Goal: Task Accomplishment & Management: Use online tool/utility

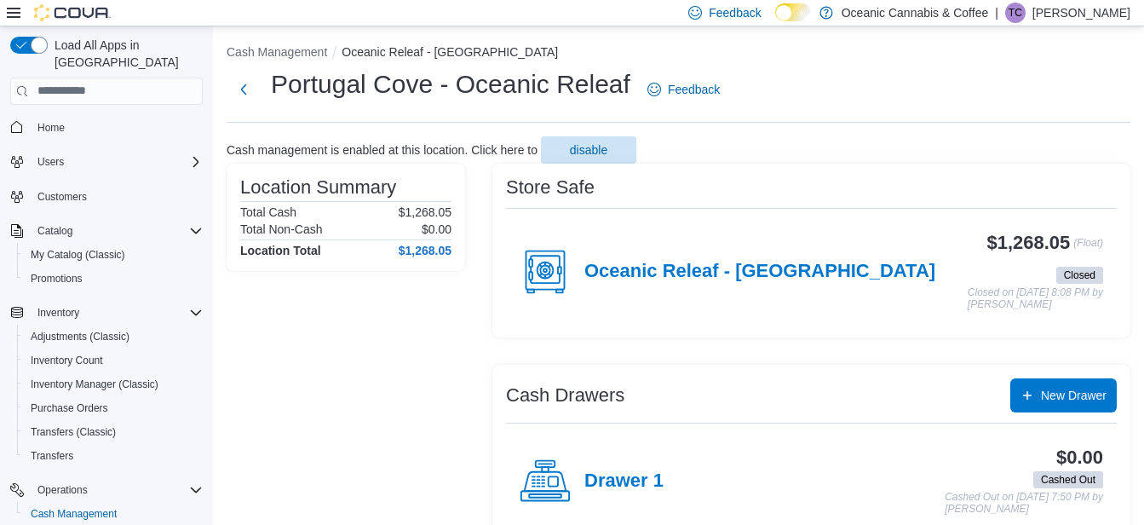
scroll to position [65, 0]
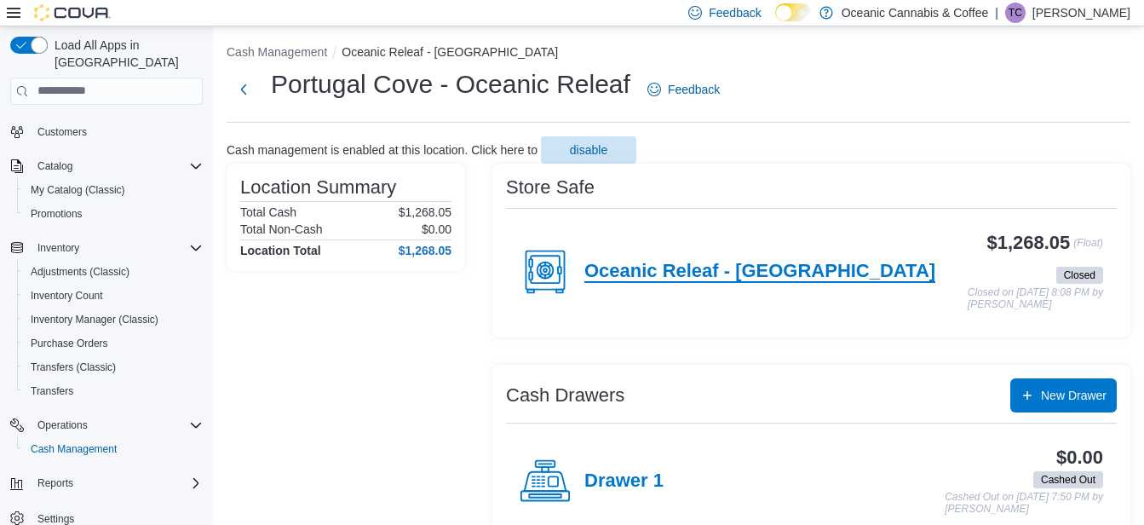
click at [691, 268] on h4 "Oceanic Releaf - [GEOGRAPHIC_DATA]" at bounding box center [759, 272] width 351 height 22
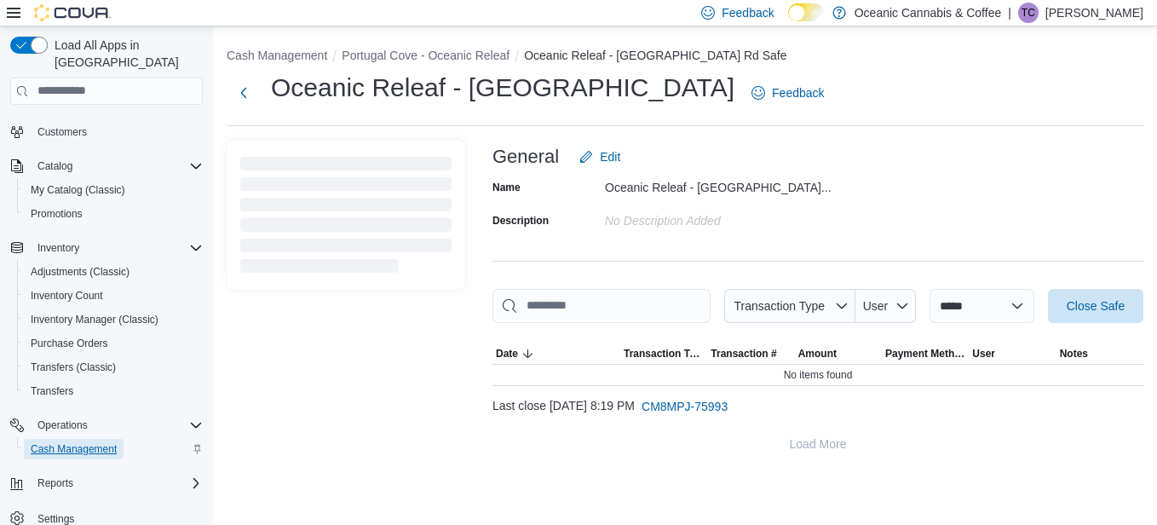
click at [78, 442] on span "Cash Management" at bounding box center [74, 449] width 86 height 14
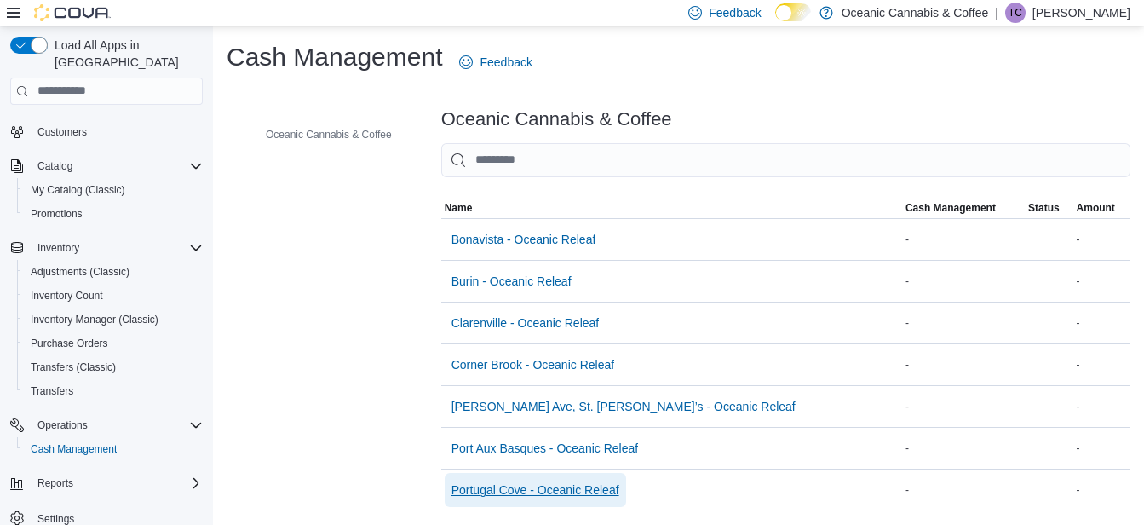
click at [498, 485] on span "Portugal Cove - Oceanic Releaf" at bounding box center [535, 489] width 168 height 17
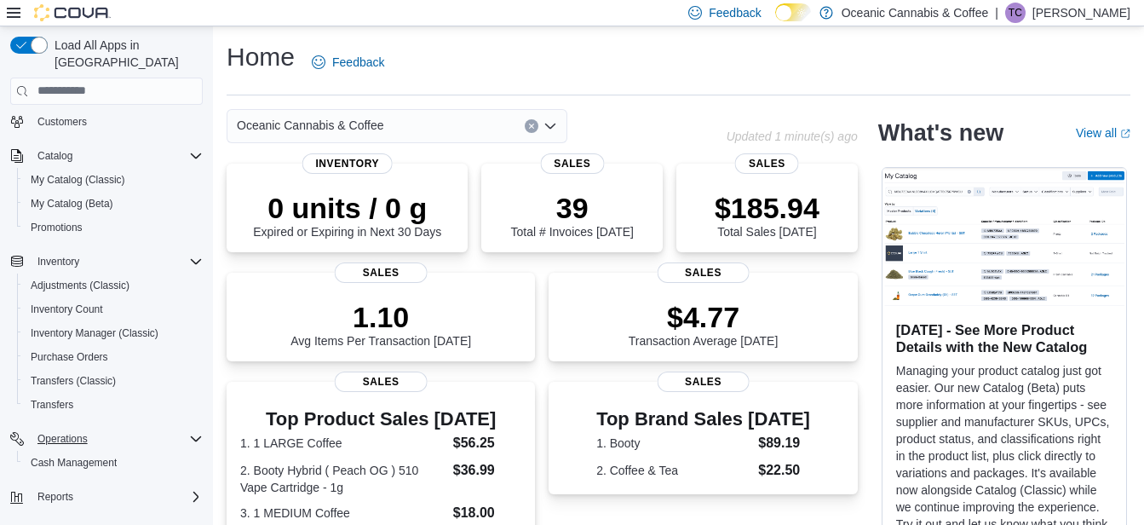
scroll to position [85, 0]
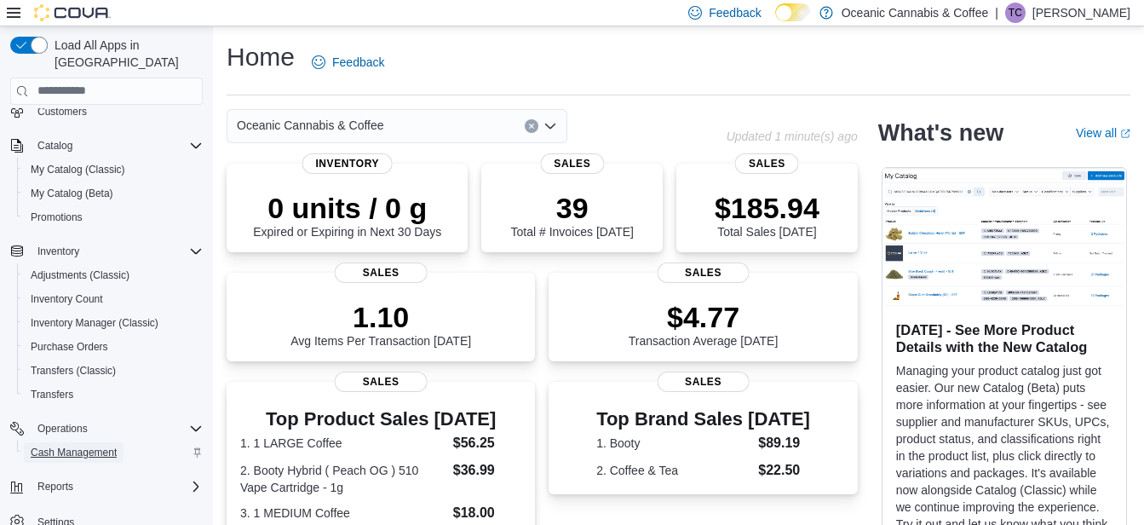
click at [108, 445] on span "Cash Management" at bounding box center [74, 452] width 86 height 14
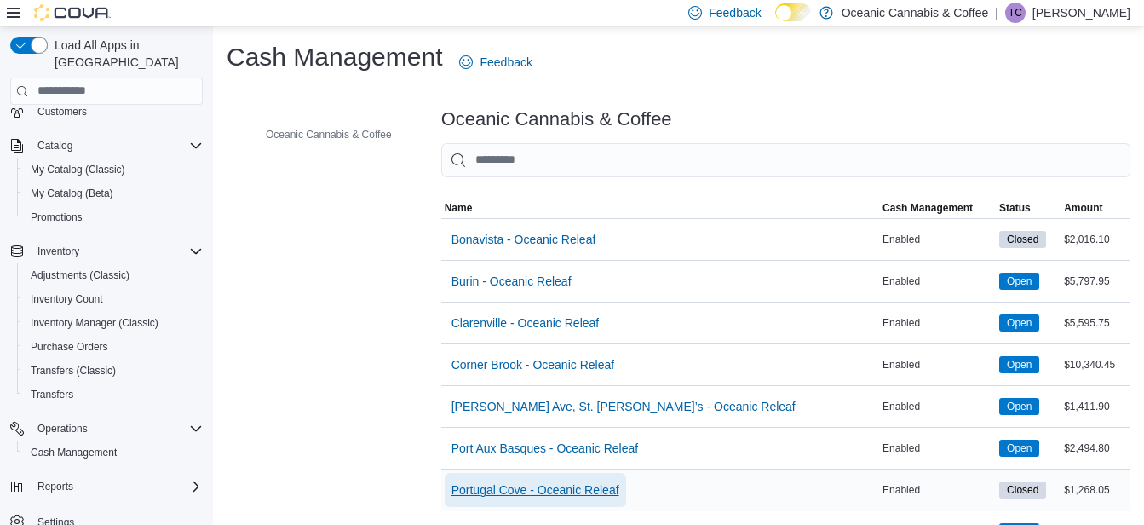
click at [508, 488] on span "Portugal Cove - Oceanic Releaf" at bounding box center [535, 489] width 168 height 17
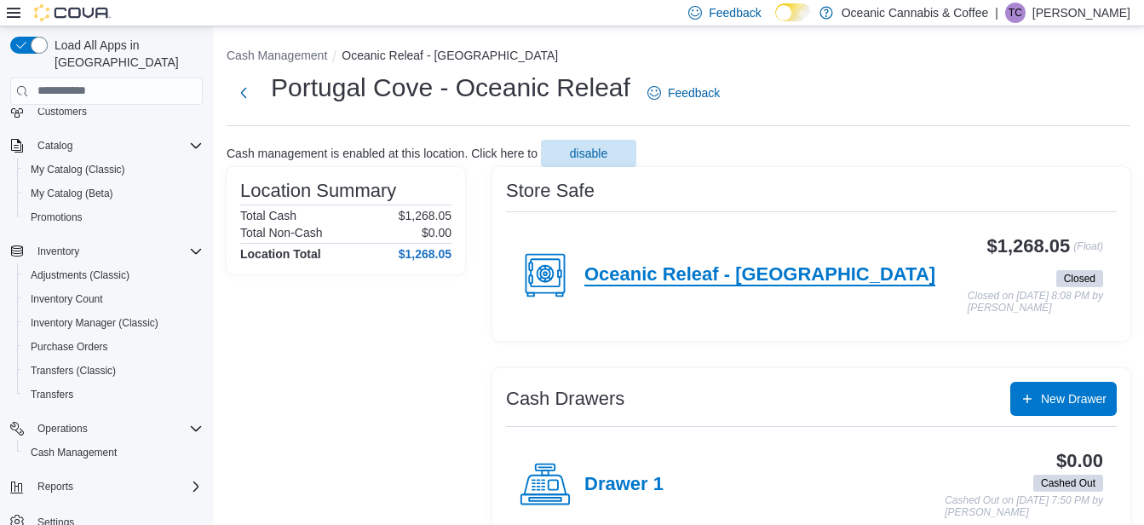
click at [788, 279] on h4 "Oceanic Releaf - [GEOGRAPHIC_DATA]" at bounding box center [759, 275] width 351 height 22
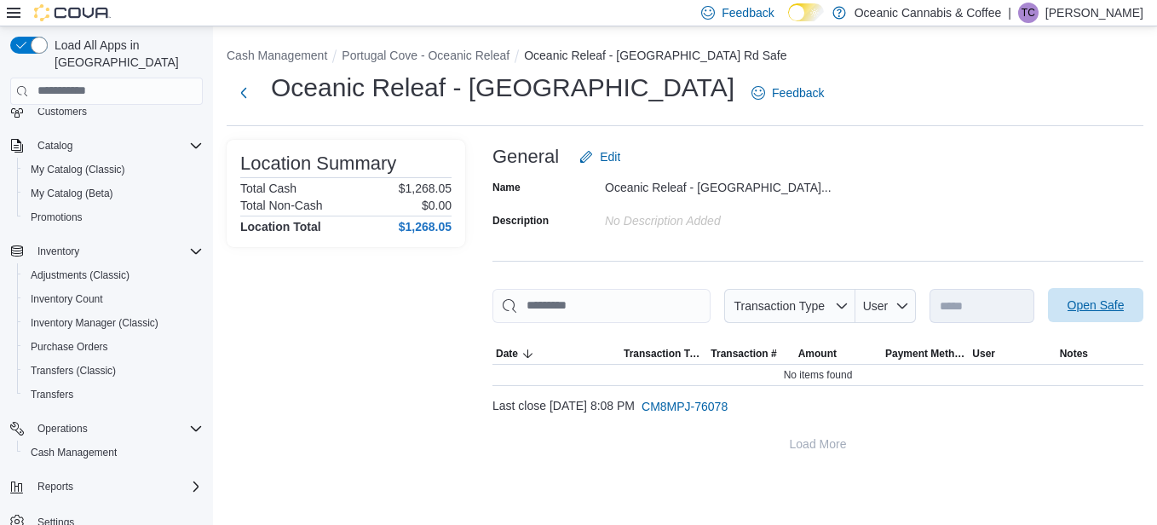
click at [1067, 307] on span "Open Safe" at bounding box center [1095, 304] width 57 height 17
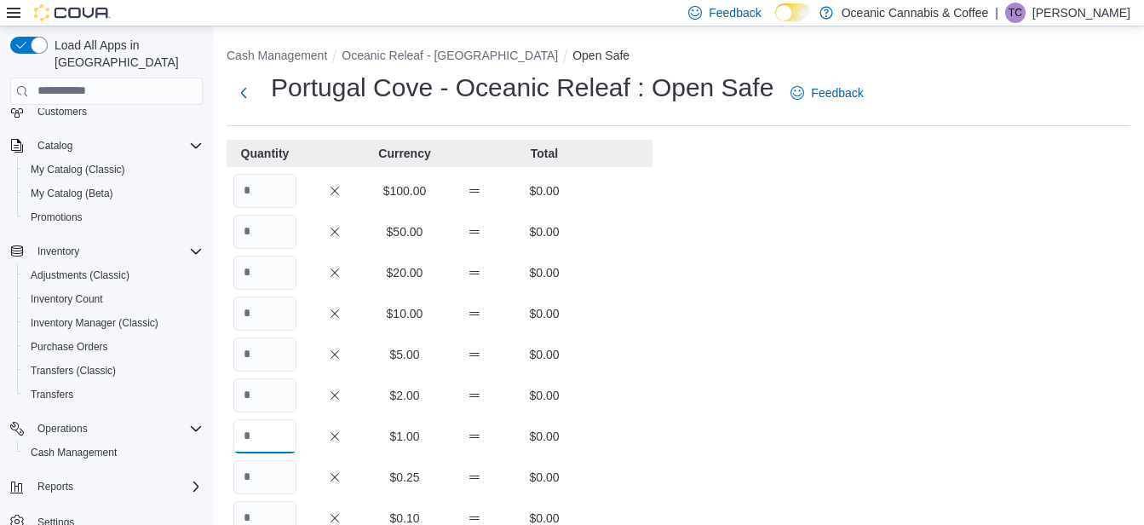
click at [262, 434] on input "Quantity" at bounding box center [264, 436] width 63 height 34
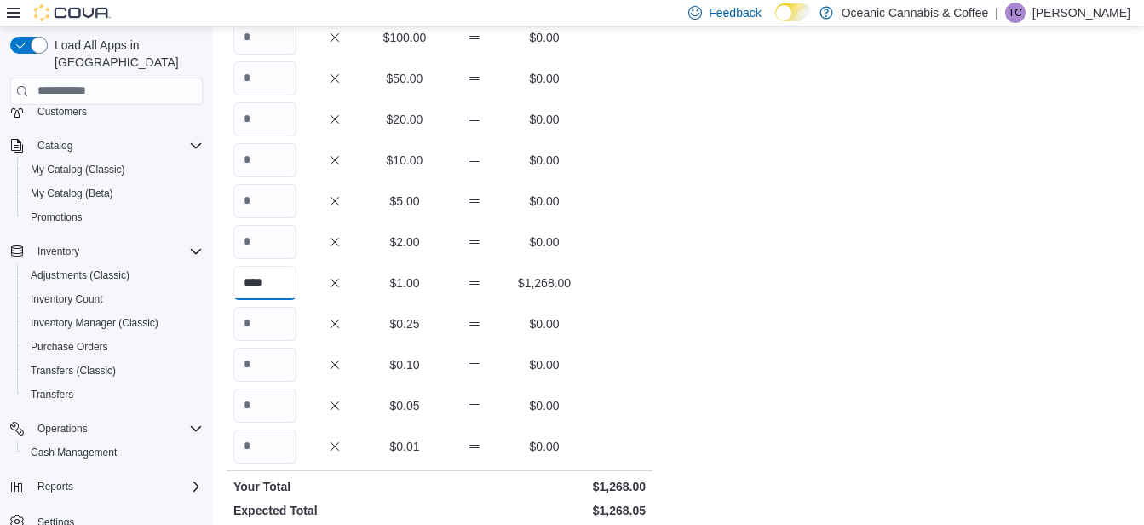
scroll to position [256, 0]
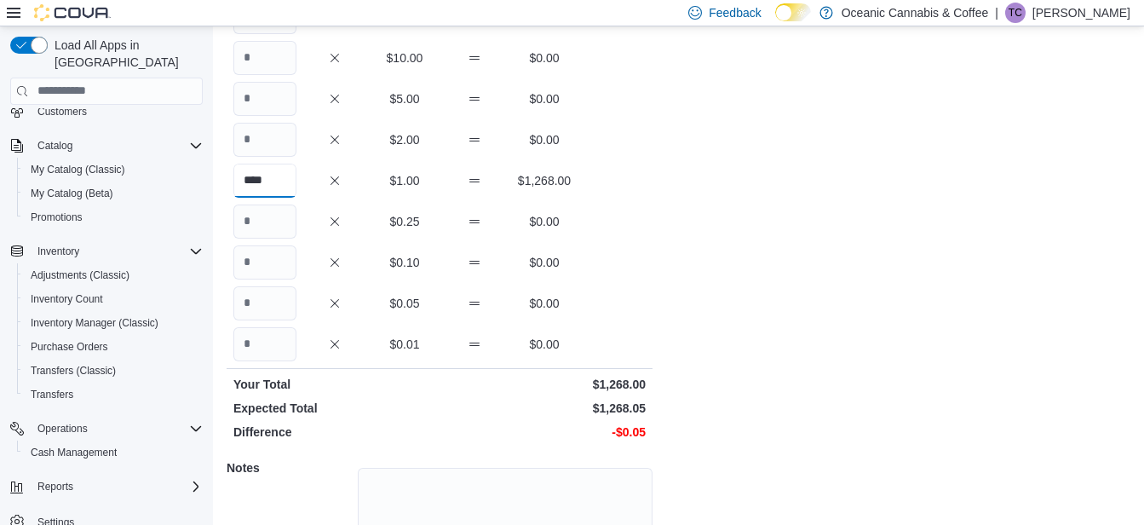
type input "****"
click at [282, 342] on input "Quantity" at bounding box center [264, 344] width 63 height 34
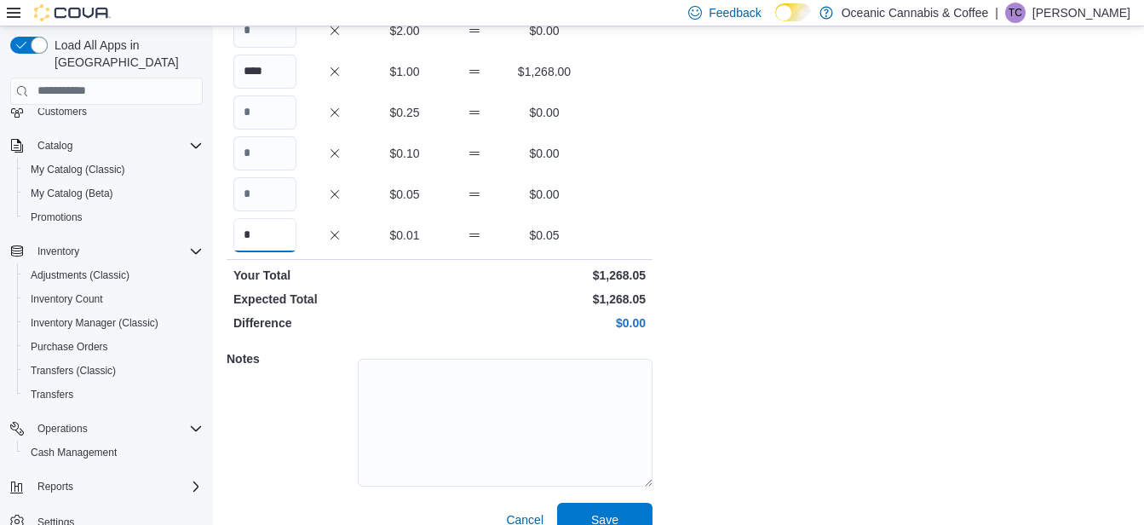
scroll to position [390, 0]
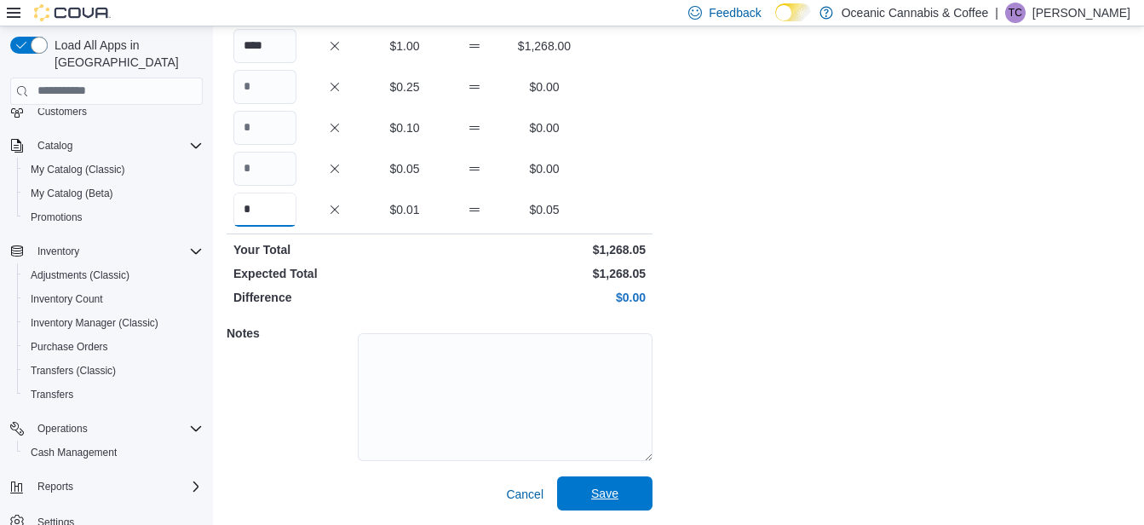
type input "*"
click at [603, 499] on span "Save" at bounding box center [604, 493] width 27 height 17
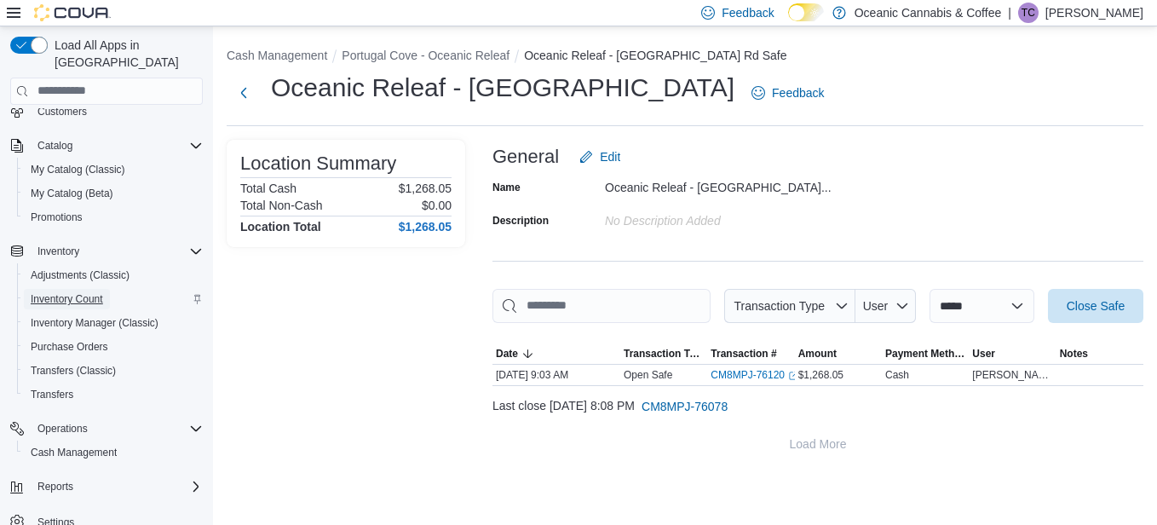
click at [87, 292] on span "Inventory Count" at bounding box center [67, 299] width 72 height 14
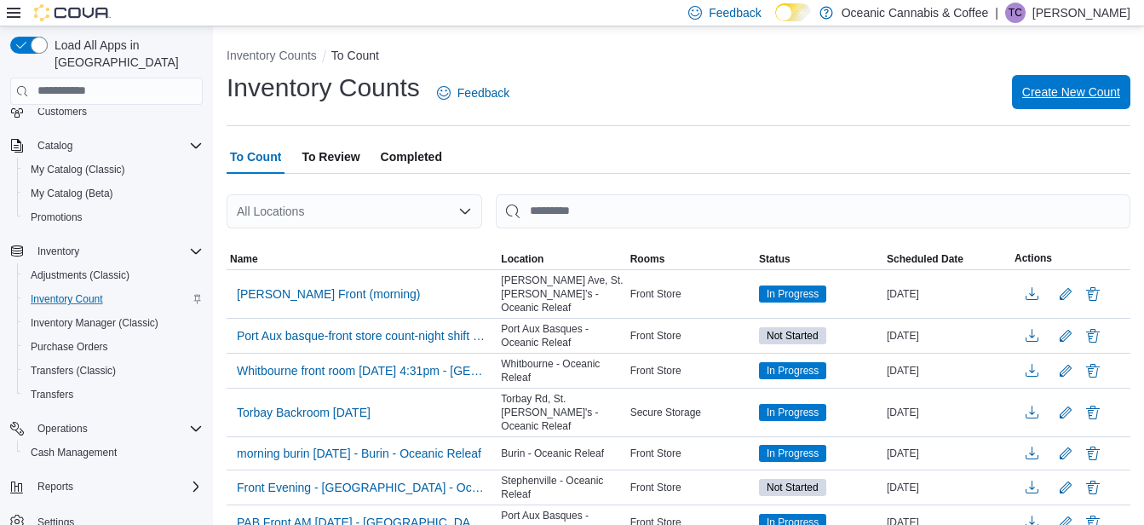
click at [1094, 91] on span "Create New Count" at bounding box center [1071, 91] width 98 height 17
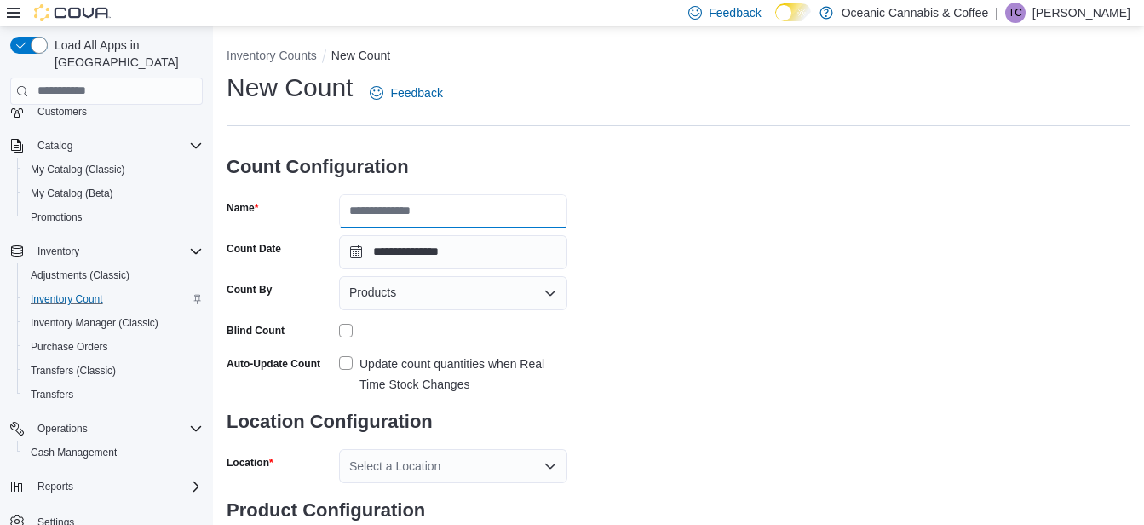
click at [389, 215] on input "Name" at bounding box center [453, 211] width 228 height 34
type input "**********"
click at [546, 290] on icon "Open list of options" at bounding box center [550, 292] width 10 height 5
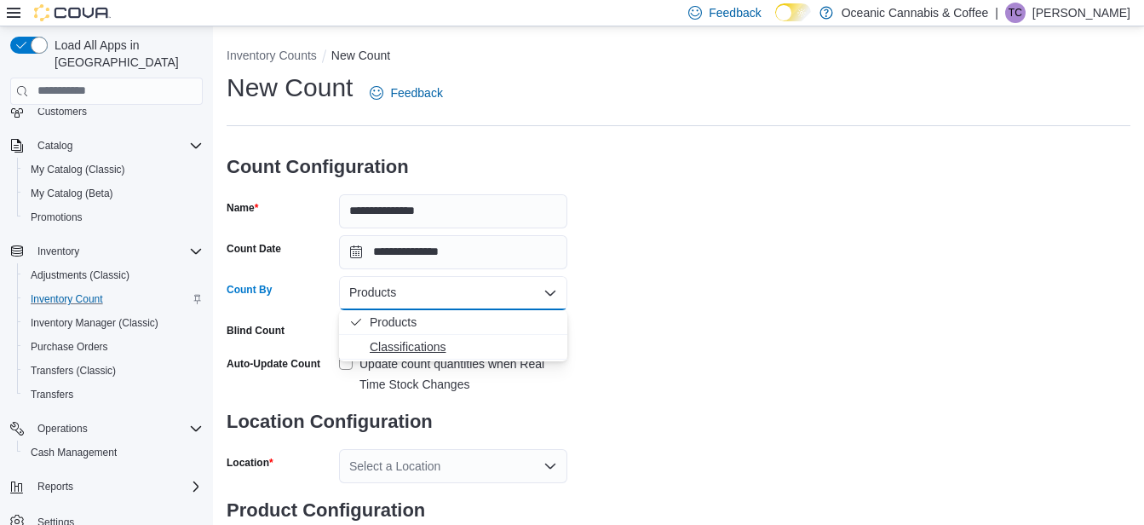
click at [383, 345] on span "Classifications" at bounding box center [463, 346] width 187 height 17
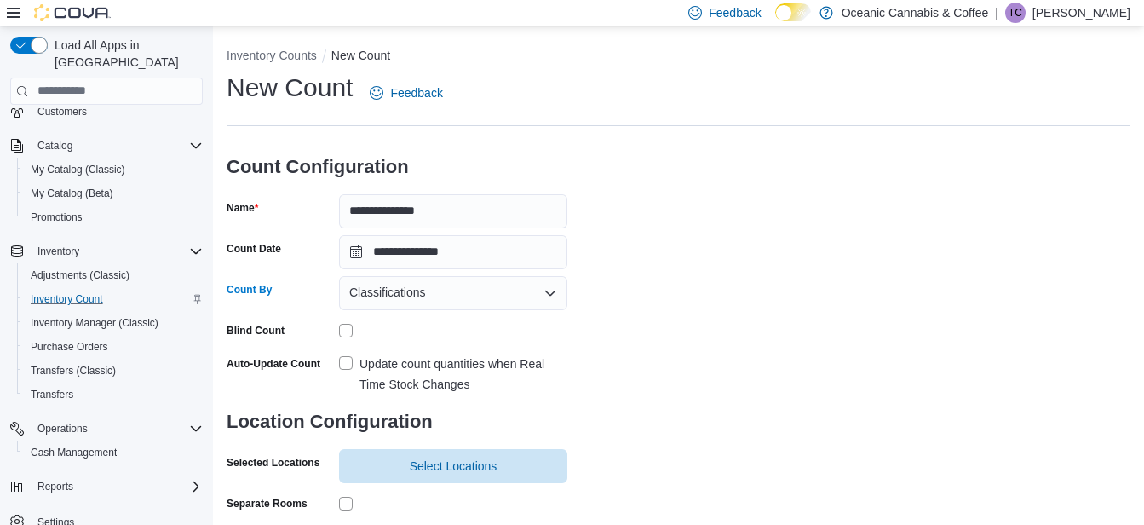
click at [346, 363] on label "Update count quantities when Real Time Stock Changes" at bounding box center [453, 373] width 228 height 41
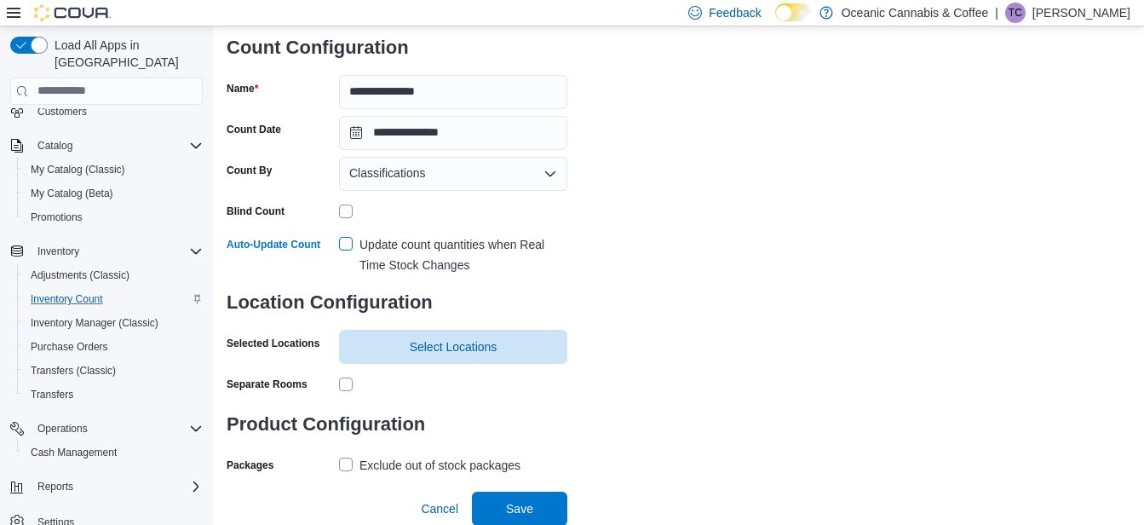
scroll to position [120, 0]
click at [427, 345] on span "Select Locations" at bounding box center [454, 344] width 88 height 17
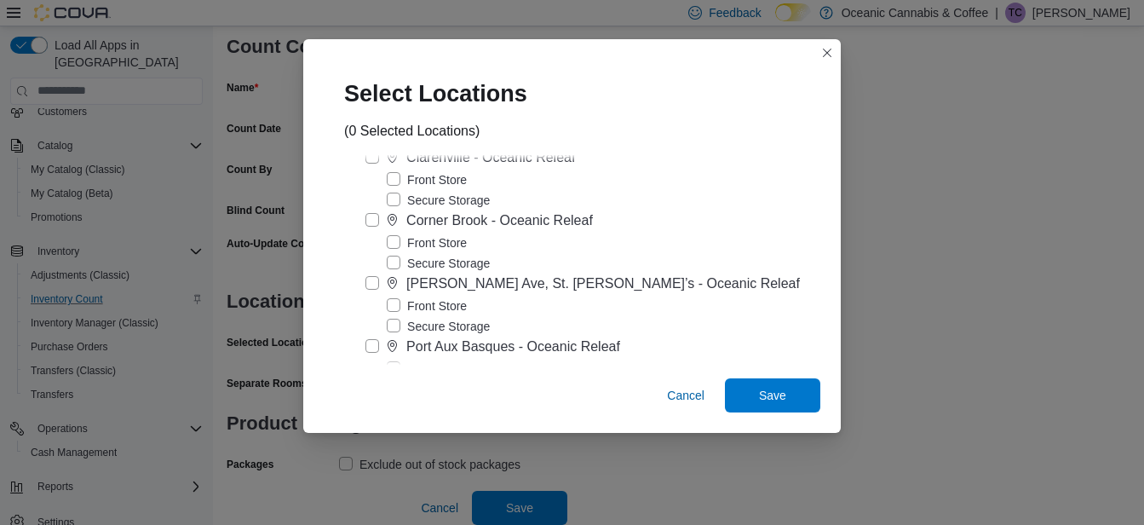
scroll to position [256, 0]
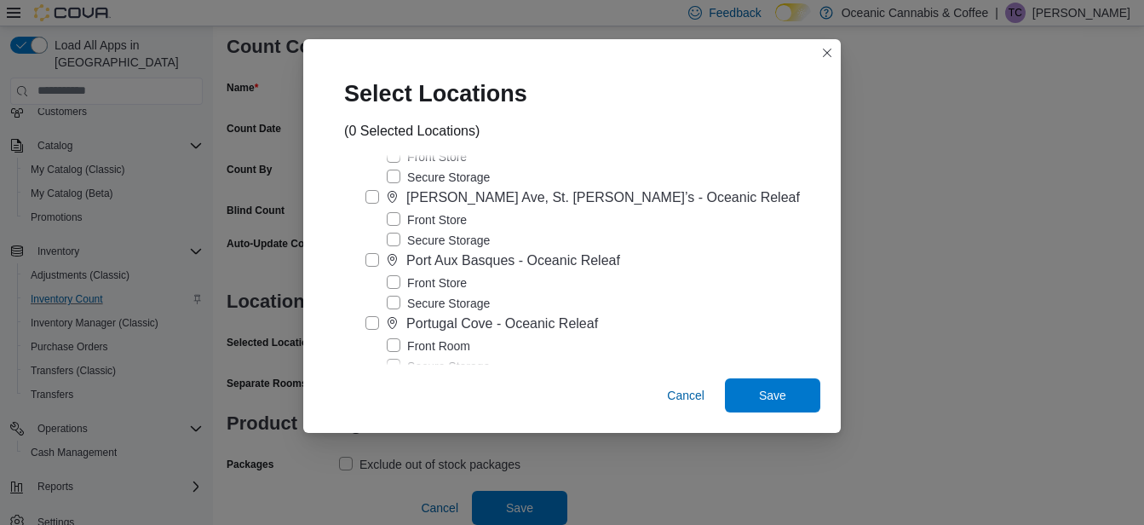
click at [386, 324] on label "Portugal Cove - Oceanic Releaf" at bounding box center [481, 323] width 233 height 20
click at [407, 358] on label "Secure Storage" at bounding box center [438, 366] width 103 height 20
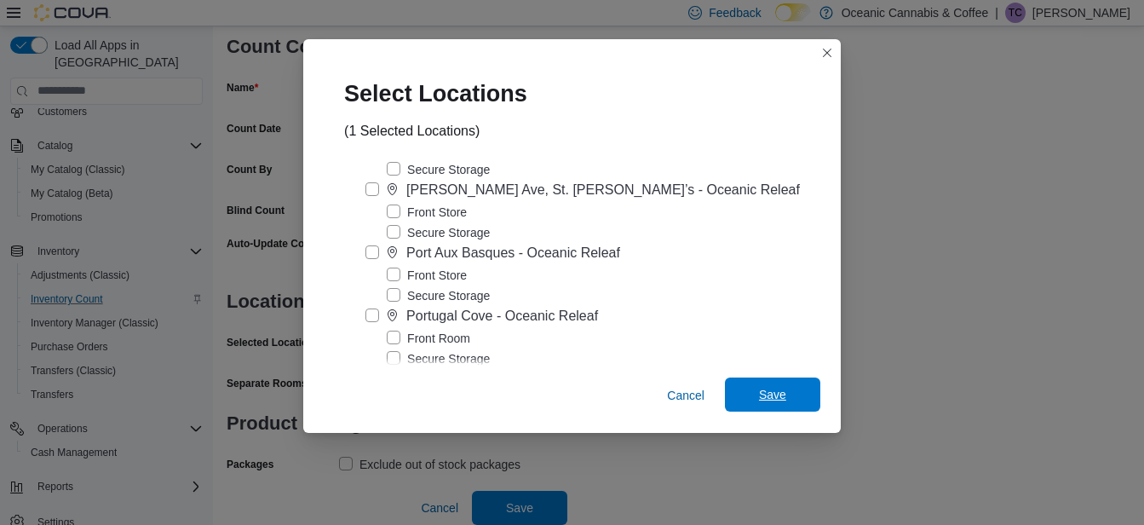
click at [764, 391] on span "Save" at bounding box center [772, 394] width 27 height 17
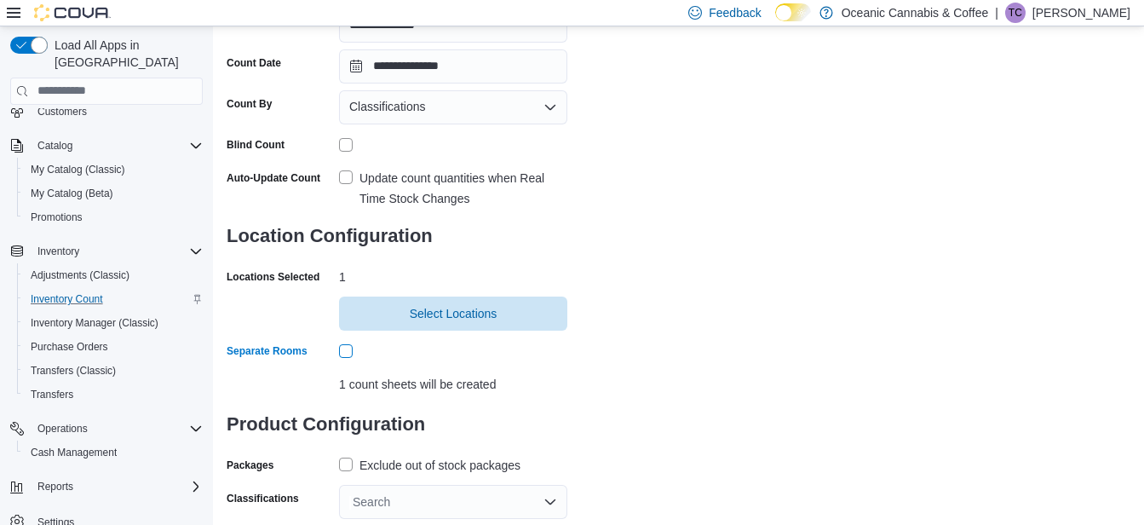
scroll to position [227, 0]
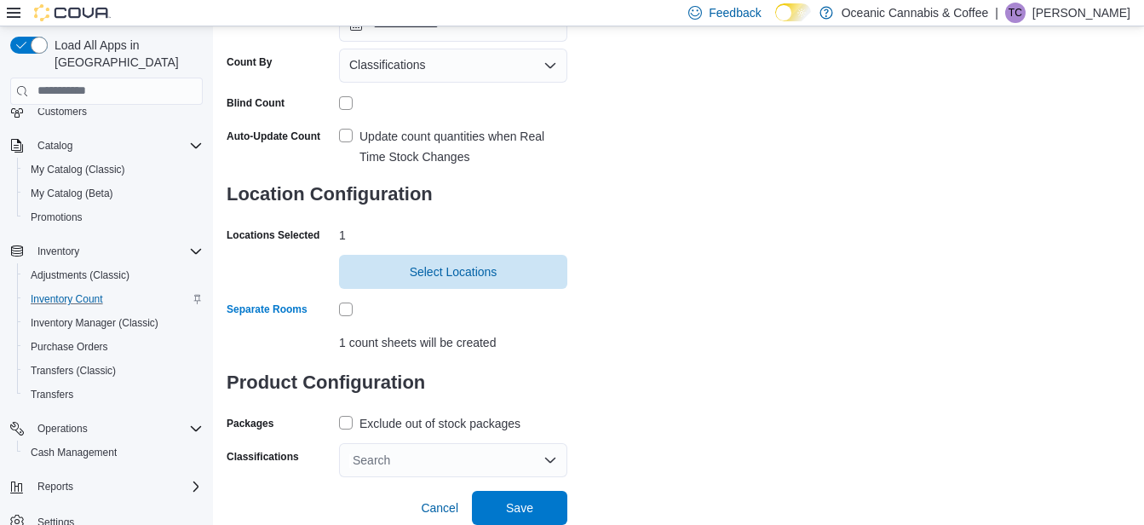
click at [345, 423] on label "Exclude out of stock packages" at bounding box center [429, 423] width 181 height 20
click at [366, 455] on div "Search" at bounding box center [453, 460] width 228 height 34
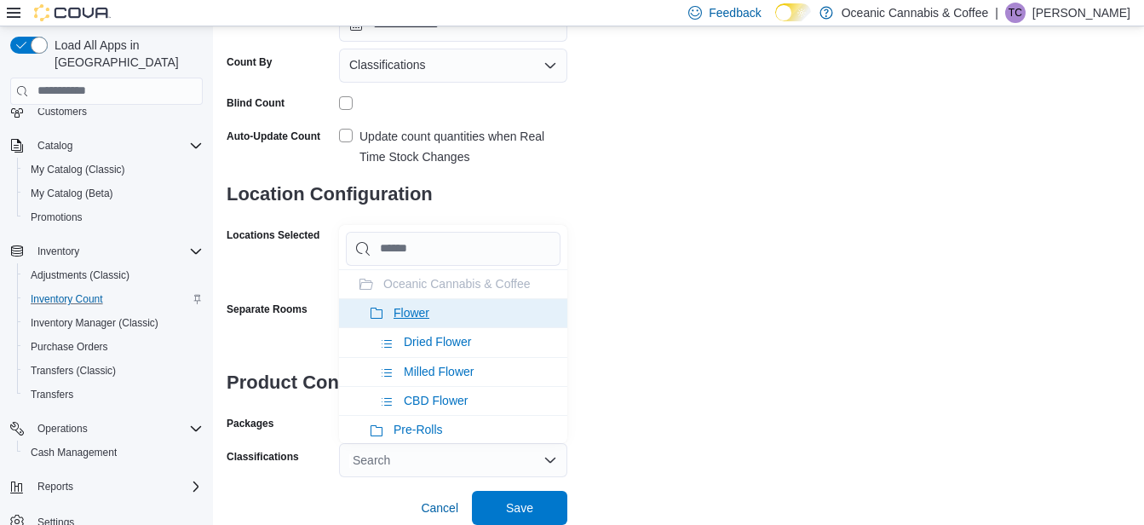
click at [376, 312] on icon at bounding box center [377, 314] width 14 height 14
click at [376, 424] on icon at bounding box center [377, 431] width 14 height 14
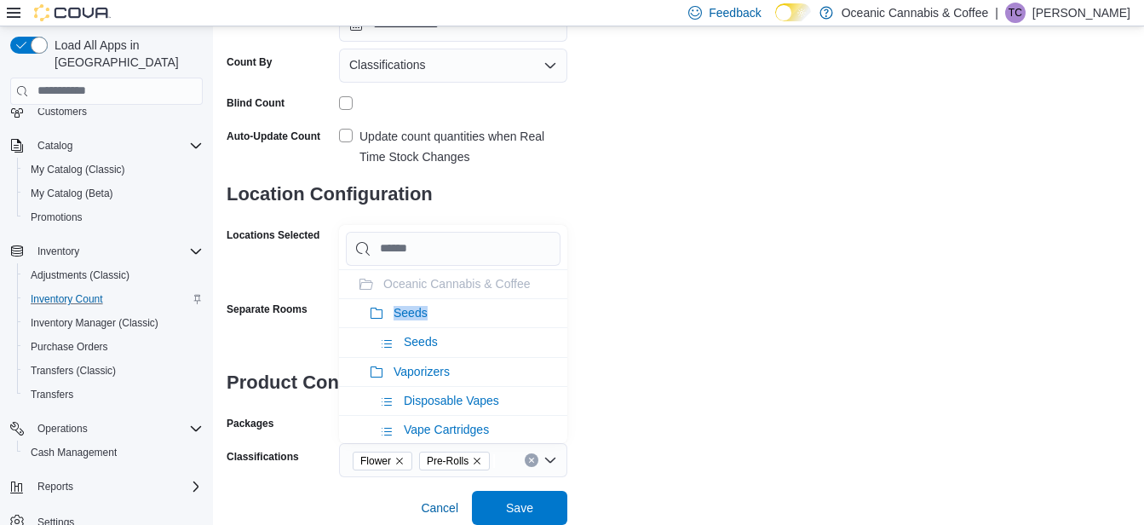
click at [376, 312] on icon at bounding box center [377, 314] width 14 height 14
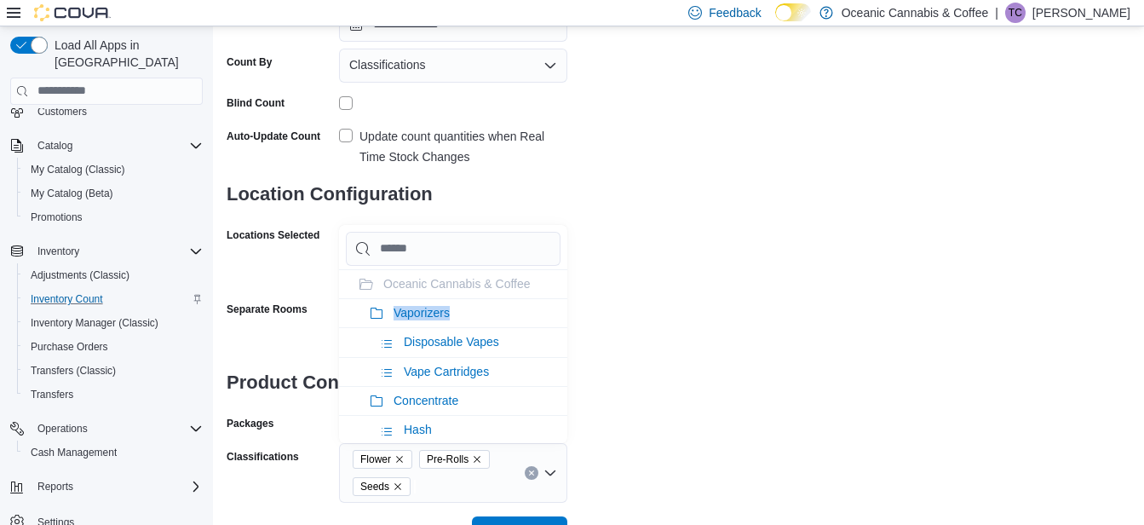
click at [376, 312] on icon at bounding box center [377, 314] width 14 height 14
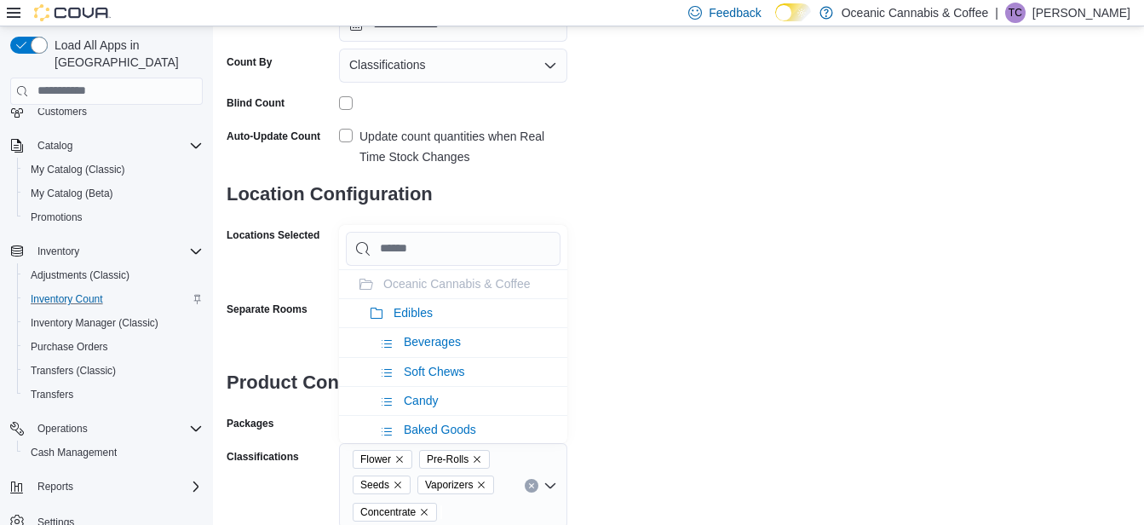
click at [376, 312] on icon at bounding box center [377, 314] width 14 height 14
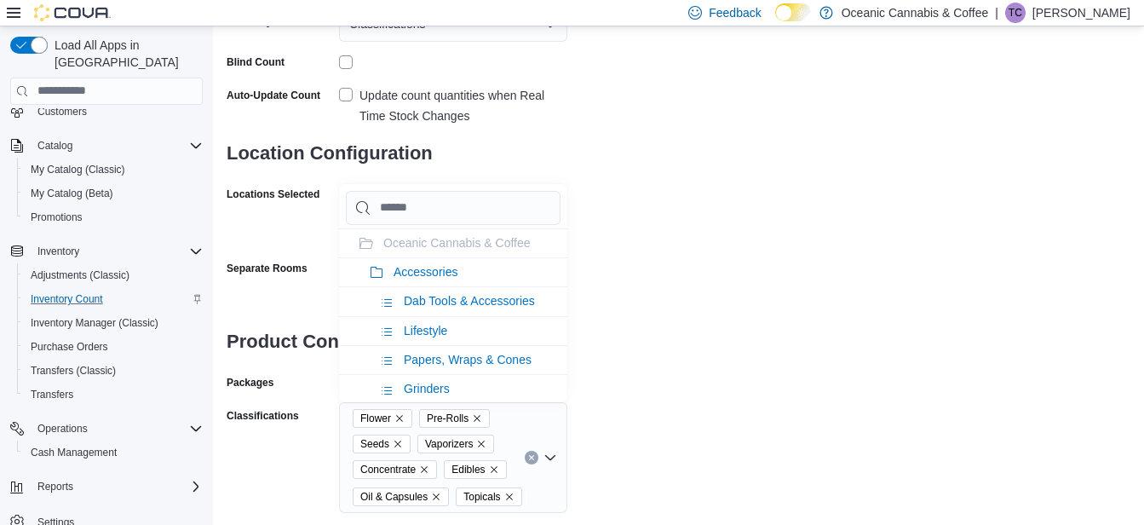
scroll to position [304, 0]
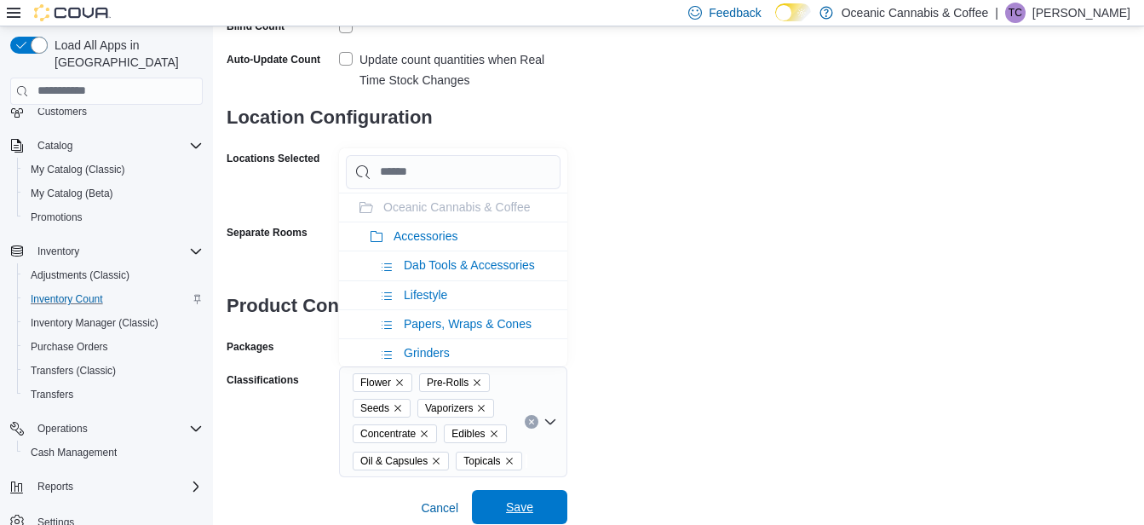
click at [525, 504] on span "Save" at bounding box center [519, 506] width 27 height 17
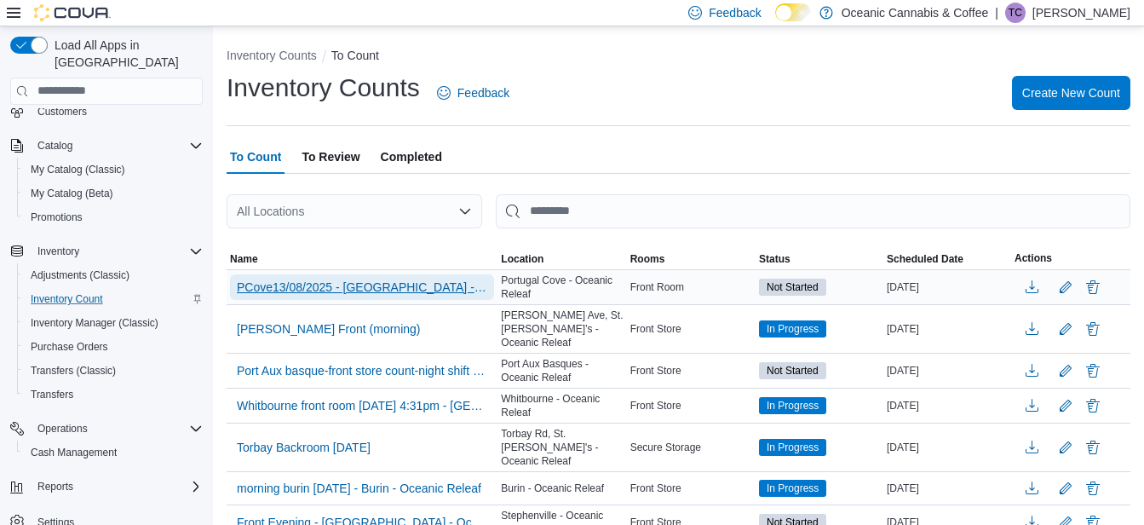
click at [413, 284] on span "PCove13/08/2025 - [GEOGRAPHIC_DATA] - [GEOGRAPHIC_DATA] Releaf" at bounding box center [362, 287] width 250 height 17
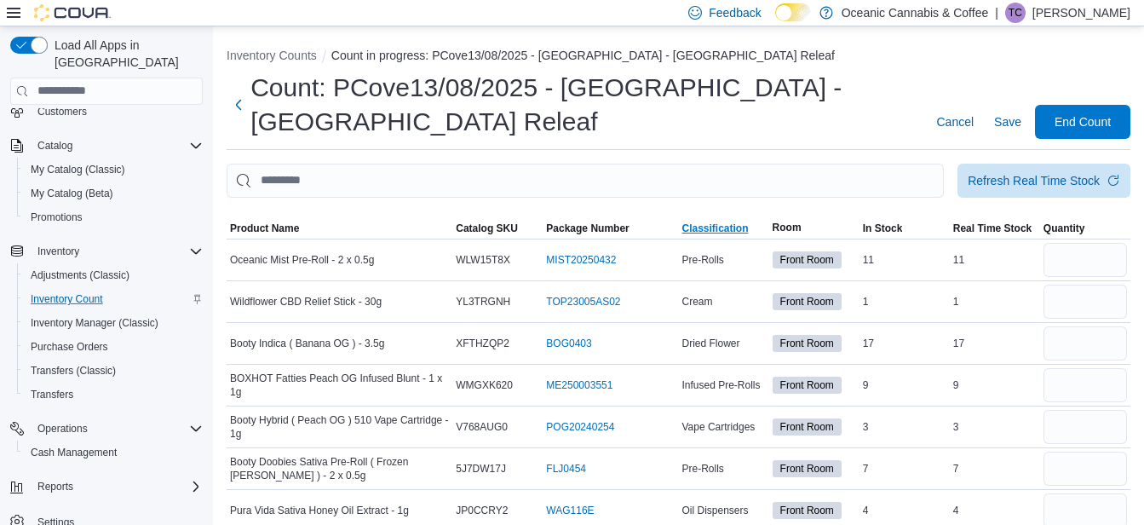
click at [719, 231] on span "Classification" at bounding box center [714, 228] width 66 height 14
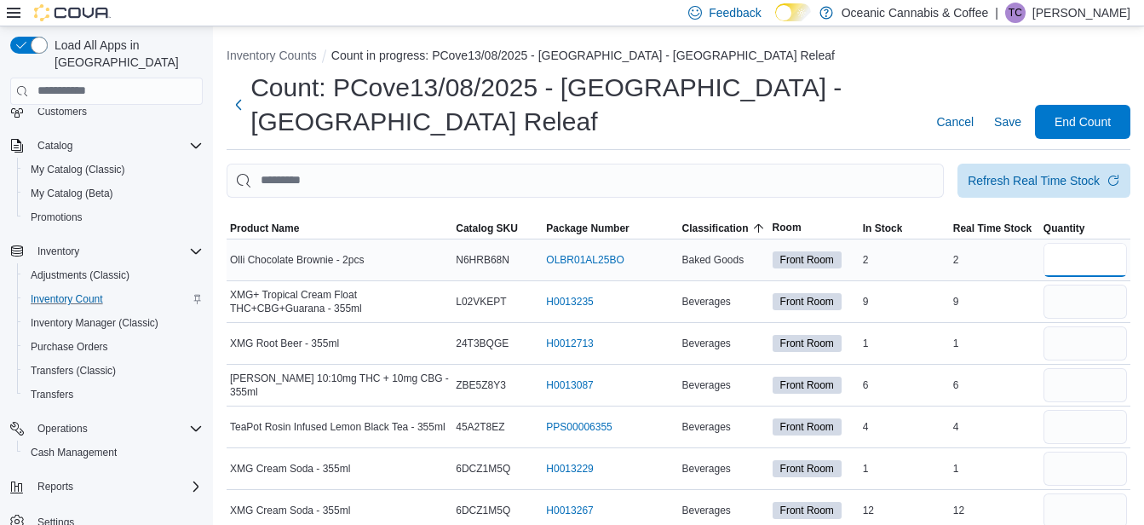
click at [1080, 266] on input "number" at bounding box center [1084, 260] width 83 height 34
type input "*"
click at [1068, 307] on input "number" at bounding box center [1084, 301] width 83 height 34
type input "*"
click at [1073, 342] on input "number" at bounding box center [1084, 343] width 83 height 34
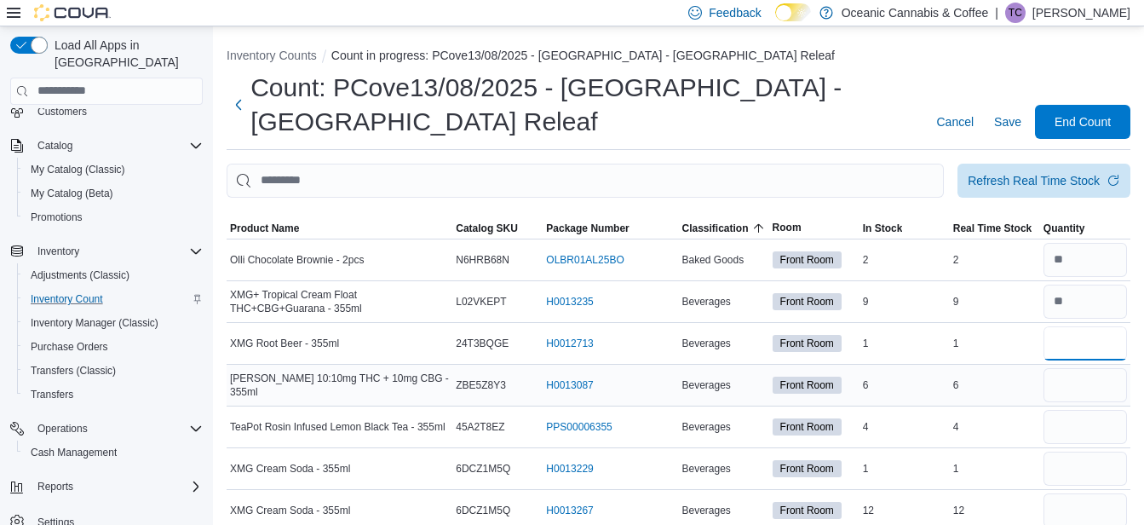
type input "*"
click at [1077, 388] on input "number" at bounding box center [1084, 385] width 83 height 34
type input "*"
click at [1068, 436] on input "number" at bounding box center [1084, 427] width 83 height 34
type input "*"
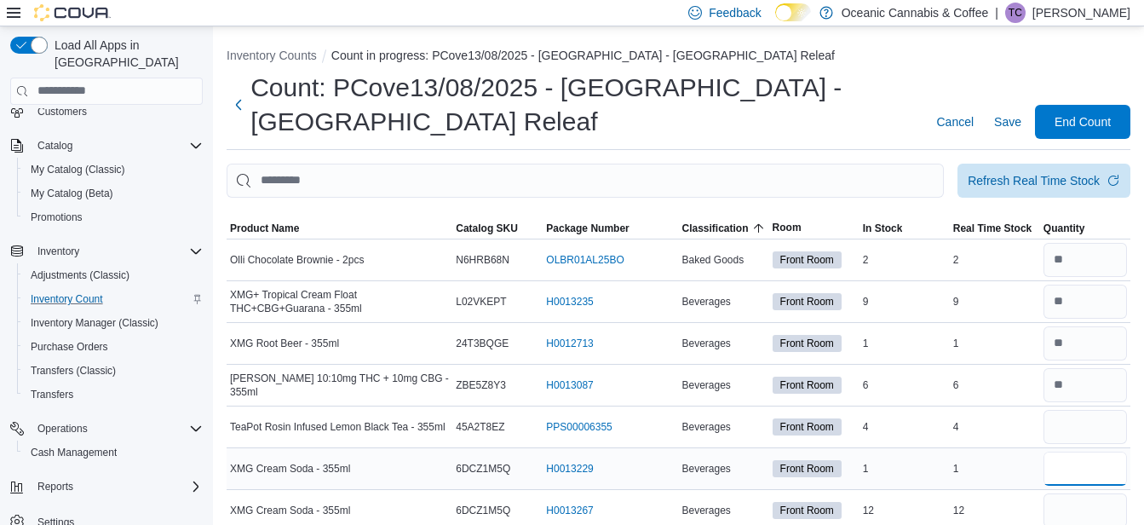
click at [1071, 474] on input "number" at bounding box center [1084, 468] width 83 height 34
type input "*"
click at [1069, 507] on input "number" at bounding box center [1084, 510] width 83 height 34
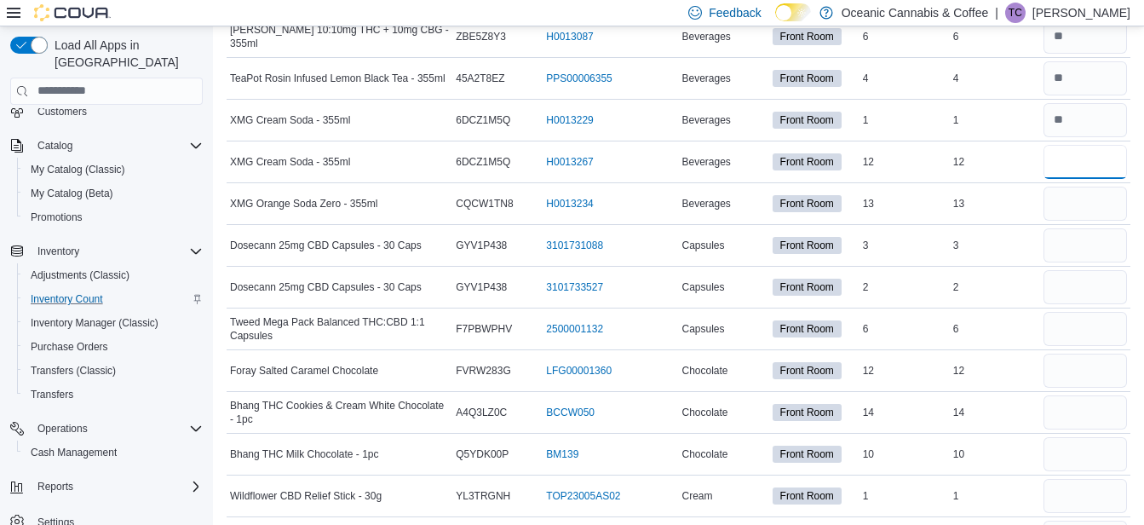
scroll to position [377, 0]
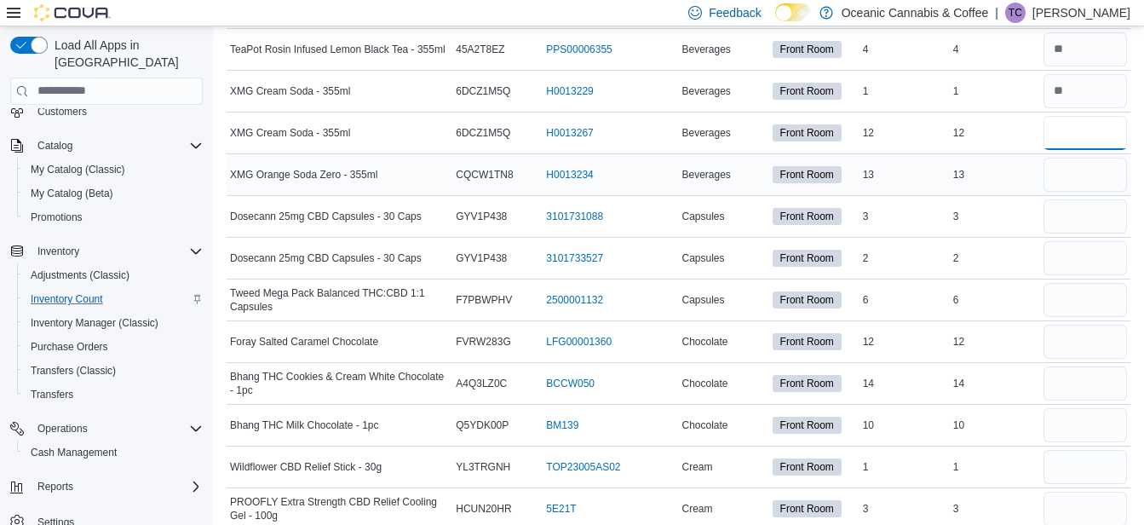
type input "**"
click at [1092, 184] on input "number" at bounding box center [1084, 175] width 83 height 34
type input "**"
click at [1078, 221] on input "number" at bounding box center [1084, 216] width 83 height 34
type input "*"
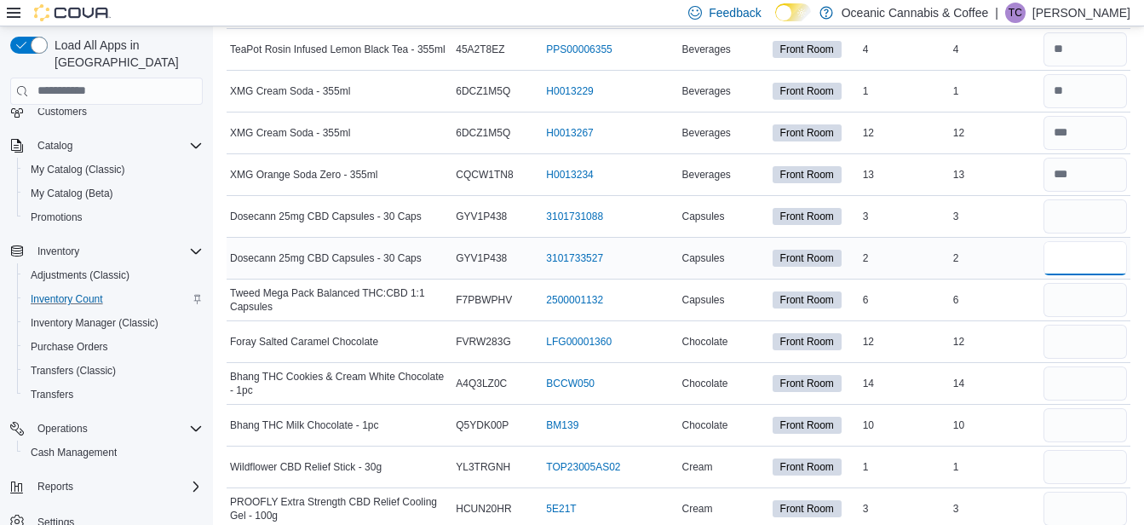
click at [1080, 261] on input "number" at bounding box center [1084, 258] width 83 height 34
type input "*"
click at [1077, 307] on input "number" at bounding box center [1084, 300] width 83 height 34
type input "*"
click at [1063, 348] on input "number" at bounding box center [1084, 341] width 83 height 34
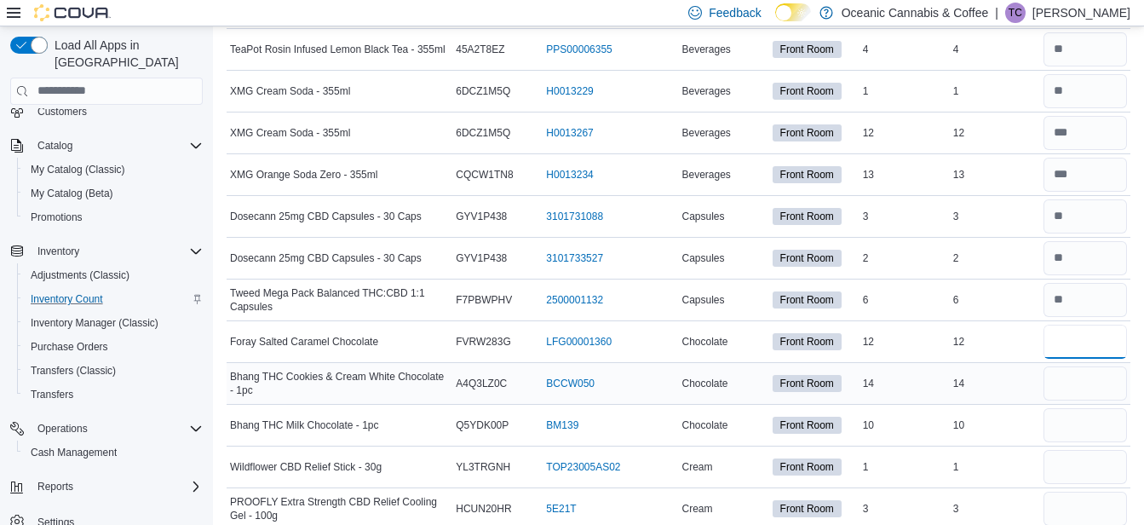
type input "**"
click at [1070, 385] on input "number" at bounding box center [1084, 383] width 83 height 34
type input "**"
click at [1065, 429] on input "number" at bounding box center [1084, 425] width 83 height 34
type input "**"
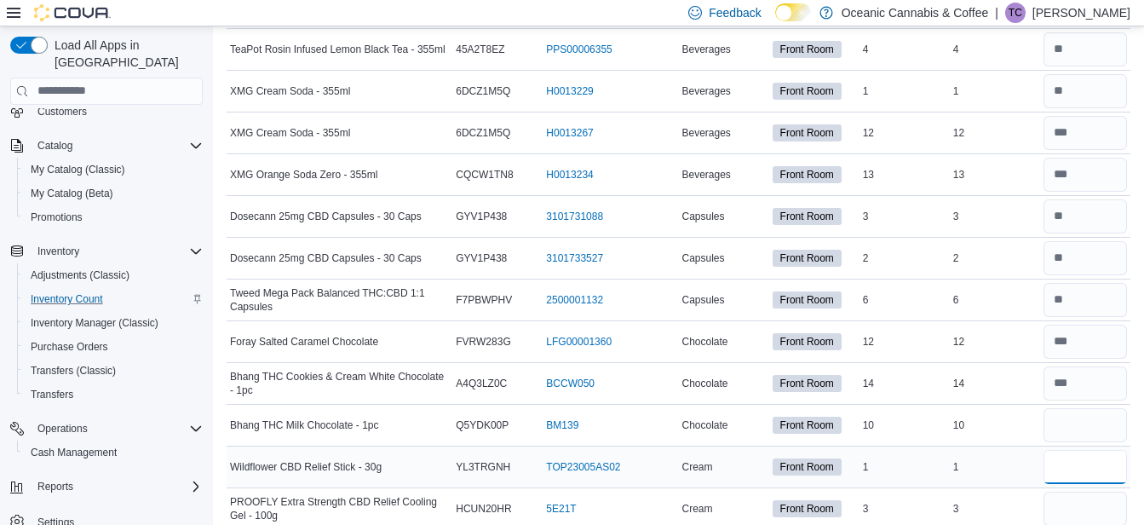
click at [1083, 467] on input "number" at bounding box center [1084, 467] width 83 height 34
type input "*"
click at [1077, 498] on input "number" at bounding box center [1084, 508] width 83 height 34
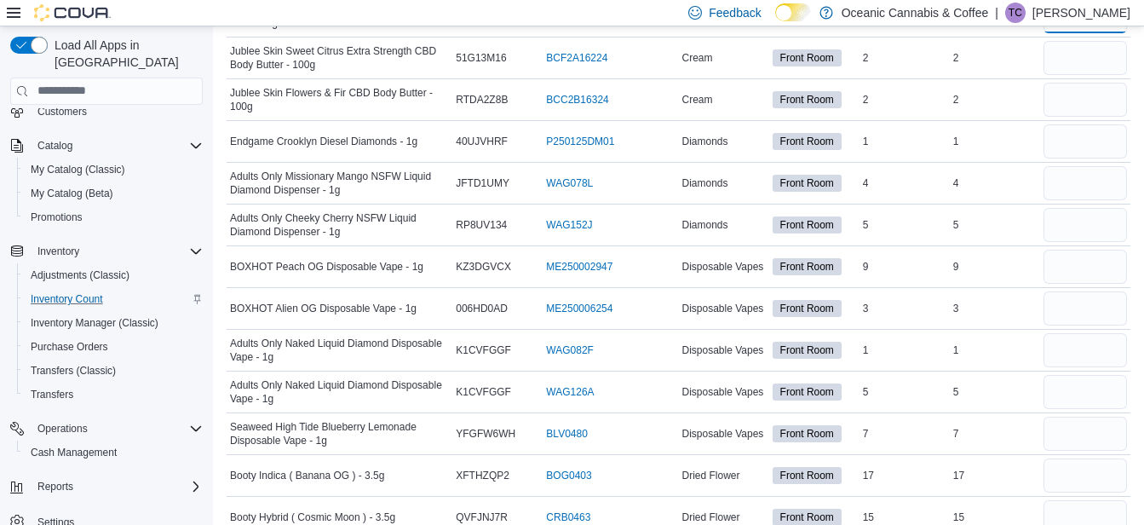
scroll to position [873, 0]
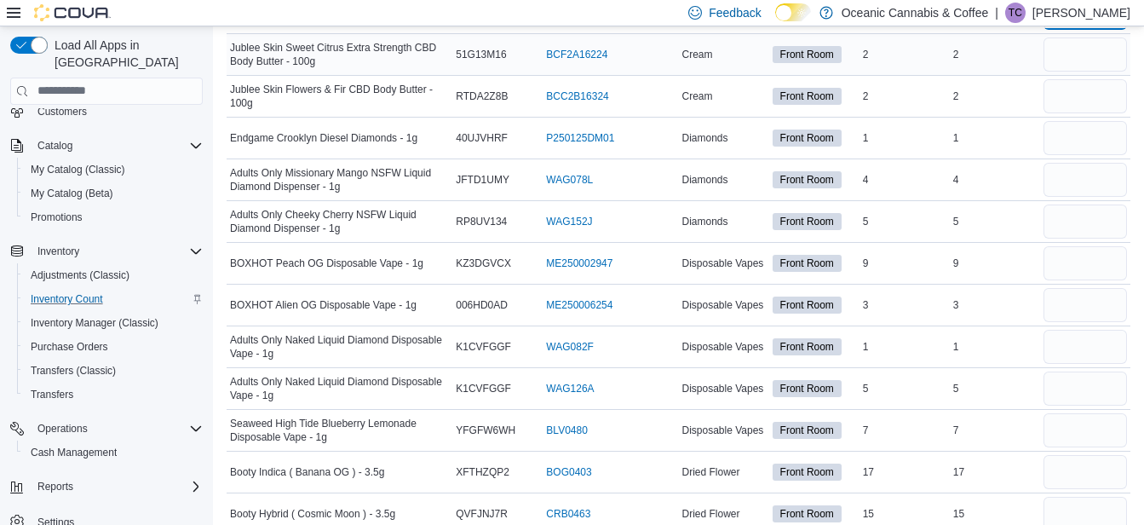
type input "*"
click at [1082, 65] on input "number" at bounding box center [1084, 54] width 83 height 34
type input "*"
click at [1082, 100] on input "number" at bounding box center [1084, 96] width 83 height 34
type input "*"
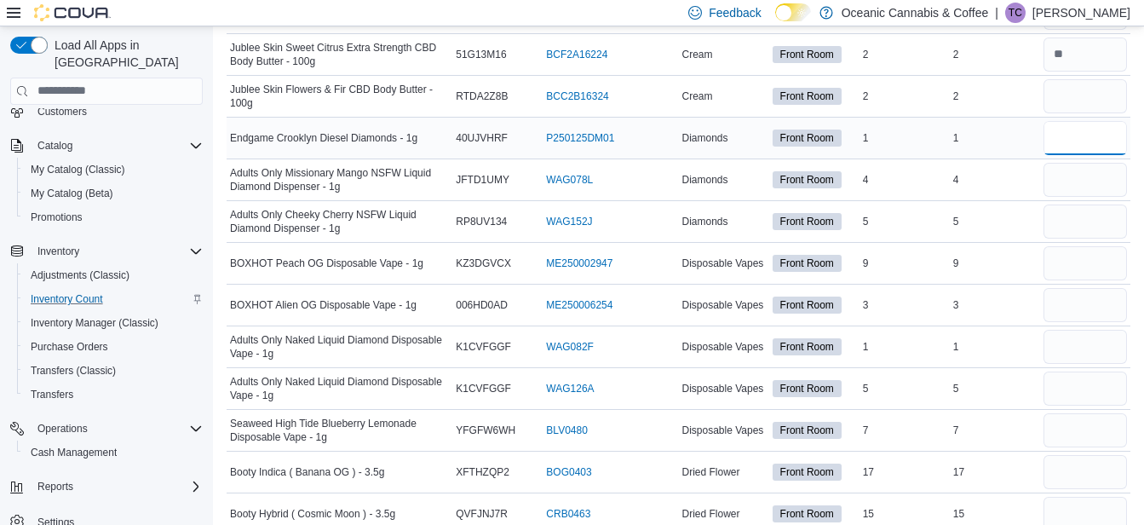
click at [1079, 143] on input "number" at bounding box center [1084, 138] width 83 height 34
type input "*"
click at [1059, 193] on input "number" at bounding box center [1084, 180] width 83 height 34
type input "*"
click at [1068, 222] on input "number" at bounding box center [1084, 221] width 83 height 34
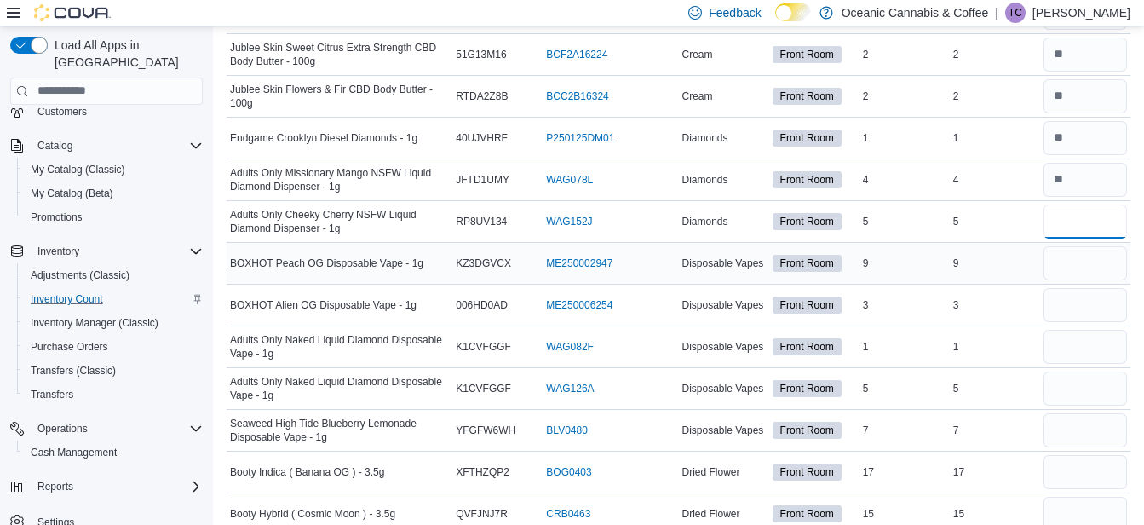
type input "*"
click at [1073, 260] on input "number" at bounding box center [1084, 263] width 83 height 34
type input "*"
click at [1071, 300] on input "number" at bounding box center [1084, 305] width 83 height 34
type input "*"
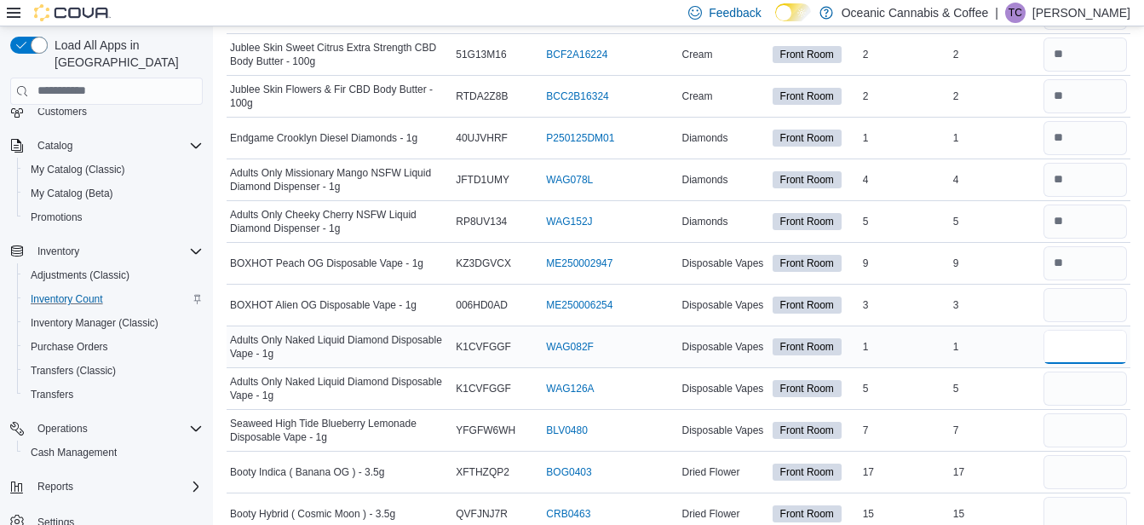
click at [1071, 345] on input "number" at bounding box center [1084, 347] width 83 height 34
type input "*"
click at [1065, 388] on input "number" at bounding box center [1084, 388] width 83 height 34
type input "*"
click at [1067, 432] on input "number" at bounding box center [1084, 430] width 83 height 34
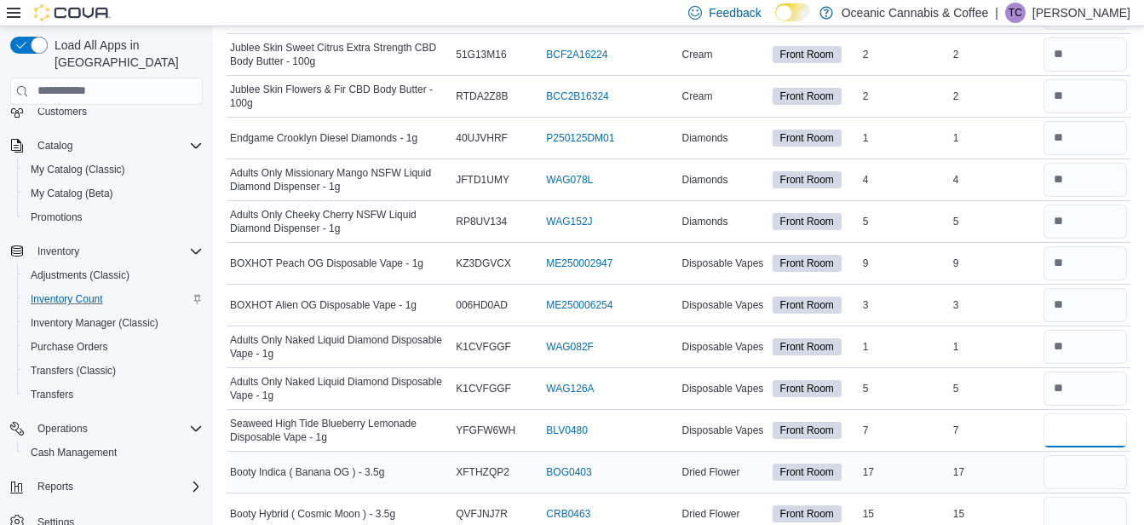
type input "*"
click at [1080, 473] on input "number" at bounding box center [1084, 472] width 83 height 34
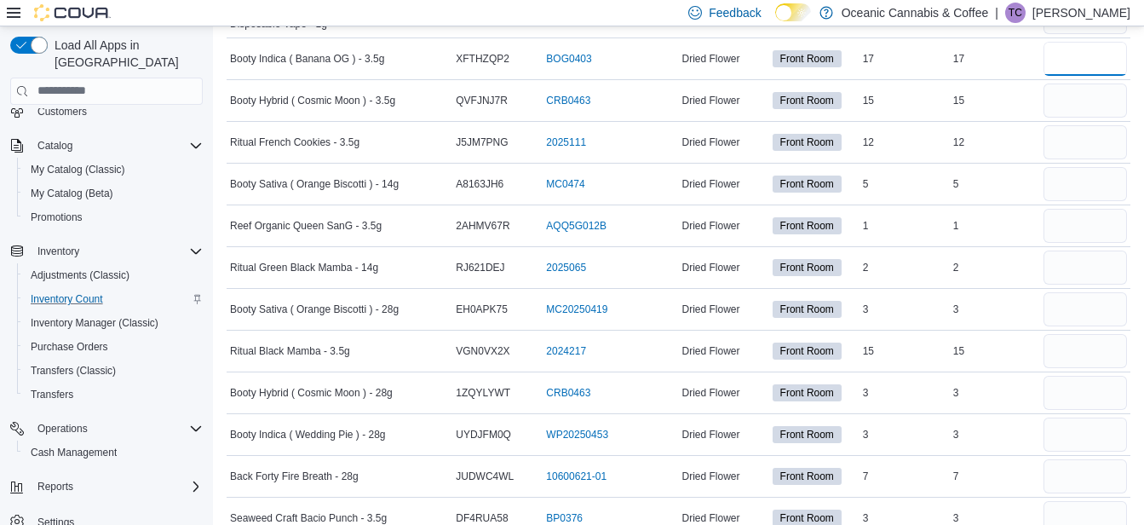
scroll to position [1301, 0]
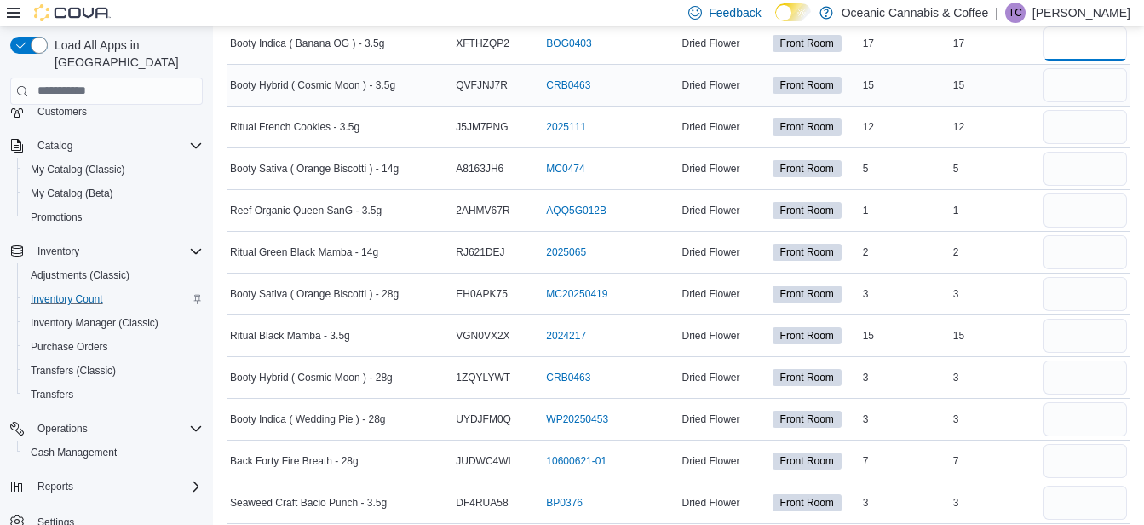
type input "**"
click at [1069, 90] on input "number" at bounding box center [1084, 85] width 83 height 34
type input "**"
click at [1074, 132] on input "number" at bounding box center [1084, 127] width 83 height 34
type input "**"
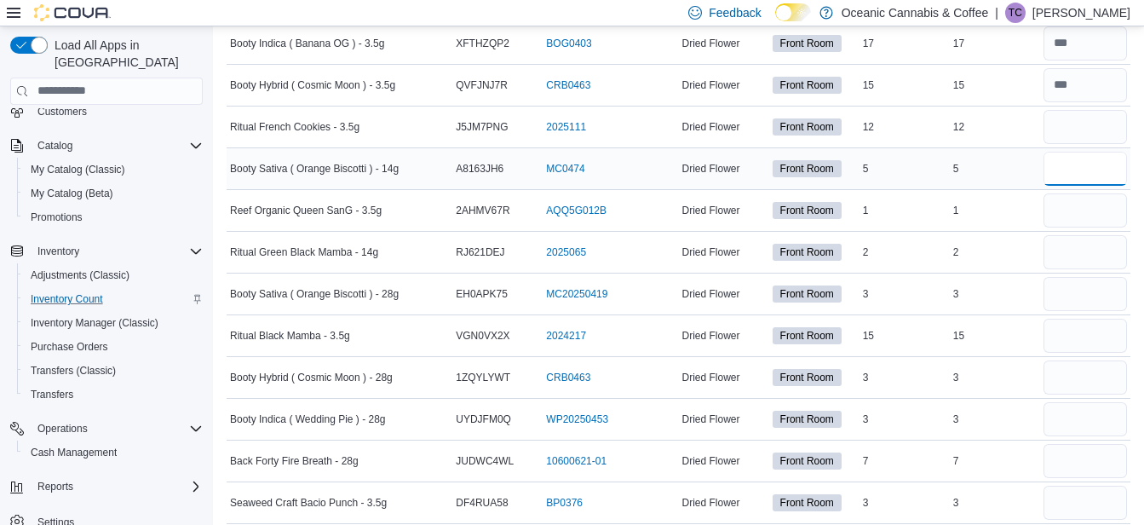
click at [1083, 172] on input "number" at bounding box center [1084, 169] width 83 height 34
type input "*"
click at [1077, 210] on input "number" at bounding box center [1084, 210] width 83 height 34
type input "*"
click at [1072, 250] on input "number" at bounding box center [1084, 252] width 83 height 34
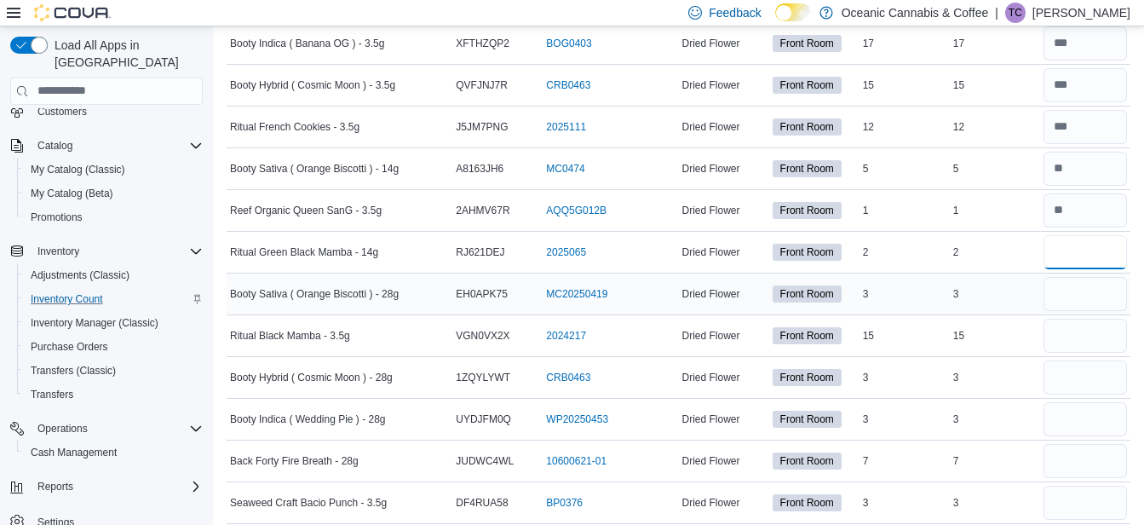
type input "*"
click at [1067, 300] on input "number" at bounding box center [1084, 294] width 83 height 34
type input "*"
click at [1088, 341] on input "number" at bounding box center [1084, 336] width 83 height 34
type input "**"
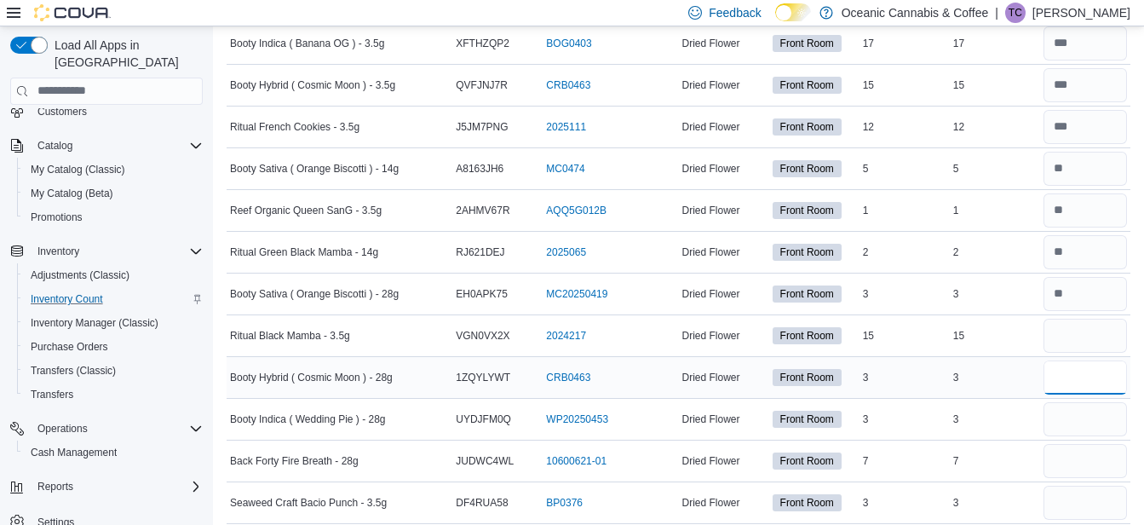
click at [1076, 380] on input "number" at bounding box center [1084, 377] width 83 height 34
type input "*"
click at [1071, 422] on input "number" at bounding box center [1084, 419] width 83 height 34
click at [1073, 455] on input "number" at bounding box center [1084, 461] width 83 height 34
type input "*"
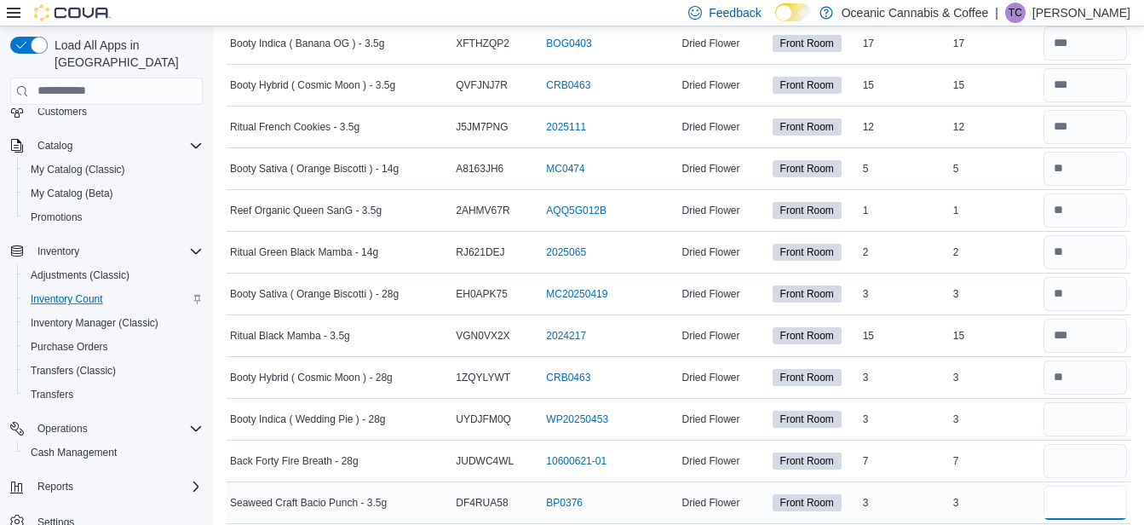
click at [1075, 504] on input "number" at bounding box center [1084, 502] width 83 height 34
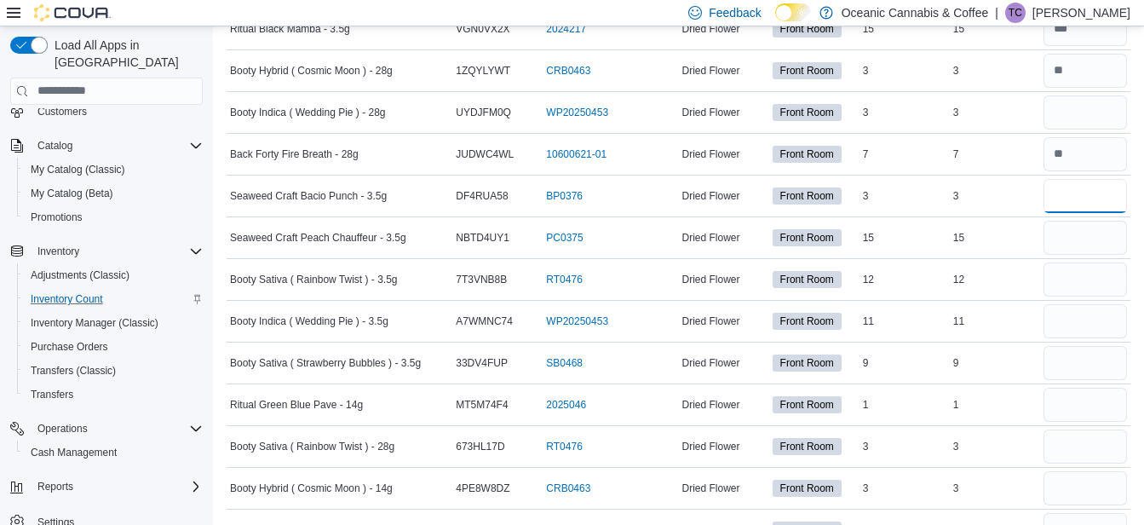
scroll to position [1642, 0]
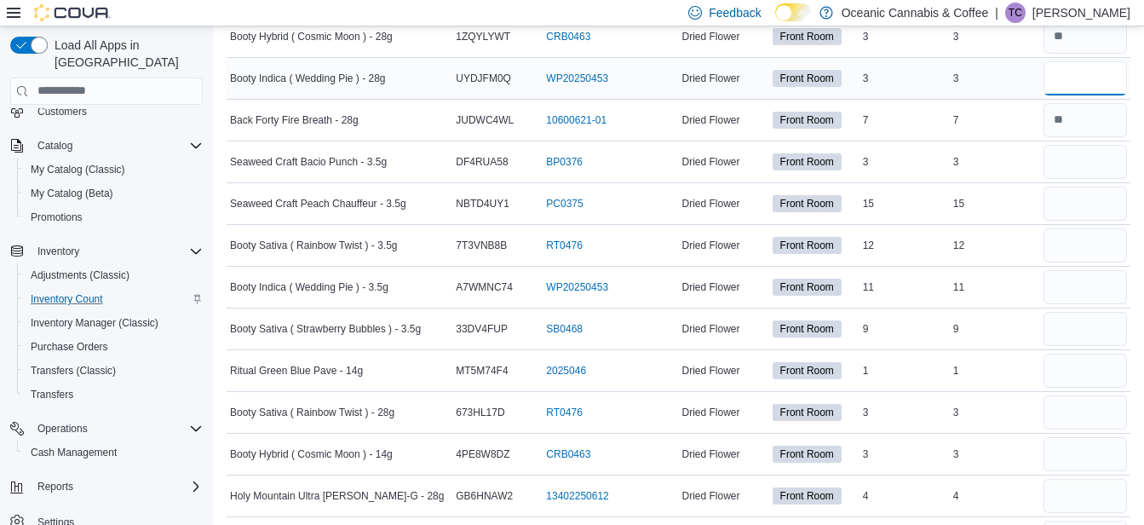
click at [1078, 80] on input "number" at bounding box center [1084, 78] width 83 height 34
type input "*"
click at [1073, 166] on input "number" at bounding box center [1084, 162] width 83 height 34
type input "*"
click at [1081, 201] on input "number" at bounding box center [1084, 204] width 83 height 34
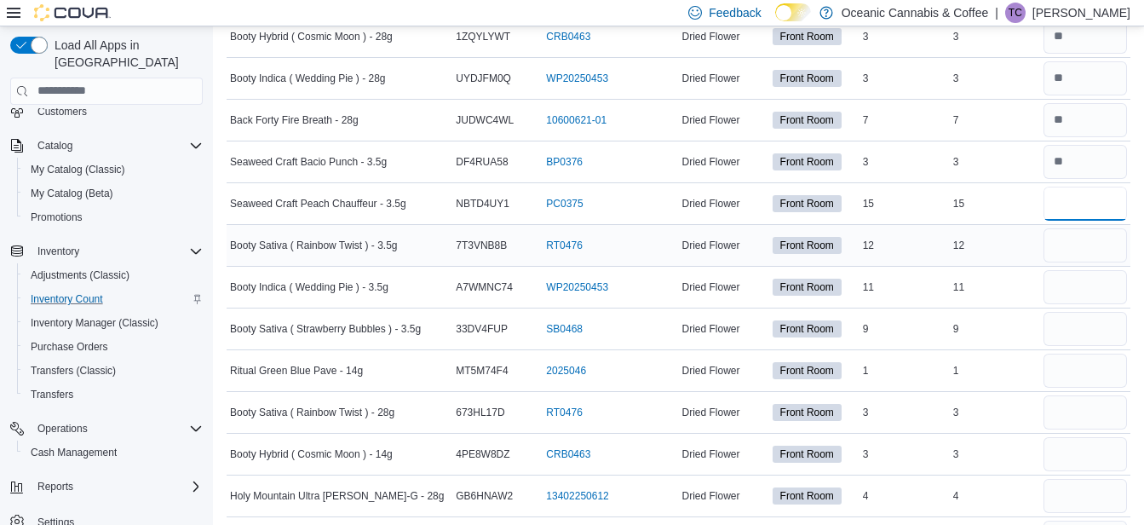
type input "**"
click at [1073, 253] on input "number" at bounding box center [1084, 245] width 83 height 34
type input "**"
click at [1069, 290] on input "number" at bounding box center [1084, 287] width 83 height 34
type input "**"
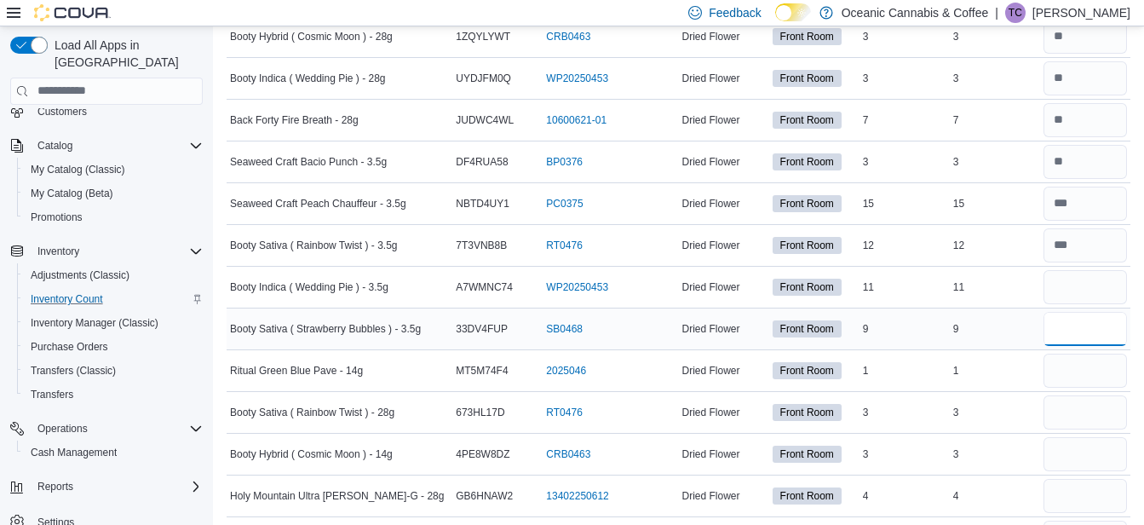
click at [1070, 332] on input "number" at bounding box center [1084, 329] width 83 height 34
type input "*"
click at [1069, 379] on input "number" at bounding box center [1084, 370] width 83 height 34
type input "*"
click at [1073, 411] on input "number" at bounding box center [1084, 412] width 83 height 34
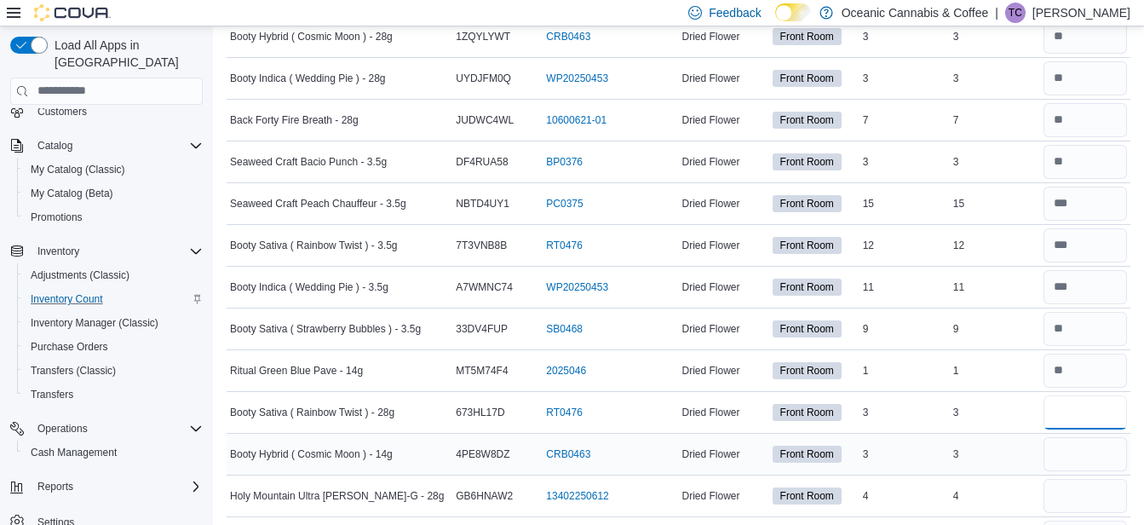
type input "*"
click at [1072, 457] on input "number" at bounding box center [1084, 454] width 83 height 34
type input "*"
click at [1071, 496] on input "number" at bounding box center [1084, 496] width 83 height 34
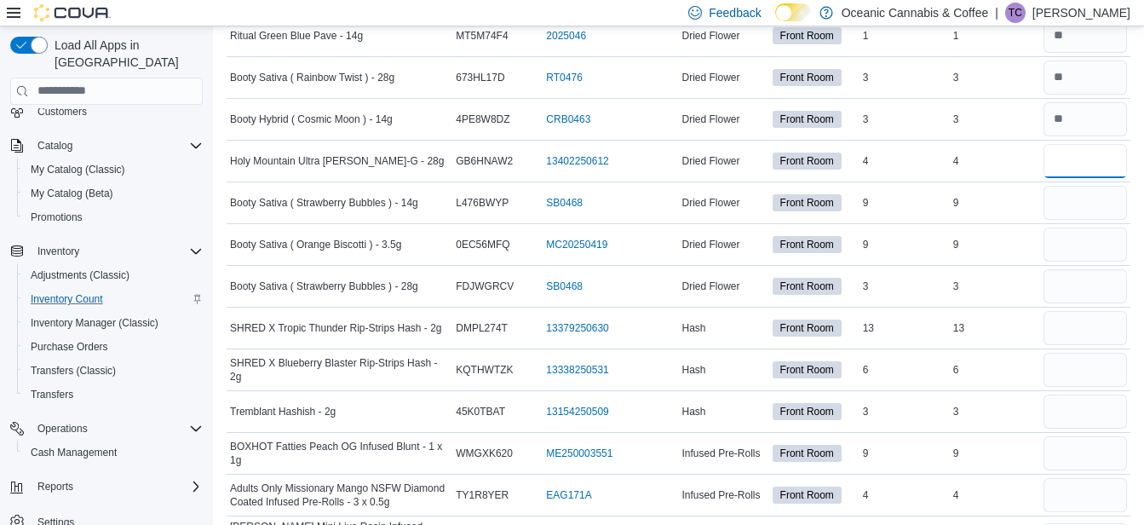
scroll to position [1983, 0]
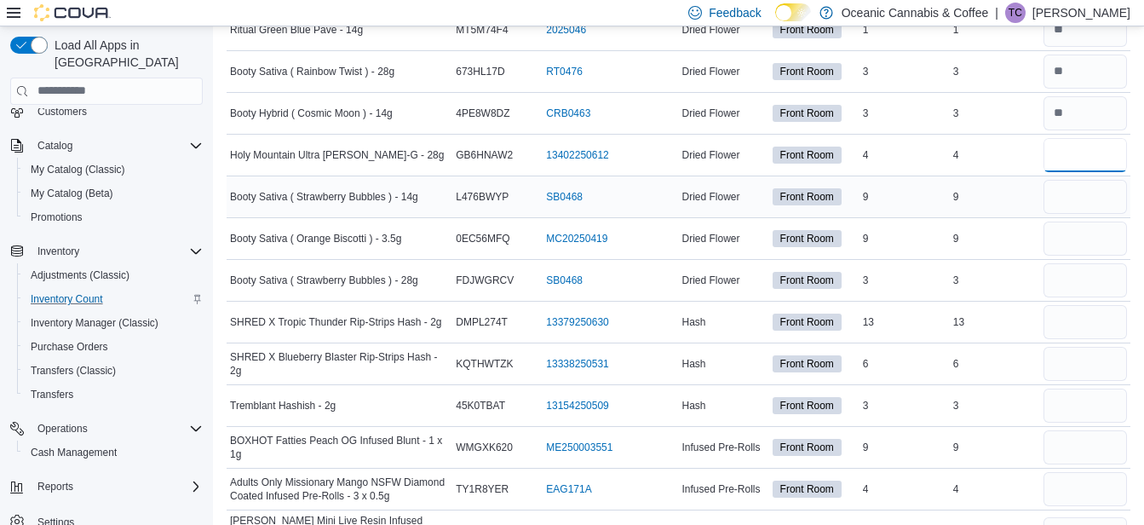
type input "*"
click at [1077, 202] on input "number" at bounding box center [1084, 197] width 83 height 34
type input "*"
click at [1072, 244] on input "number" at bounding box center [1084, 238] width 83 height 34
type input "*"
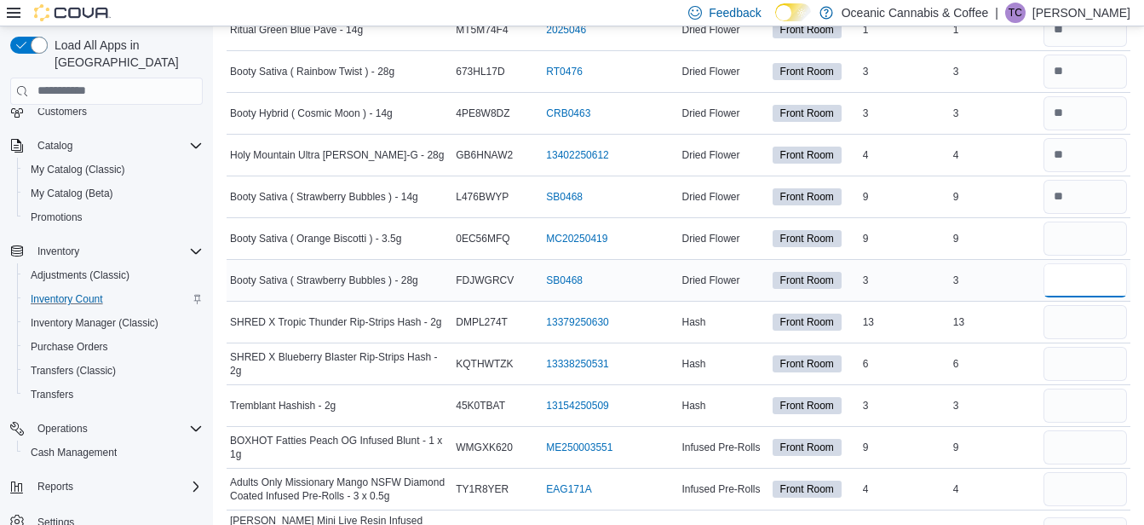
click at [1064, 285] on input "number" at bounding box center [1084, 280] width 83 height 34
type input "*"
click at [1075, 325] on input "number" at bounding box center [1084, 322] width 83 height 34
type input "**"
click at [1077, 362] on input "number" at bounding box center [1084, 364] width 83 height 34
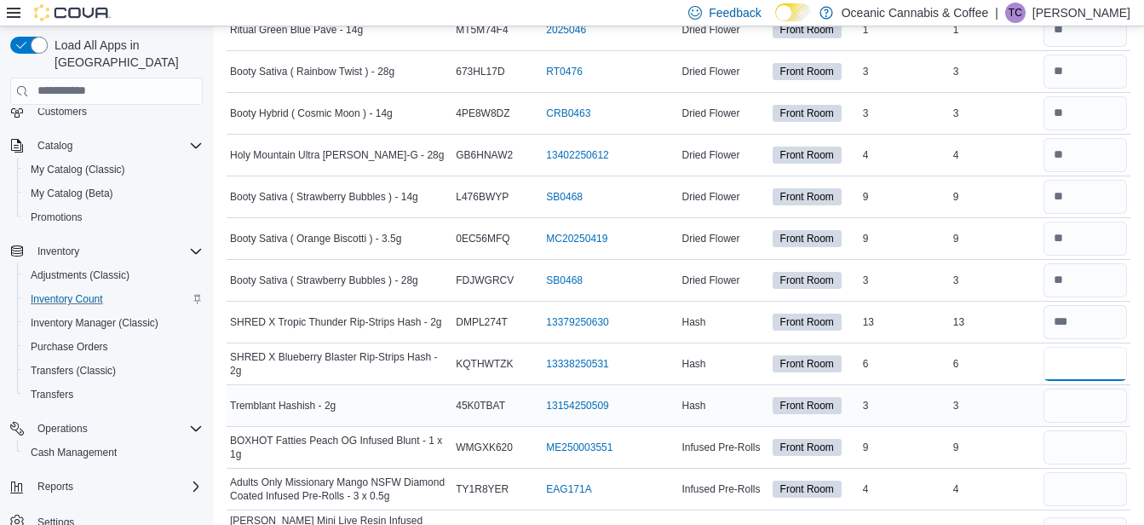
type input "*"
click at [1075, 405] on input "number" at bounding box center [1084, 405] width 83 height 34
type input "*"
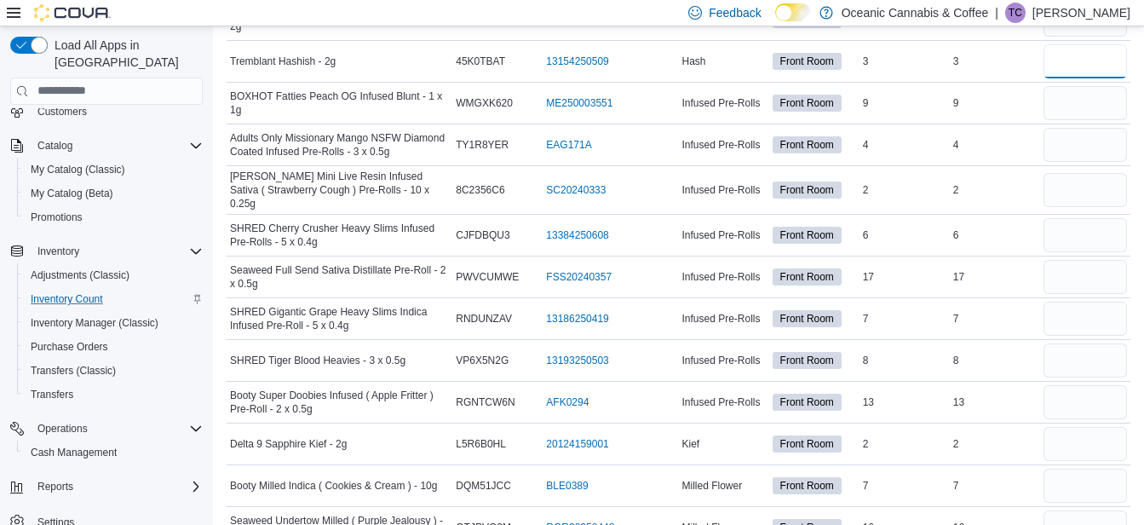
scroll to position [2359, 0]
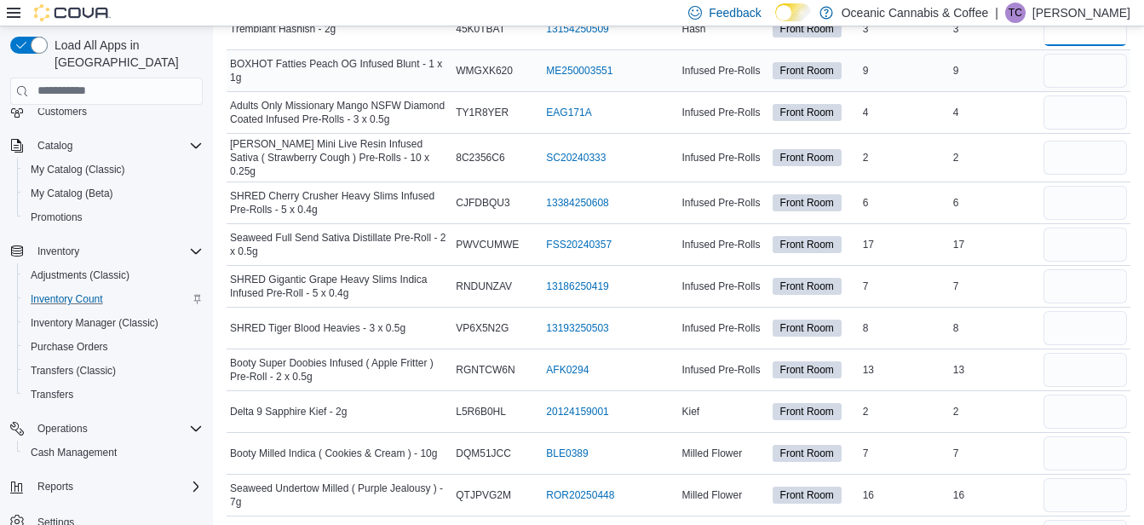
type input "*"
click at [1088, 73] on input "number" at bounding box center [1084, 71] width 83 height 34
type input "*"
click at [1078, 123] on input "number" at bounding box center [1084, 112] width 83 height 34
type input "*"
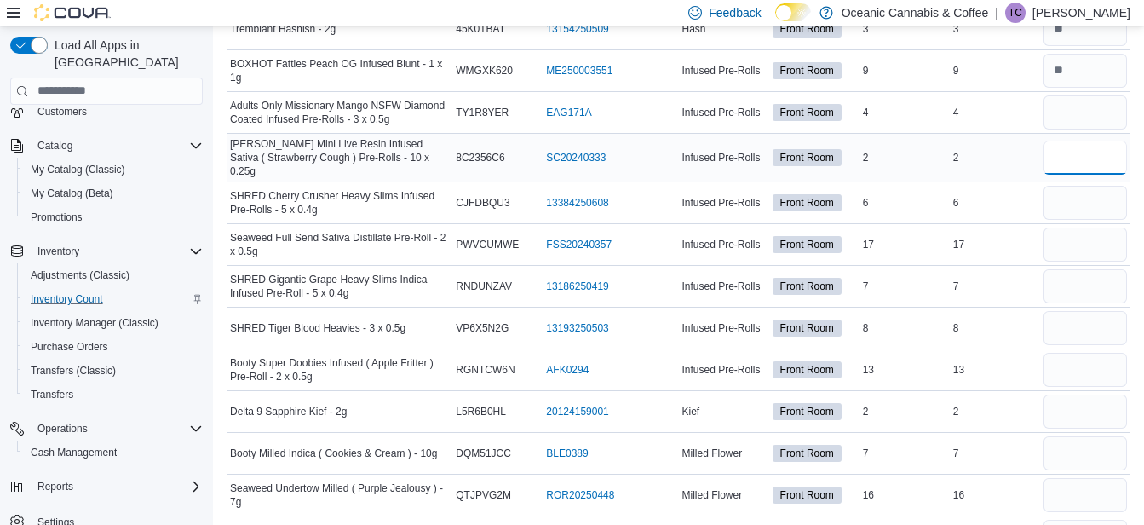
click at [1079, 155] on input "number" at bounding box center [1084, 158] width 83 height 34
type input "*"
click at [1079, 201] on input "number" at bounding box center [1084, 203] width 83 height 34
type input "*"
click at [1079, 248] on input "number" at bounding box center [1084, 244] width 83 height 34
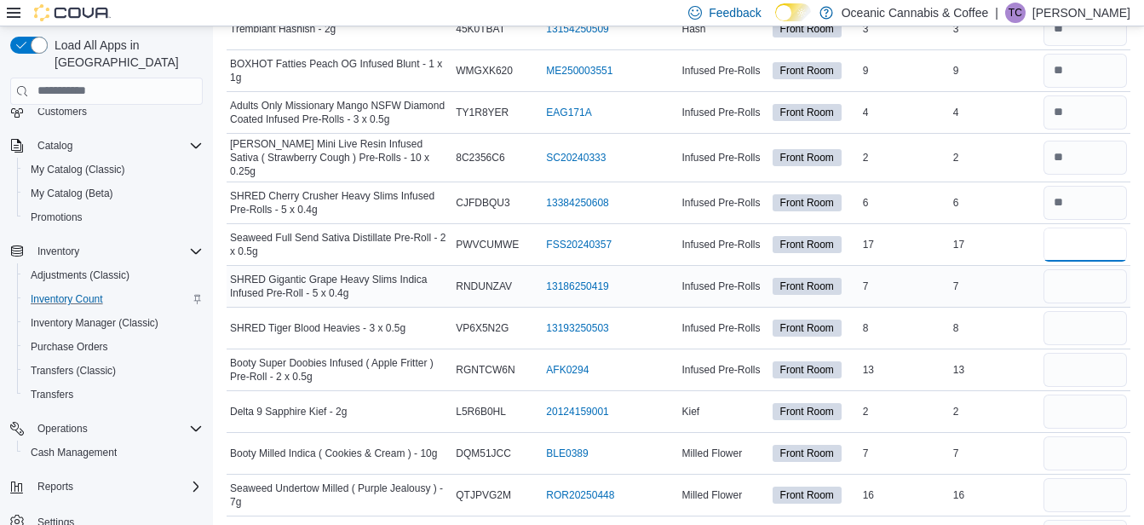
type input "**"
click at [1077, 281] on input "number" at bounding box center [1084, 286] width 83 height 34
type input "*"
click at [1075, 324] on input "number" at bounding box center [1084, 328] width 83 height 34
type input "*"
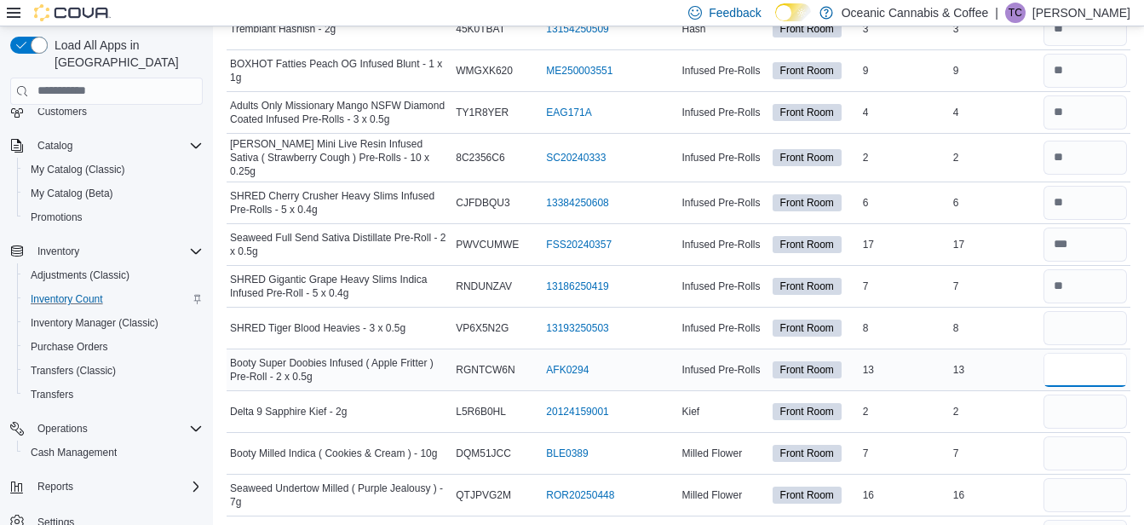
click at [1082, 365] on input "number" at bounding box center [1084, 370] width 83 height 34
type input "**"
click at [1076, 411] on input "number" at bounding box center [1084, 411] width 83 height 34
type input "*"
click at [1071, 451] on input "number" at bounding box center [1084, 453] width 83 height 34
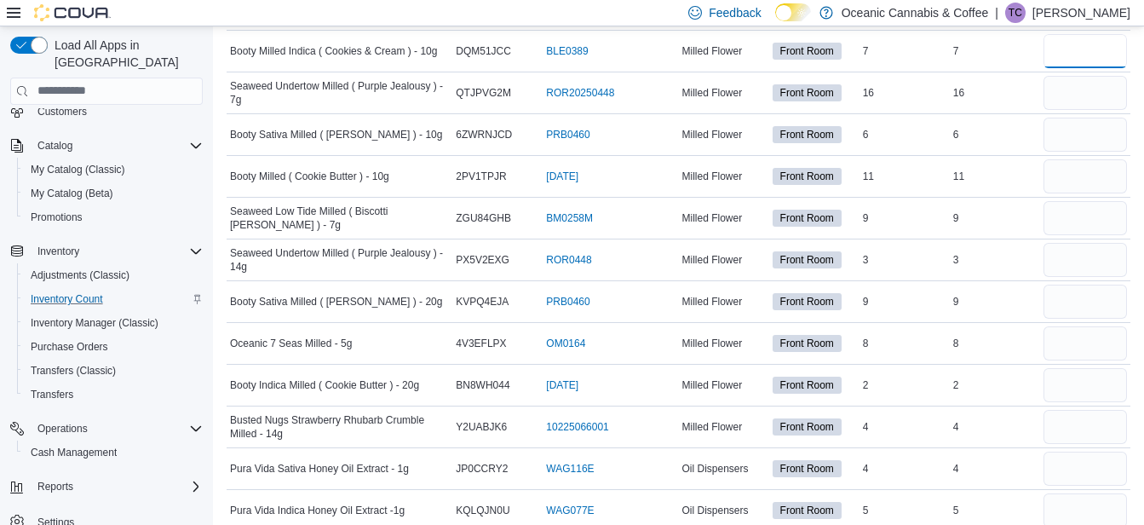
scroll to position [2768, 0]
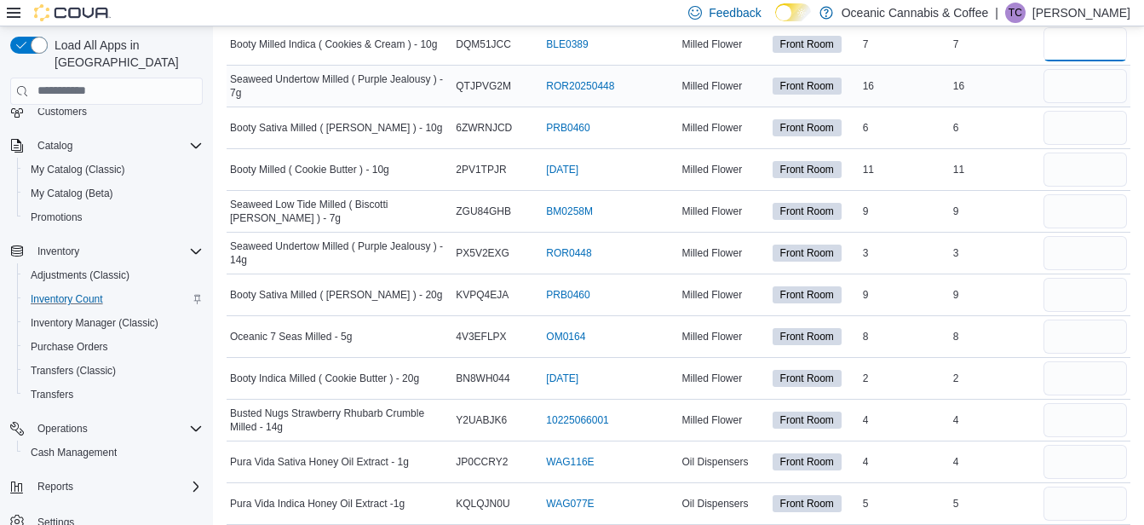
type input "*"
click at [1094, 86] on input "number" at bounding box center [1084, 86] width 83 height 34
type input "**"
click at [1075, 129] on input "number" at bounding box center [1084, 128] width 83 height 34
type input "*"
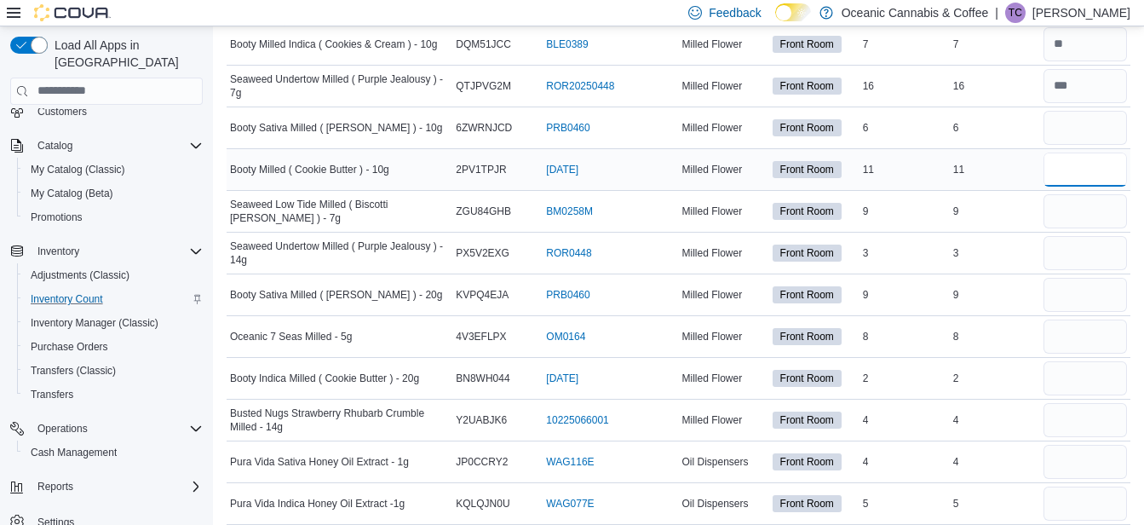
click at [1075, 170] on input "number" at bounding box center [1084, 169] width 83 height 34
type input "**"
click at [1071, 208] on input "number" at bounding box center [1084, 211] width 83 height 34
type input "*"
click at [1080, 253] on input "number" at bounding box center [1084, 253] width 83 height 34
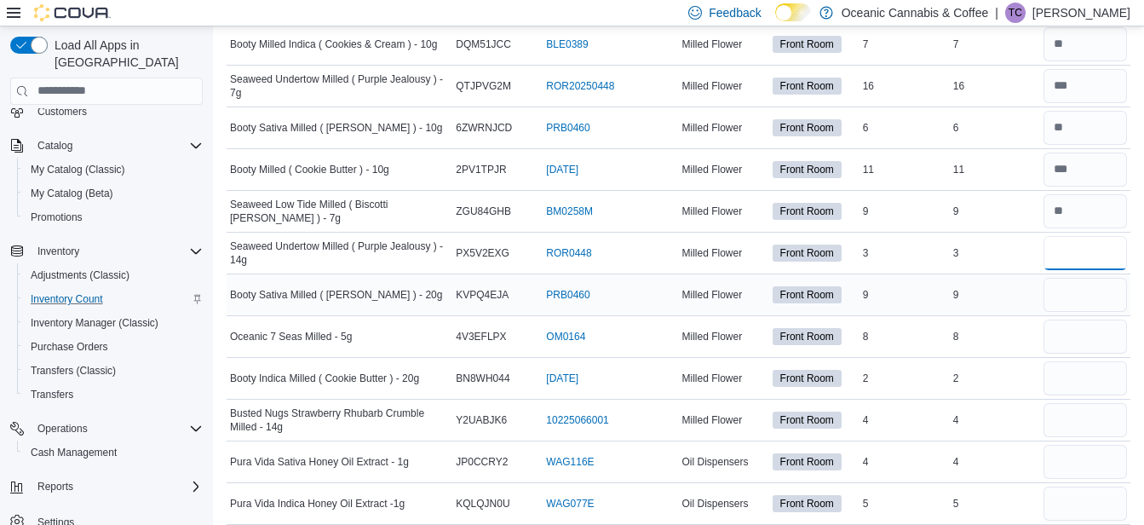
type input "*"
click at [1078, 288] on input "number" at bounding box center [1084, 295] width 83 height 34
type input "*"
click at [1087, 335] on input "number" at bounding box center [1084, 336] width 83 height 34
type input "*"
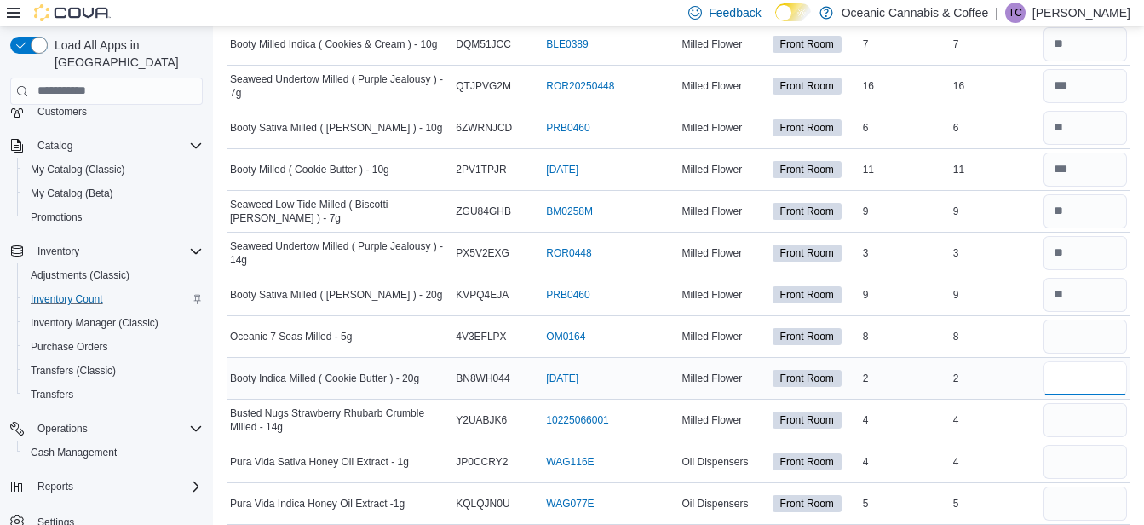
click at [1074, 374] on input "number" at bounding box center [1084, 378] width 83 height 34
type input "*"
click at [1086, 416] on input "number" at bounding box center [1084, 420] width 83 height 34
type input "*"
click at [1080, 457] on input "number" at bounding box center [1084, 462] width 83 height 34
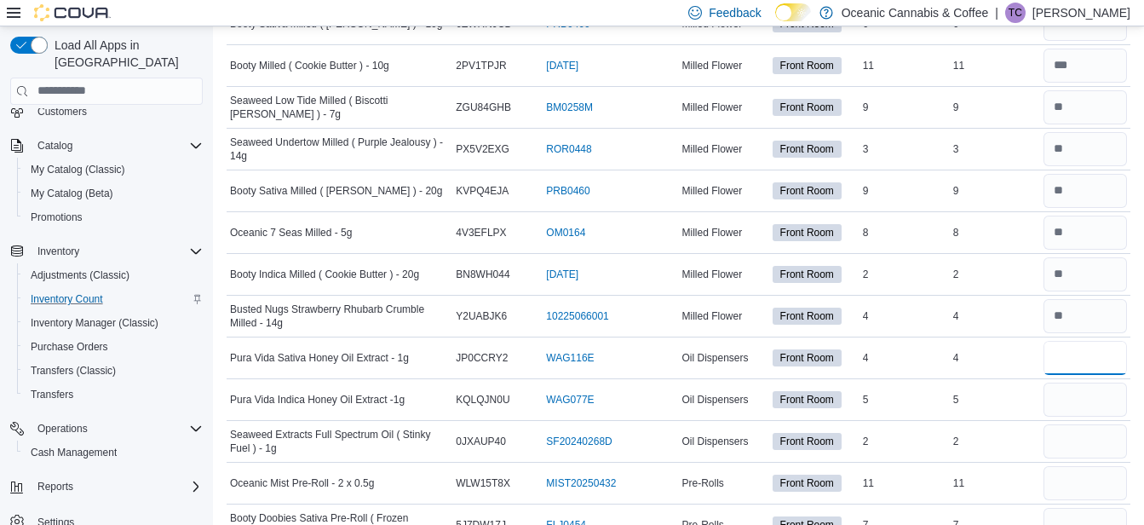
scroll to position [2904, 0]
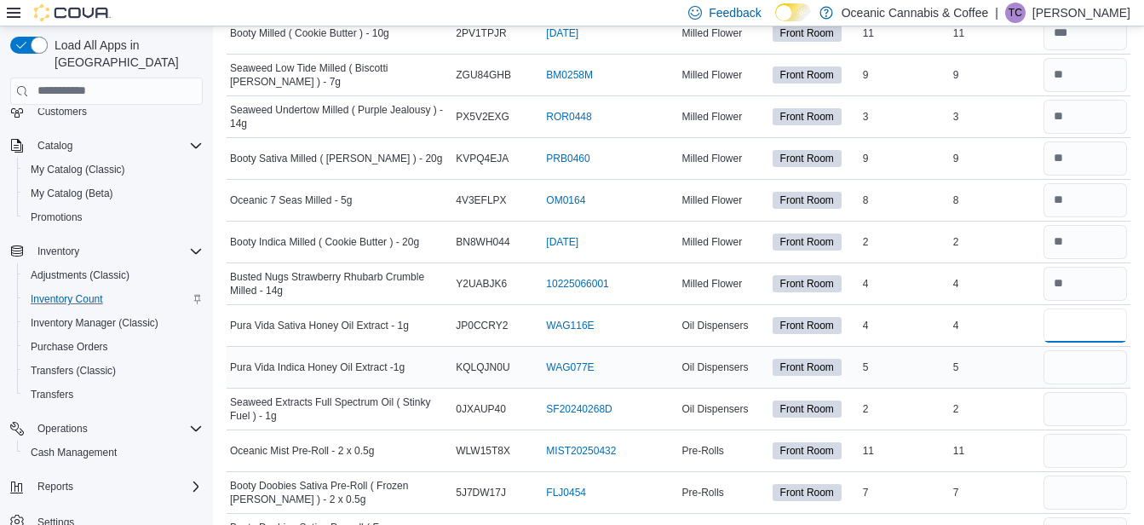
type input "*"
click at [1080, 356] on input "number" at bounding box center [1084, 367] width 83 height 34
type input "*"
click at [1076, 403] on input "number" at bounding box center [1084, 409] width 83 height 34
type input "*"
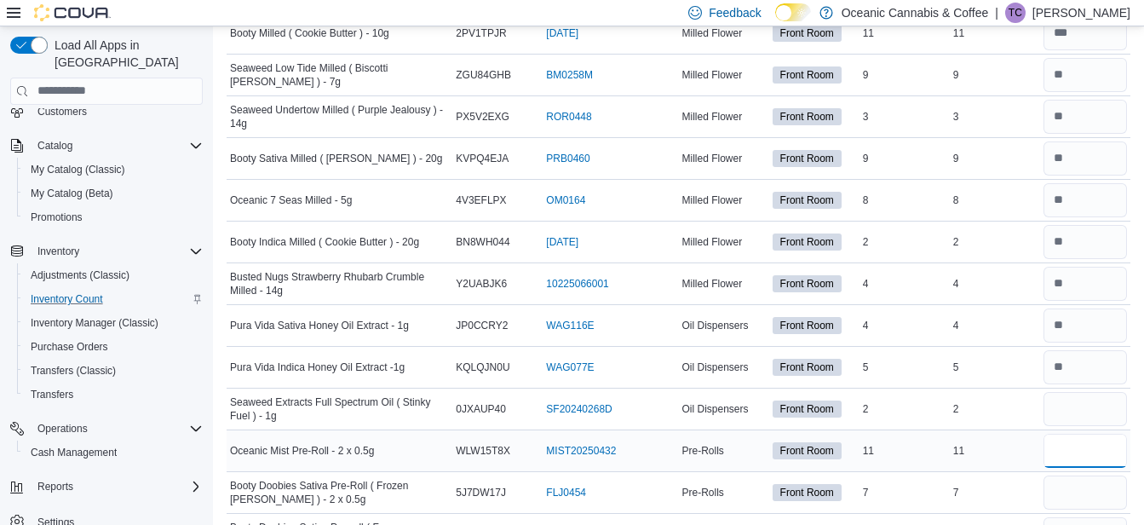
click at [1072, 447] on input "number" at bounding box center [1084, 451] width 83 height 34
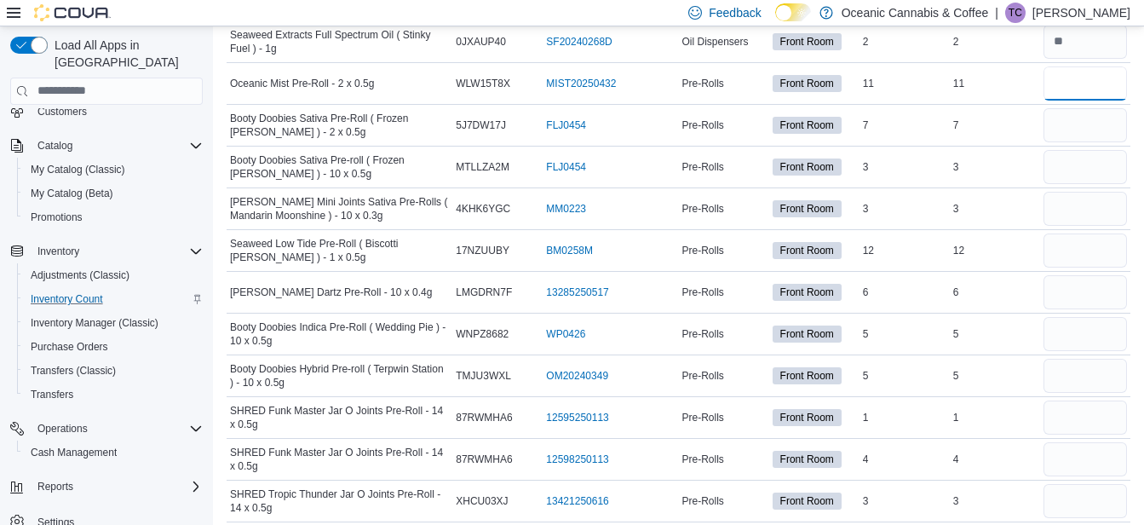
scroll to position [3281, 0]
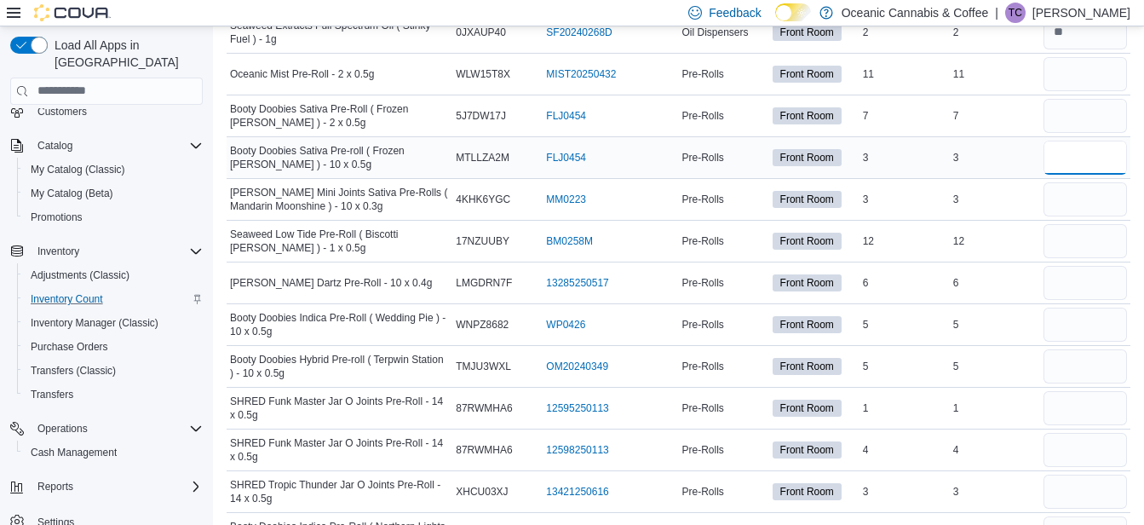
click at [1096, 155] on input "number" at bounding box center [1084, 158] width 83 height 34
type input "*"
click at [1096, 203] on input "number" at bounding box center [1084, 199] width 83 height 34
type input "*"
click at [1085, 279] on input "number" at bounding box center [1084, 283] width 83 height 34
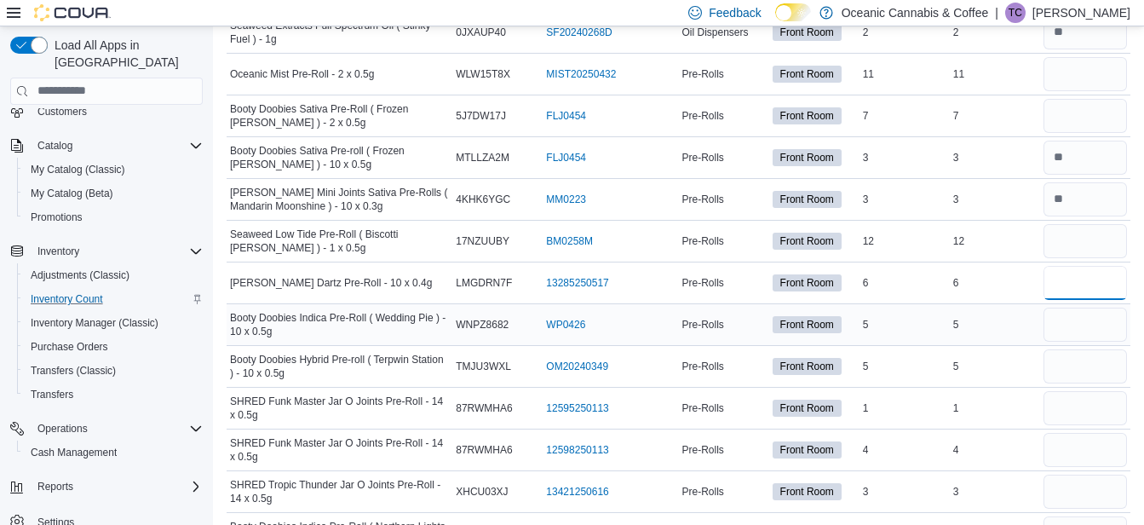
type input "*"
click at [1082, 321] on input "number" at bounding box center [1084, 324] width 83 height 34
type input "*"
click at [1072, 358] on input "number" at bounding box center [1084, 366] width 83 height 34
type input "*"
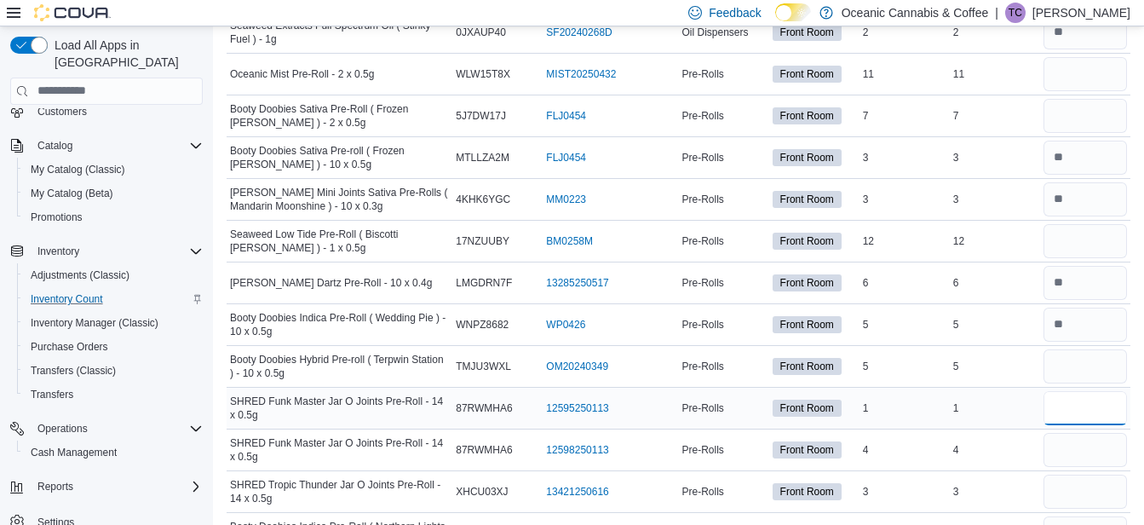
click at [1088, 411] on input "number" at bounding box center [1084, 408] width 83 height 34
type input "*"
click at [1076, 456] on input "number" at bounding box center [1084, 450] width 83 height 34
type input "*"
click at [1078, 487] on input "number" at bounding box center [1084, 491] width 83 height 34
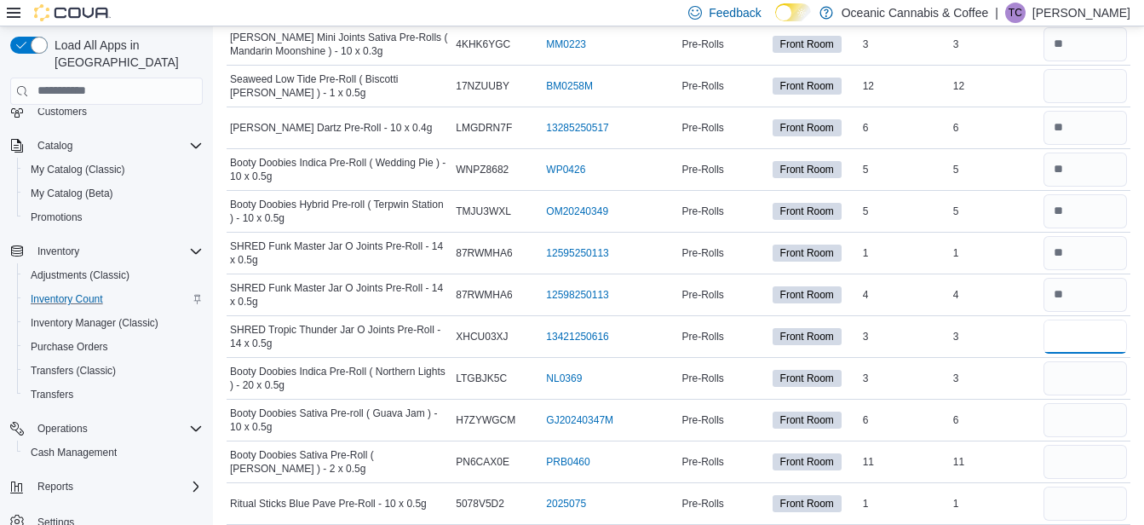
scroll to position [3451, 0]
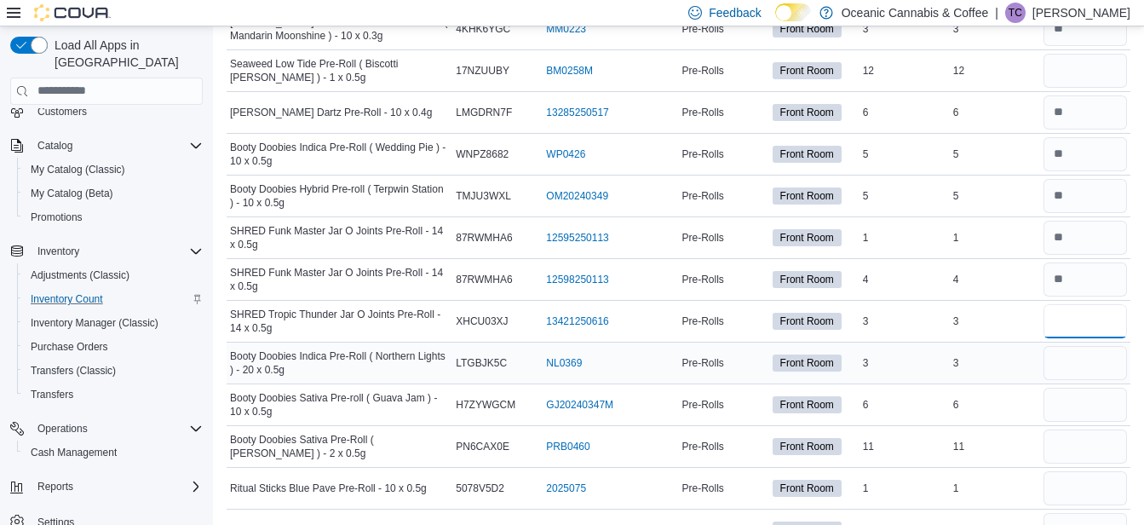
type input "*"
click at [1075, 353] on input "number" at bounding box center [1084, 363] width 83 height 34
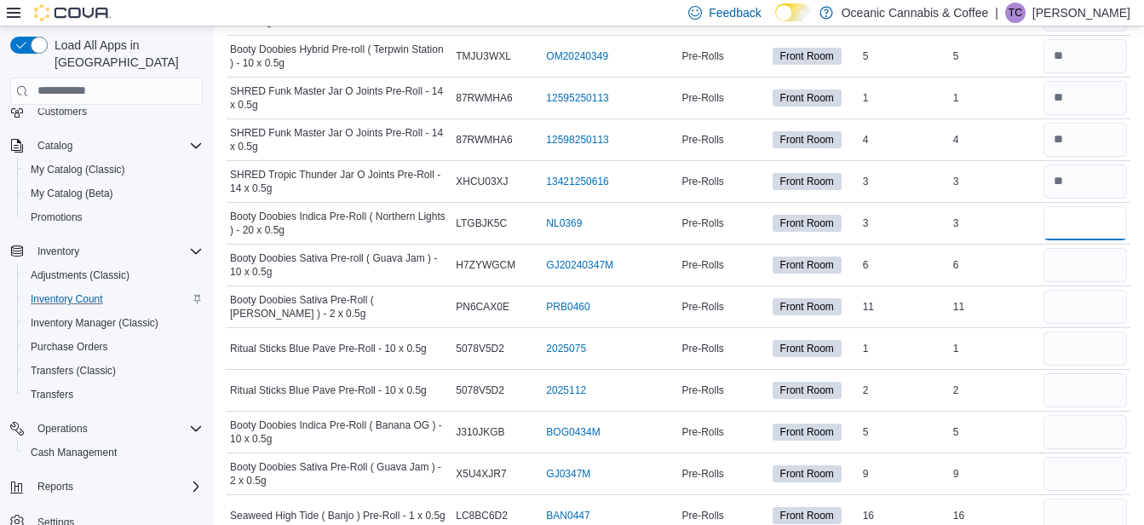
scroll to position [3621, 0]
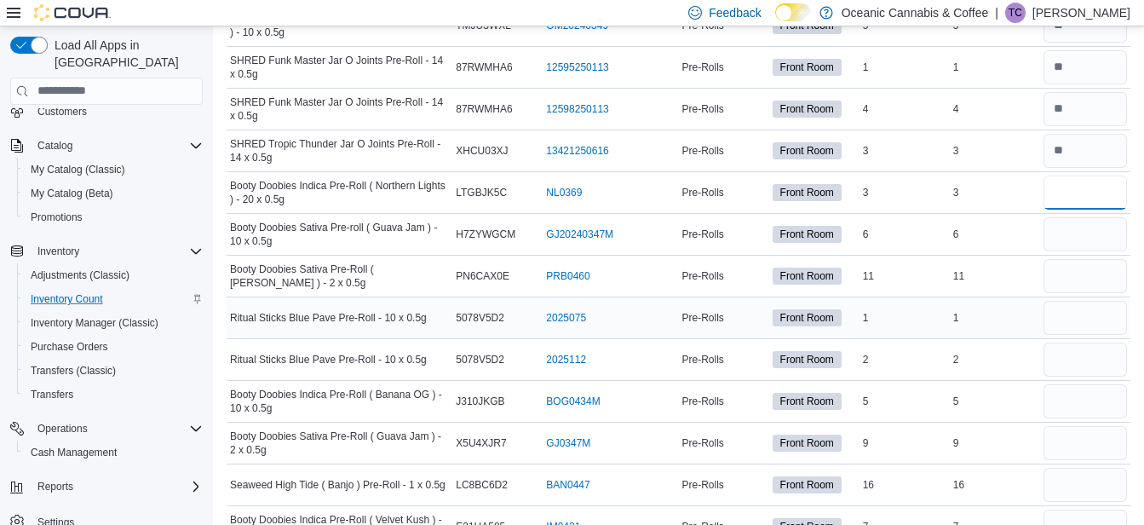
type input "*"
click at [1092, 313] on input "number" at bounding box center [1084, 318] width 83 height 34
type input "*"
click at [1084, 351] on input "number" at bounding box center [1084, 359] width 83 height 34
type input "*"
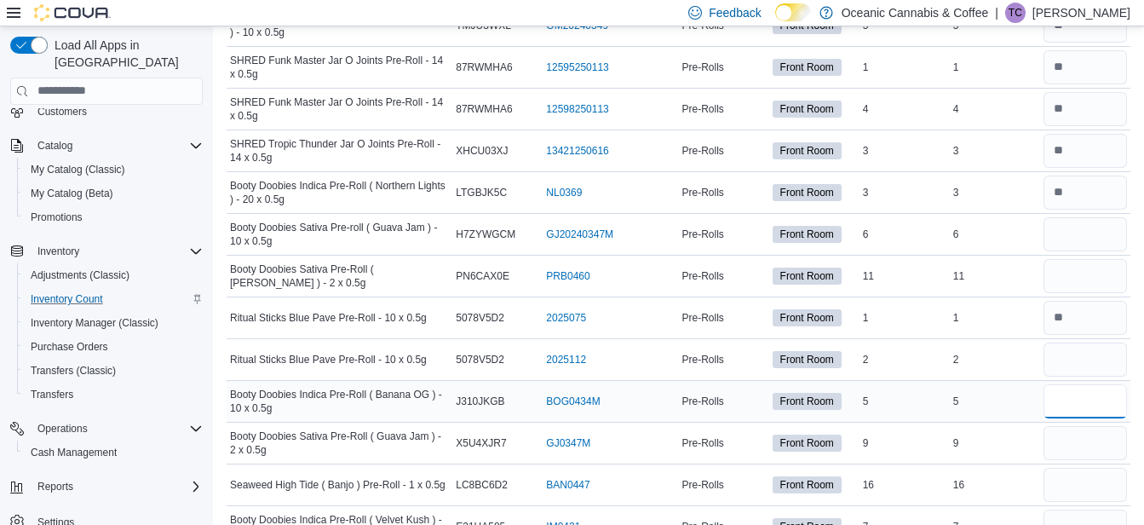
click at [1067, 397] on input "number" at bounding box center [1084, 401] width 83 height 34
type input "*"
click at [1080, 439] on input "number" at bounding box center [1084, 443] width 83 height 34
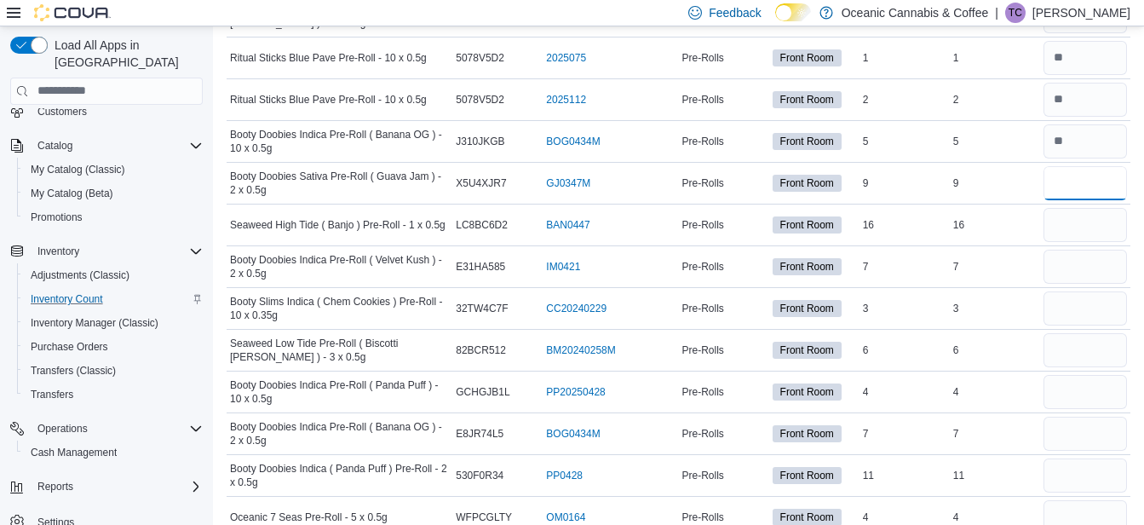
scroll to position [3894, 0]
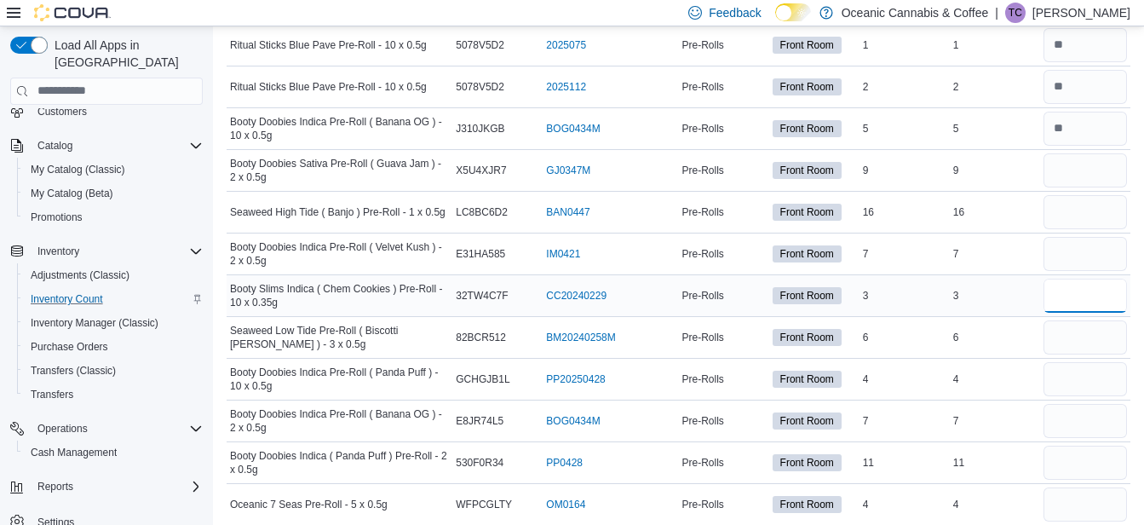
click at [1085, 292] on input "number" at bounding box center [1084, 296] width 83 height 34
type input "*"
click at [1092, 372] on input "number" at bounding box center [1084, 379] width 83 height 34
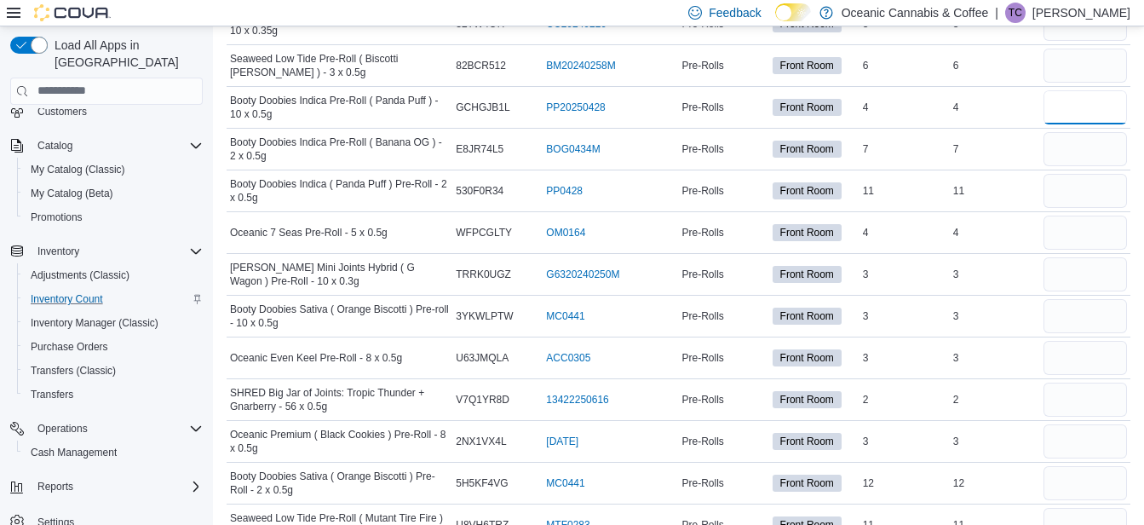
scroll to position [4166, 0]
type input "*"
click at [1074, 272] on input "number" at bounding box center [1084, 273] width 83 height 34
type input "*"
click at [1074, 310] on input "number" at bounding box center [1084, 315] width 83 height 34
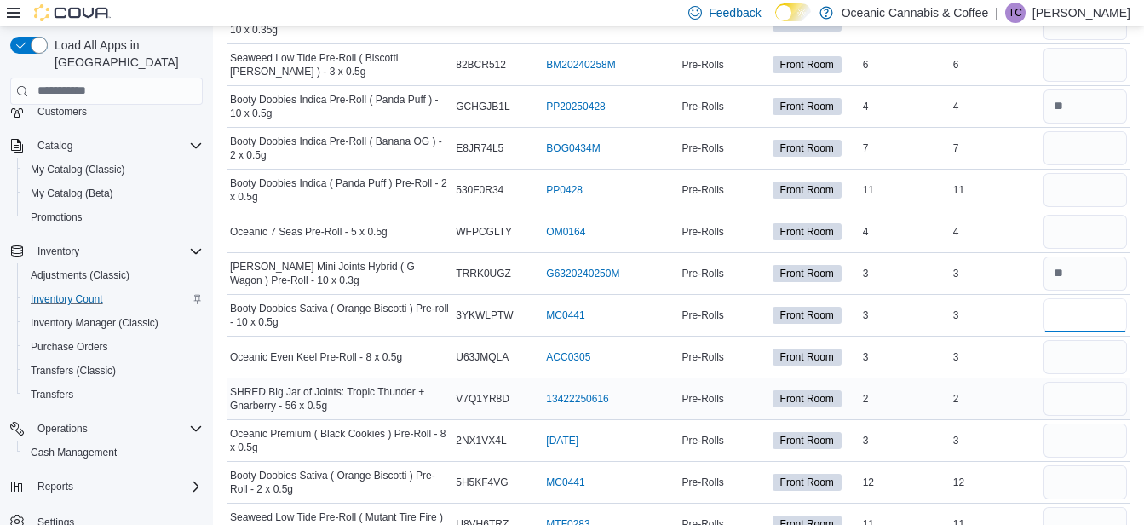
type input "*"
click at [1071, 388] on input "number" at bounding box center [1084, 399] width 83 height 34
type input "*"
click at [1071, 350] on input "number" at bounding box center [1084, 357] width 83 height 34
type input "*"
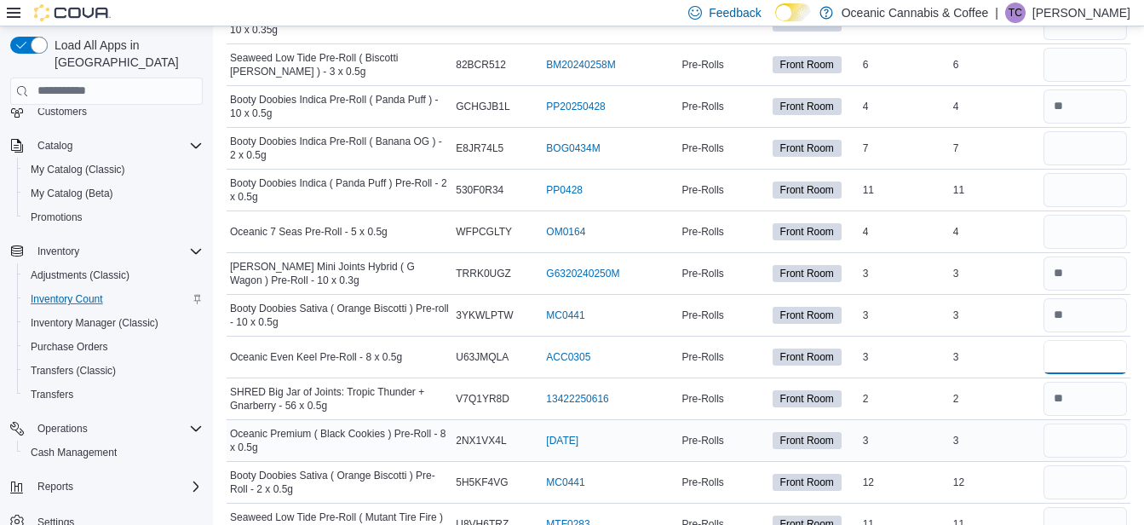
type input "*"
click at [1078, 432] on input "number" at bounding box center [1084, 440] width 83 height 34
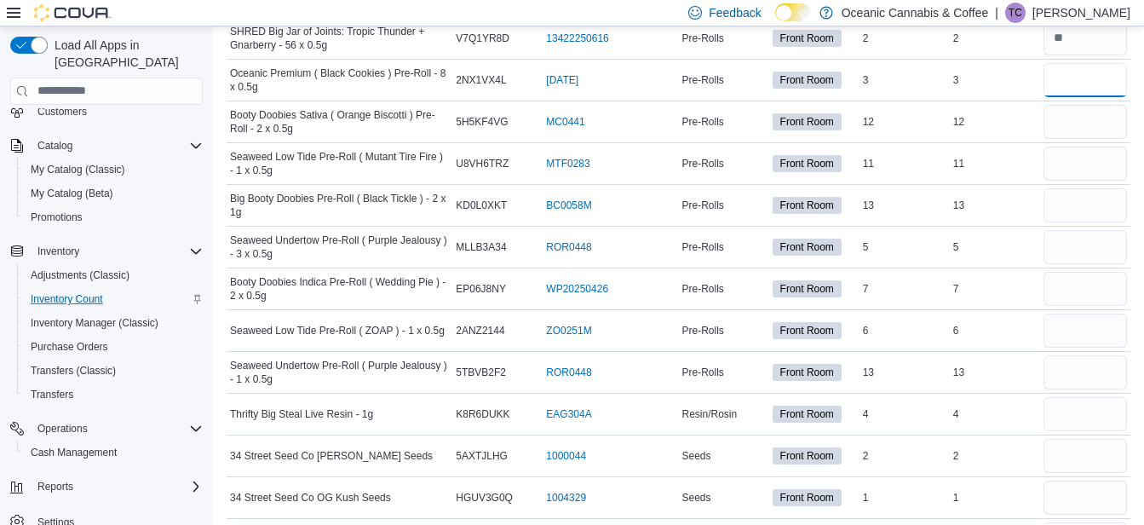
scroll to position [4541, 0]
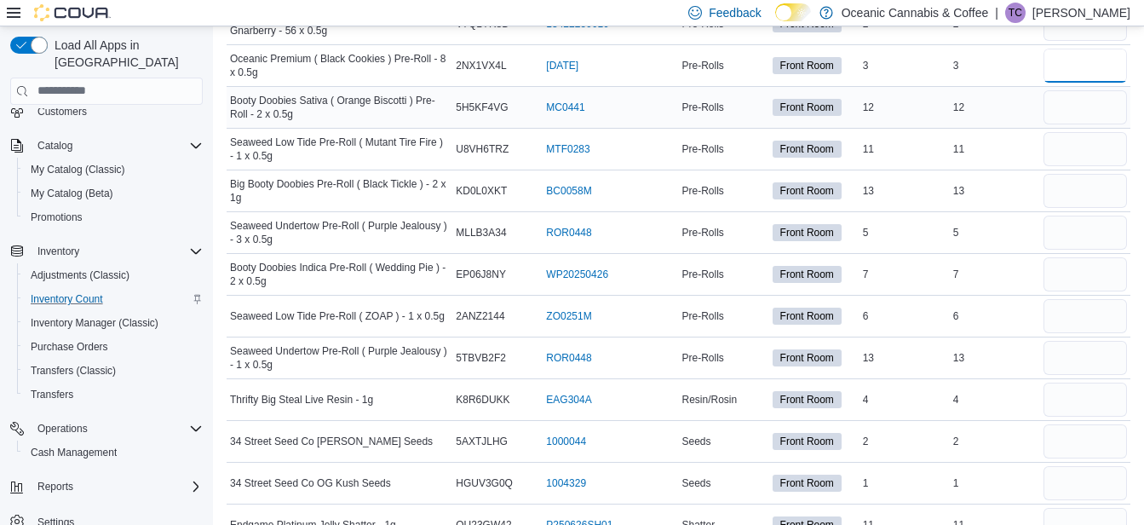
type input "*"
click at [1088, 105] on input "number" at bounding box center [1084, 107] width 83 height 34
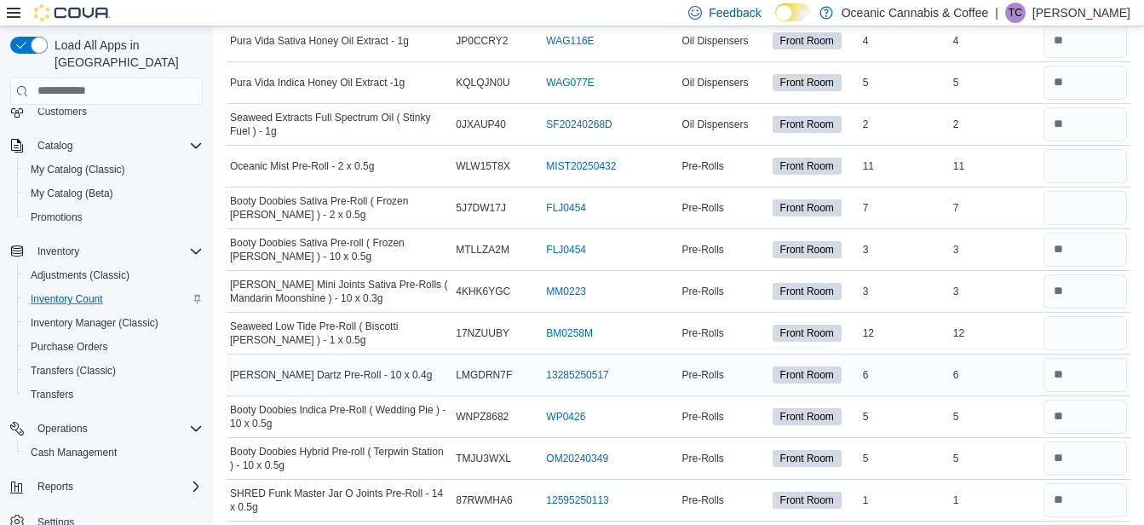
scroll to position [3178, 0]
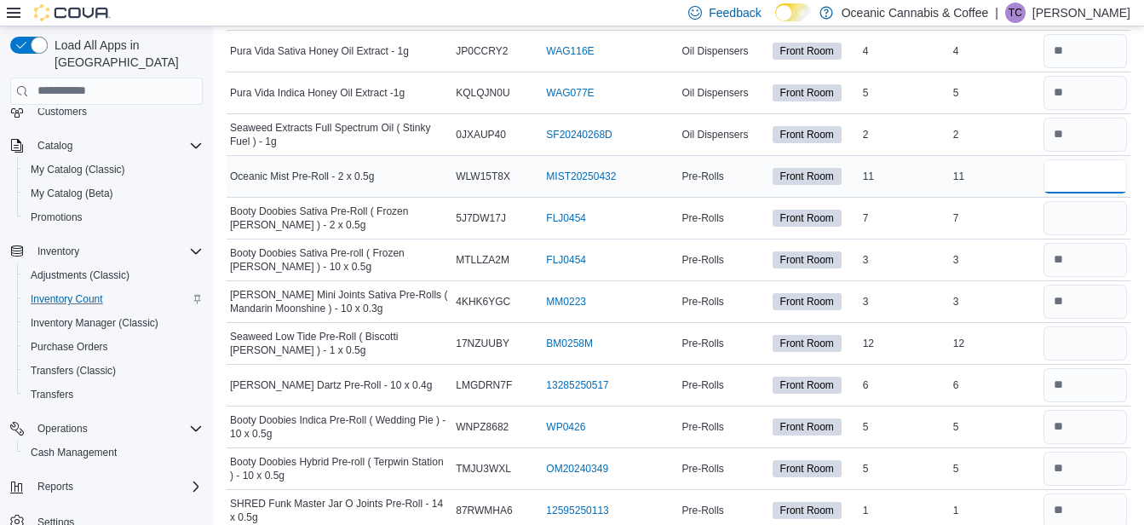
click at [1098, 171] on input "number" at bounding box center [1084, 176] width 83 height 34
type input "**"
click at [1094, 216] on input "number" at bounding box center [1084, 218] width 83 height 34
type input "*"
click at [1088, 335] on input "number" at bounding box center [1084, 343] width 83 height 34
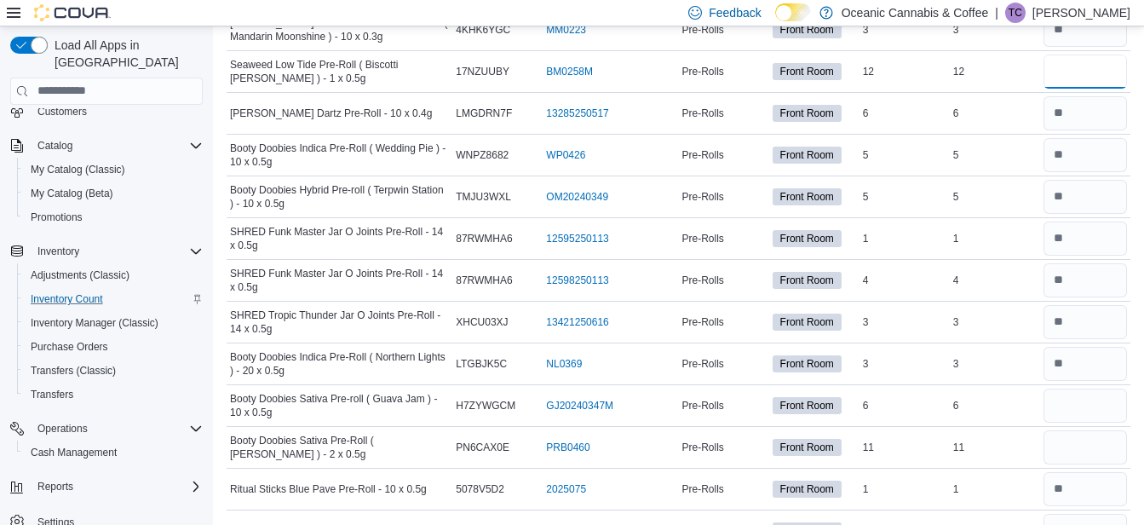
scroll to position [3451, 0]
type input "**"
click at [1080, 394] on input "number" at bounding box center [1084, 405] width 83 height 34
type input "*"
click at [1080, 445] on input "number" at bounding box center [1084, 446] width 83 height 34
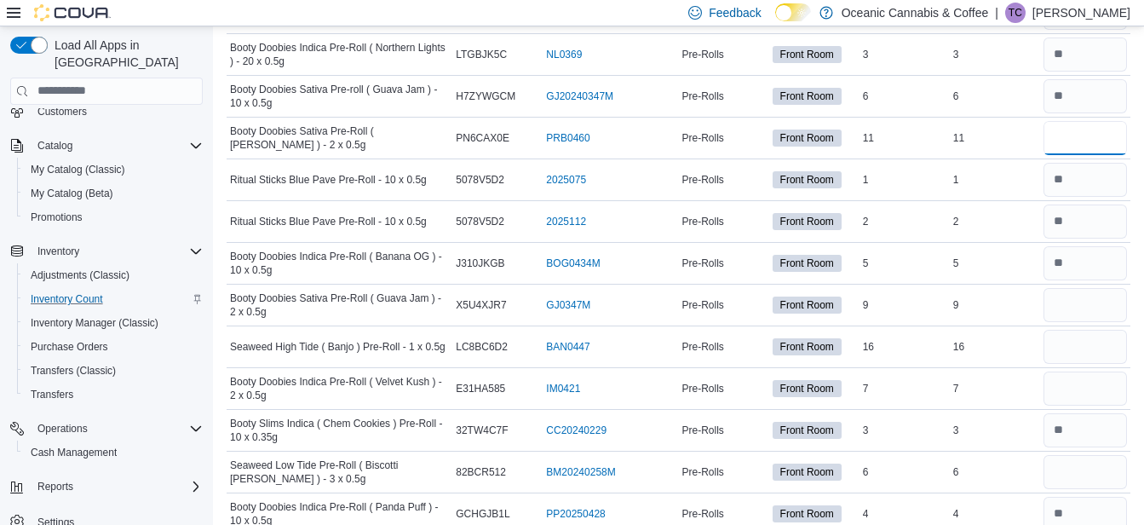
scroll to position [3792, 0]
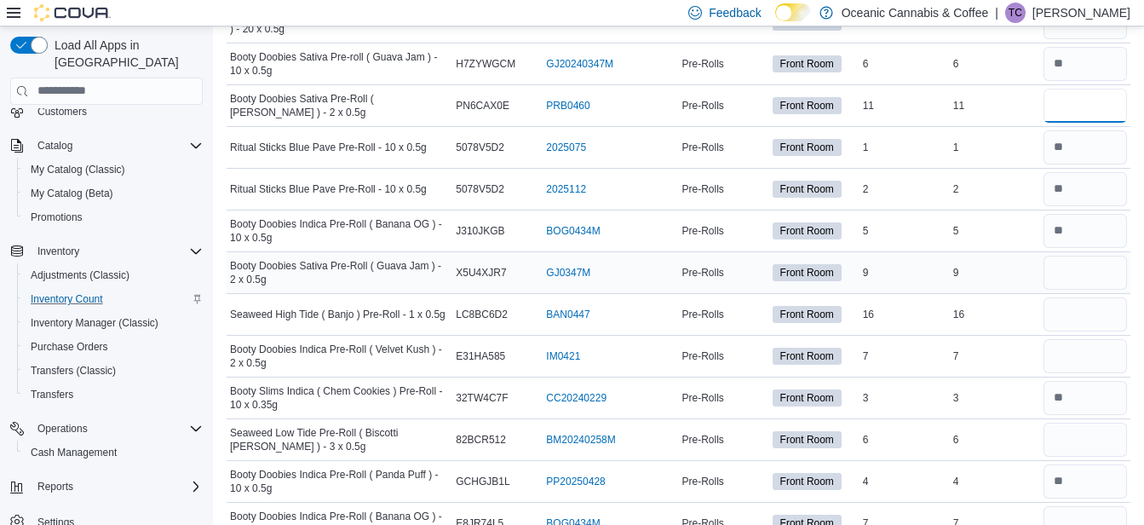
type input "**"
click at [1085, 273] on input "number" at bounding box center [1084, 273] width 83 height 34
click at [1092, 313] on input "number" at bounding box center [1084, 314] width 83 height 34
click at [1082, 349] on input "number" at bounding box center [1084, 356] width 83 height 34
click at [1074, 438] on input "number" at bounding box center [1084, 439] width 83 height 34
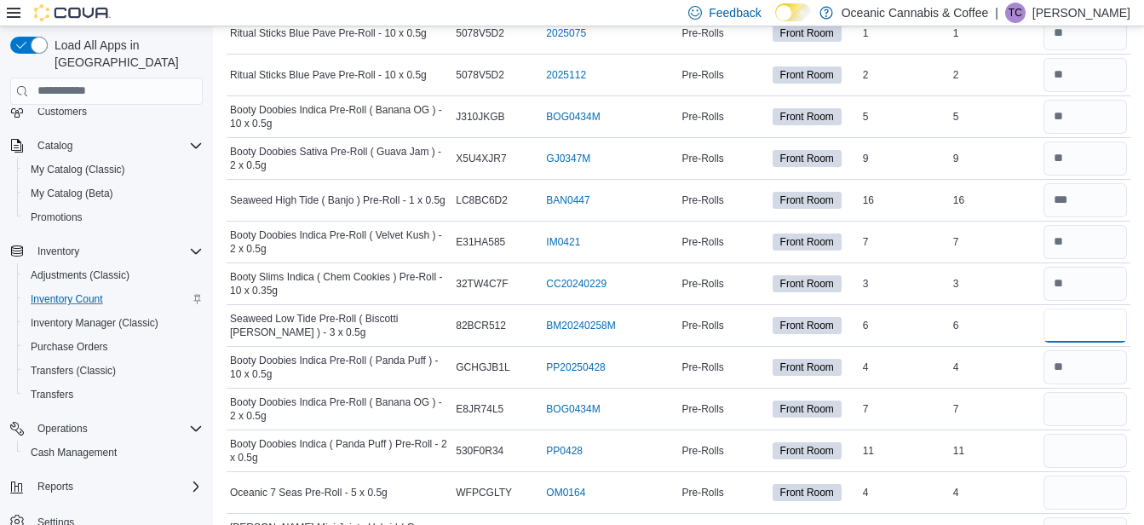
scroll to position [3928, 0]
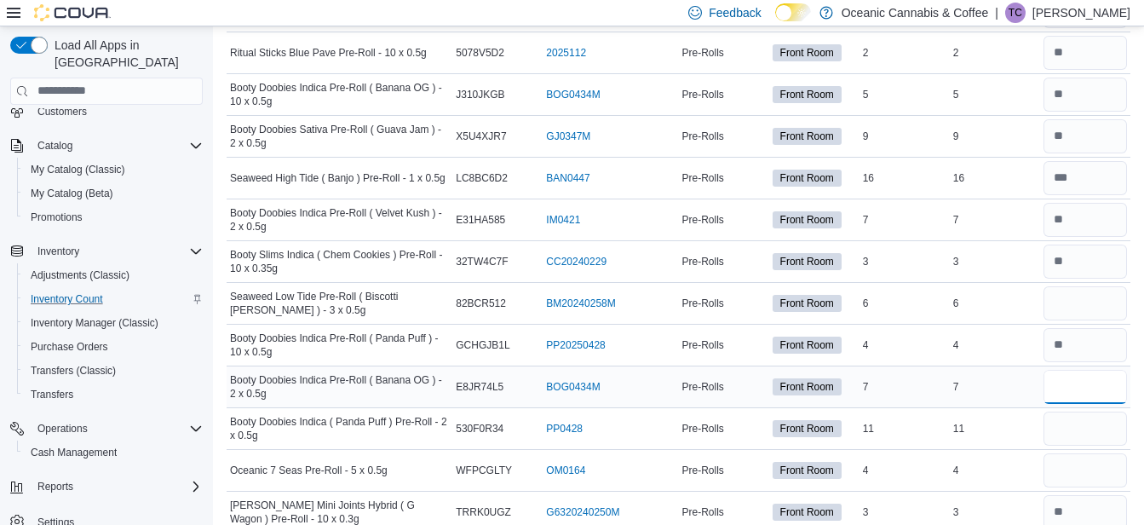
click at [1078, 380] on input "number" at bounding box center [1084, 387] width 83 height 34
click at [1083, 422] on input "number" at bounding box center [1084, 428] width 83 height 34
click at [1082, 464] on input "number" at bounding box center [1084, 470] width 83 height 34
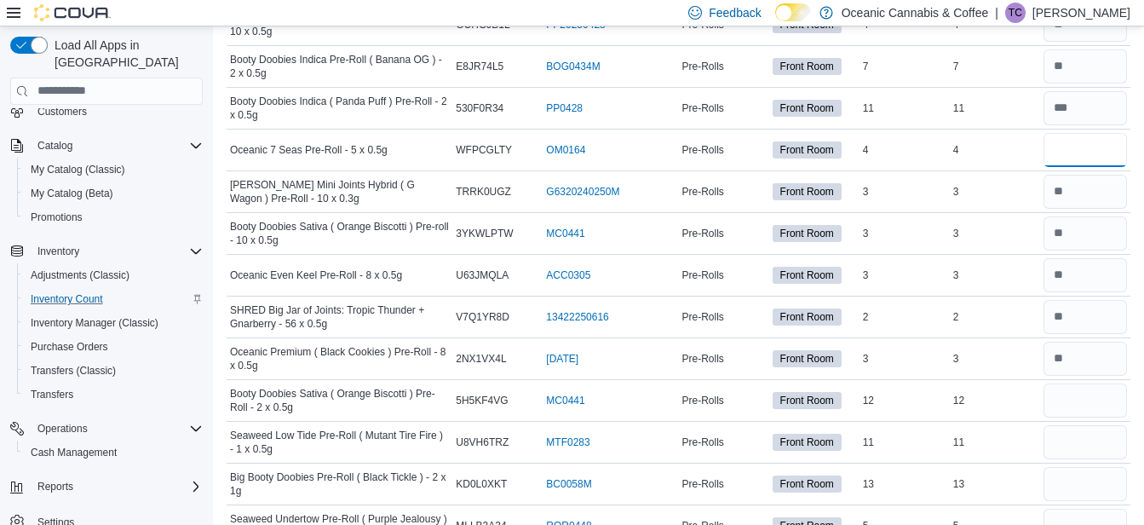
scroll to position [4269, 0]
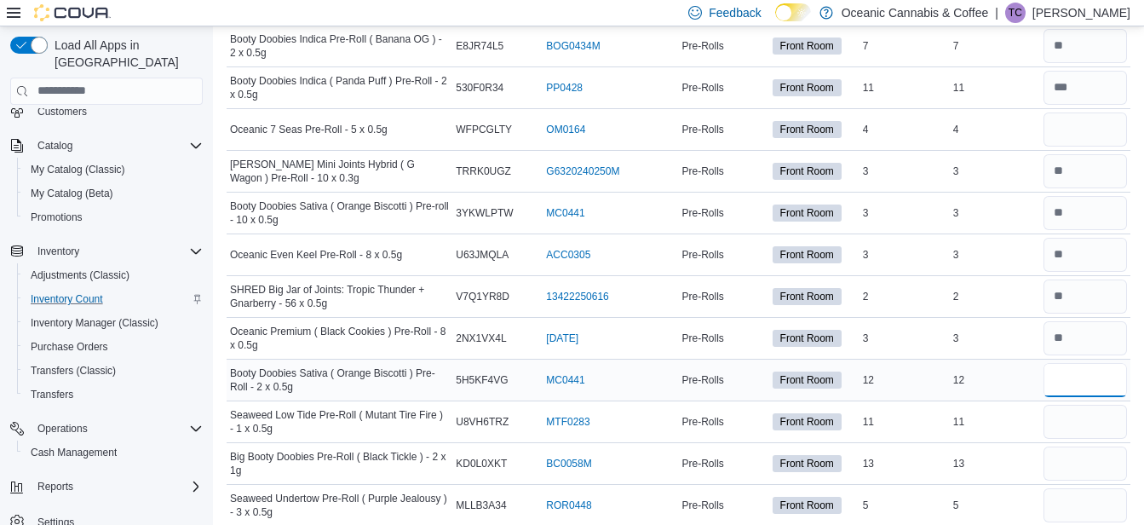
click at [1085, 375] on input "number" at bounding box center [1084, 380] width 83 height 34
click at [1087, 417] on input "number" at bounding box center [1084, 422] width 83 height 34
click at [1085, 451] on input "number" at bounding box center [1084, 463] width 83 height 34
click at [1074, 507] on input "number" at bounding box center [1084, 505] width 83 height 34
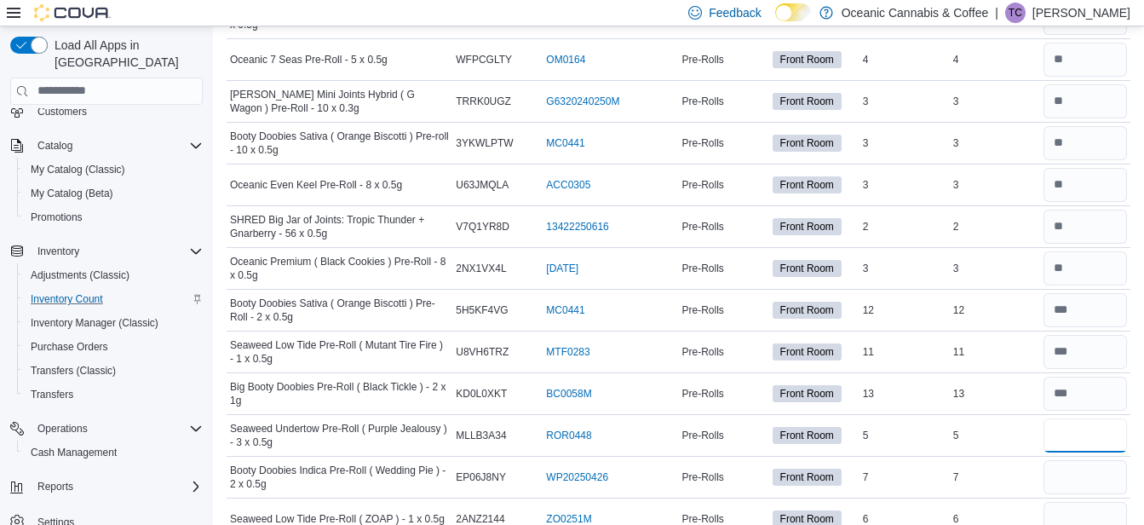
scroll to position [4371, 0]
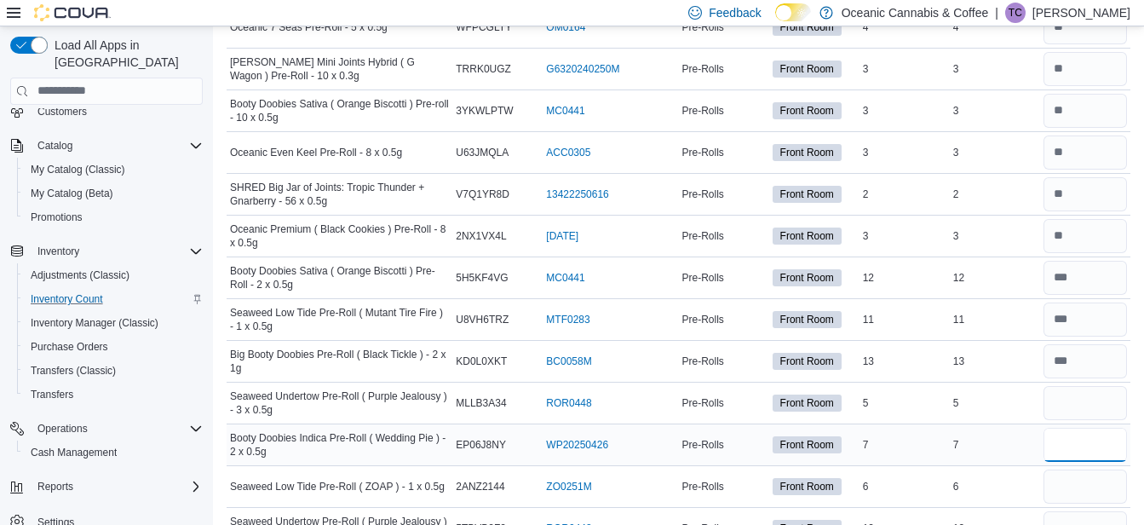
click at [1077, 437] on input "number" at bounding box center [1084, 445] width 83 height 34
click at [1068, 479] on input "number" at bounding box center [1084, 486] width 83 height 34
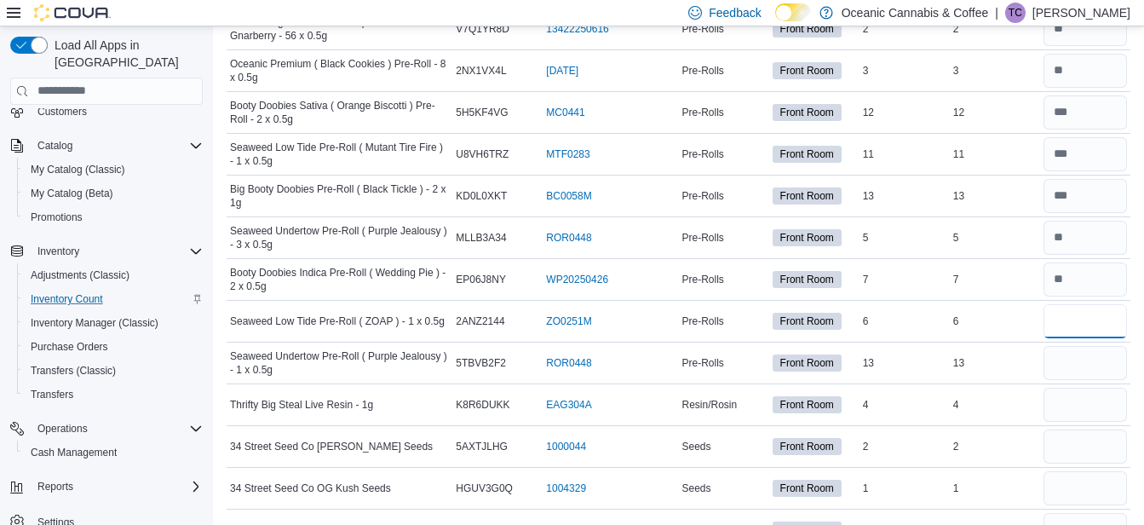
scroll to position [4541, 0]
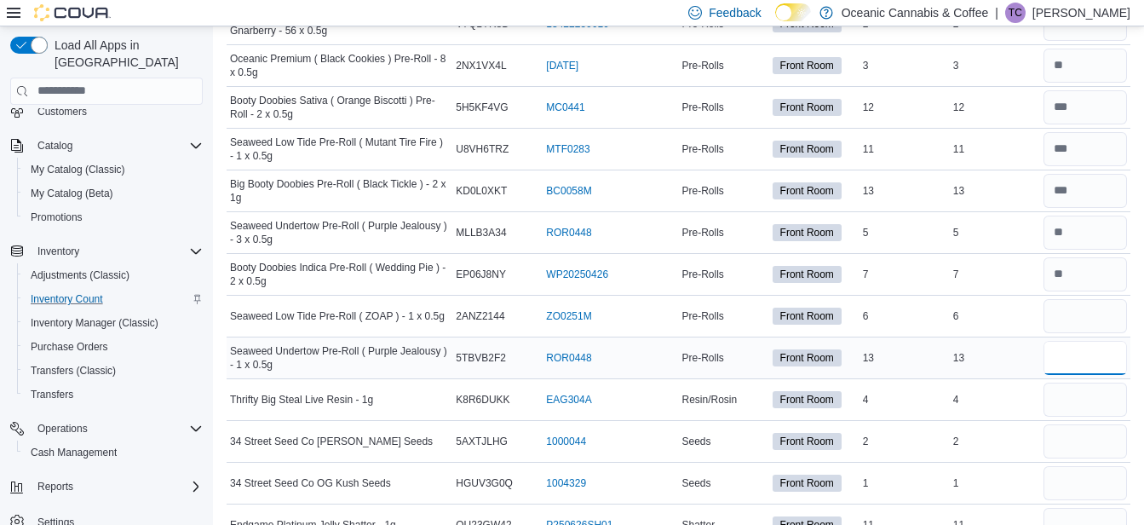
click at [1067, 354] on input "number" at bounding box center [1084, 358] width 83 height 34
click at [1075, 393] on input "number" at bounding box center [1084, 399] width 83 height 34
click at [1068, 437] on input "number" at bounding box center [1084, 441] width 83 height 34
click at [1070, 480] on input "number" at bounding box center [1084, 483] width 83 height 34
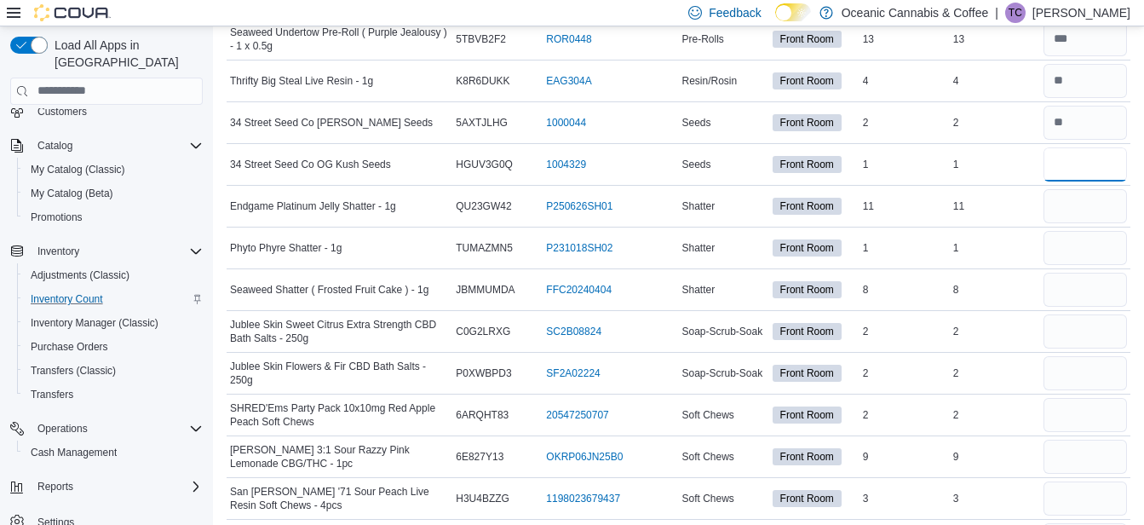
scroll to position [4882, 0]
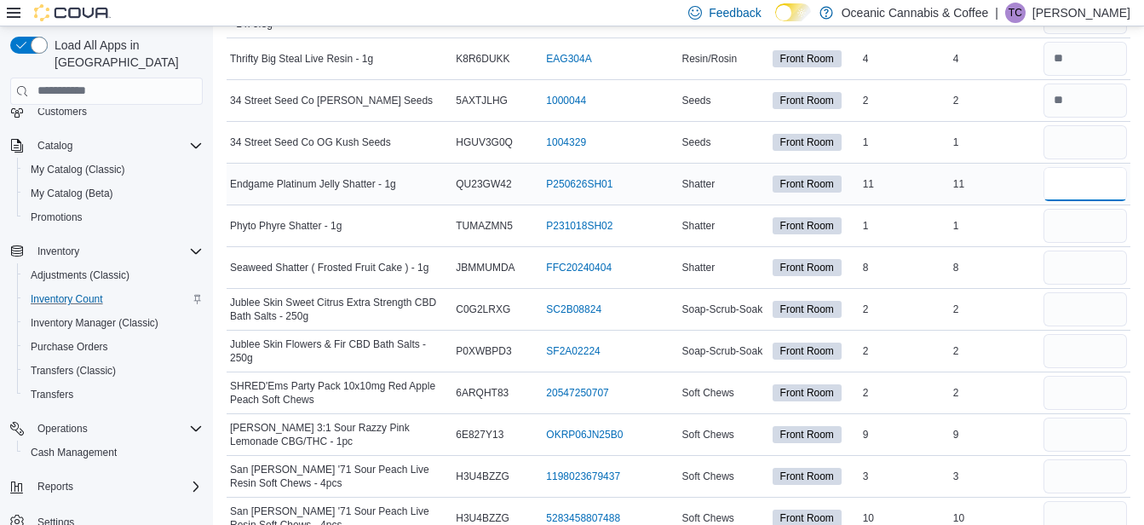
click at [1080, 187] on input "number" at bounding box center [1084, 184] width 83 height 34
click at [1078, 221] on input "number" at bounding box center [1084, 226] width 83 height 34
click at [1074, 265] on input "number" at bounding box center [1084, 267] width 83 height 34
click at [1071, 311] on input "number" at bounding box center [1084, 309] width 83 height 34
click at [1071, 351] on input "number" at bounding box center [1084, 351] width 83 height 34
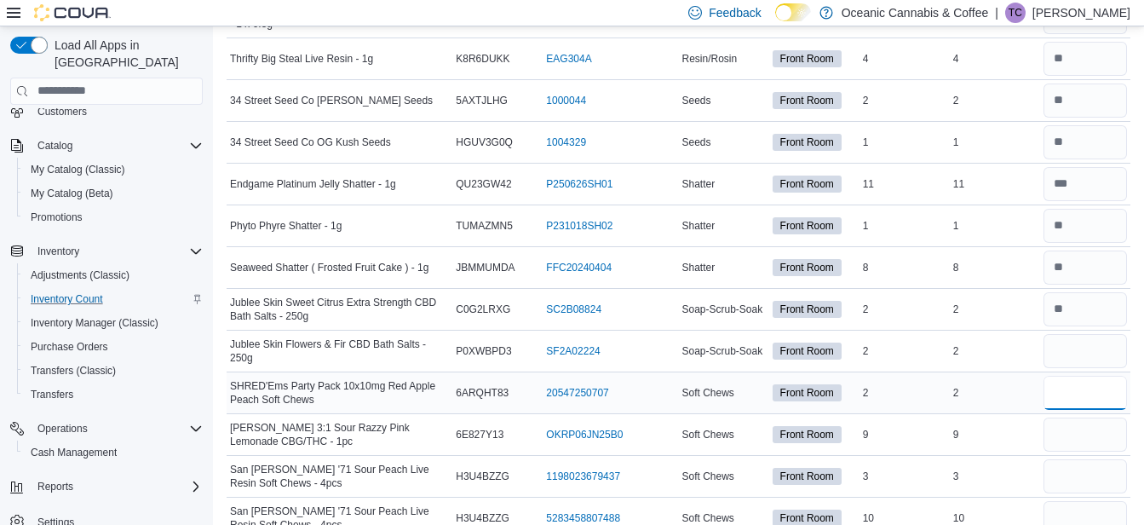
click at [1077, 389] on input "number" at bounding box center [1084, 393] width 83 height 34
click at [1074, 431] on input "number" at bounding box center [1084, 434] width 83 height 34
click at [1075, 470] on input "number" at bounding box center [1084, 476] width 83 height 34
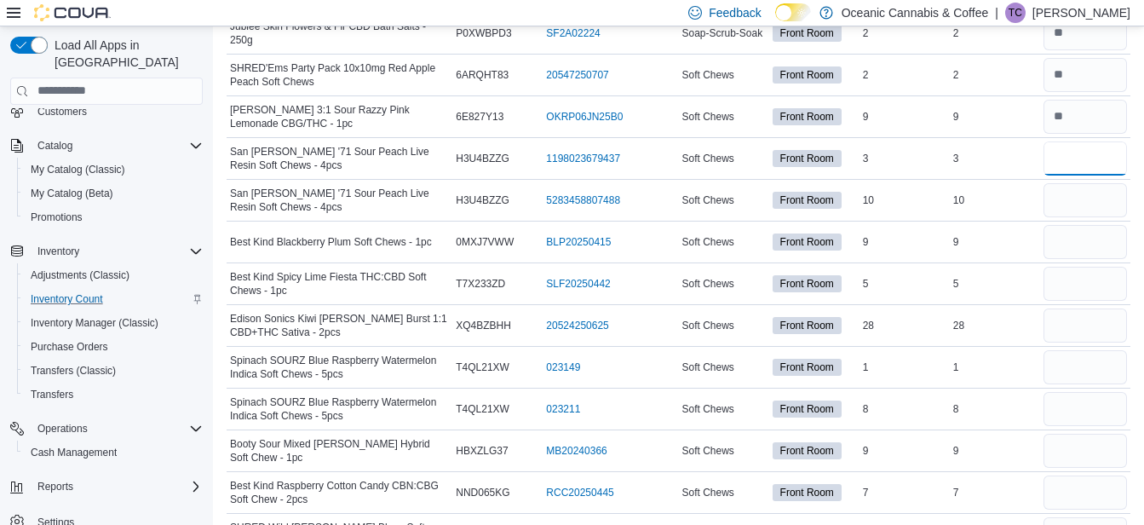
scroll to position [5223, 0]
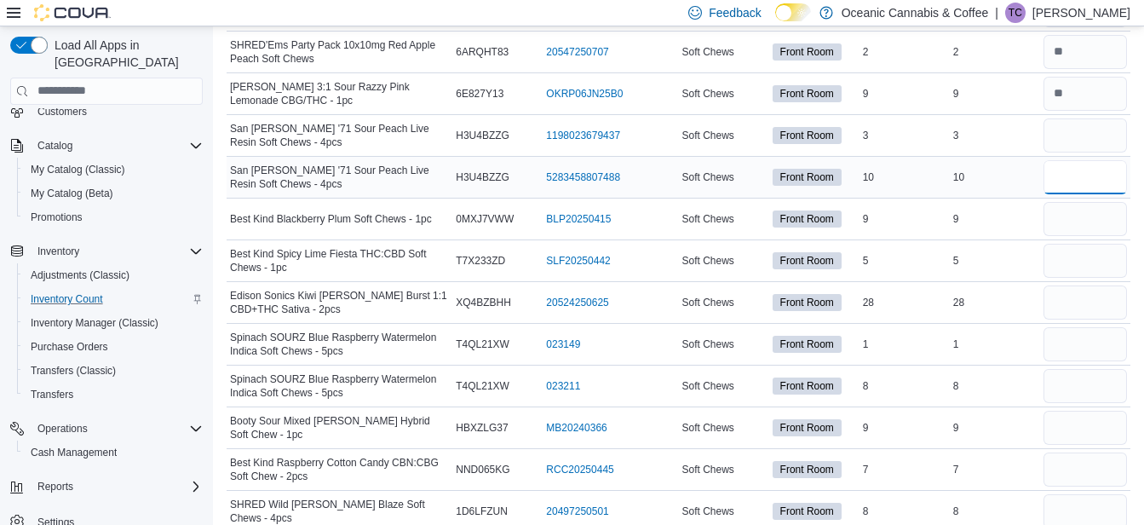
click at [1085, 178] on input "number" at bounding box center [1084, 177] width 83 height 34
click at [1071, 215] on input "number" at bounding box center [1084, 219] width 83 height 34
click at [1071, 257] on input "number" at bounding box center [1084, 261] width 83 height 34
click at [1077, 298] on input "number" at bounding box center [1084, 302] width 83 height 34
click at [1080, 338] on input "number" at bounding box center [1084, 344] width 83 height 34
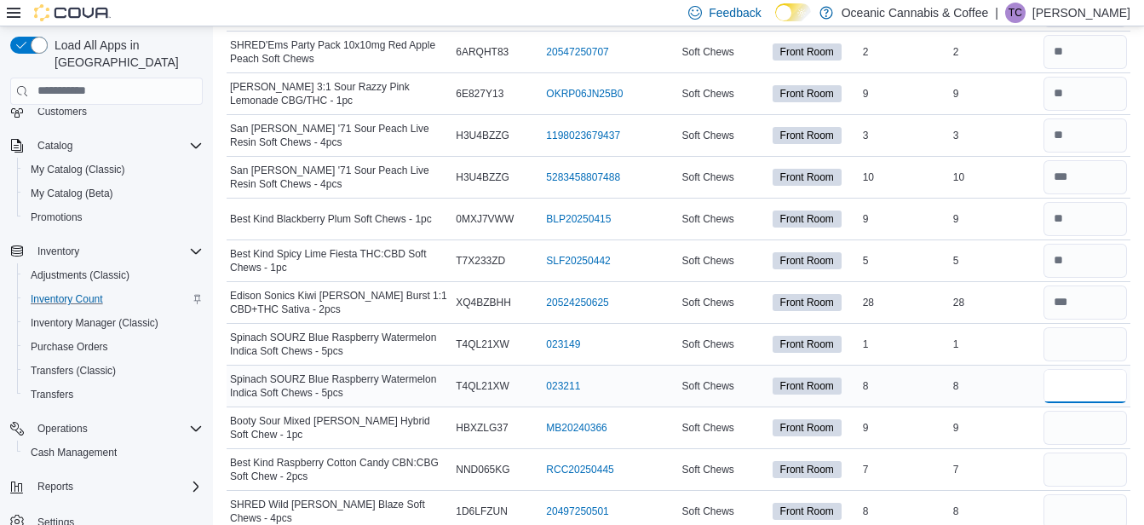
click at [1085, 383] on input "number" at bounding box center [1084, 386] width 83 height 34
click at [1087, 422] on input "number" at bounding box center [1084, 428] width 83 height 34
click at [1086, 460] on input "number" at bounding box center [1084, 469] width 83 height 34
click at [1074, 502] on input "number" at bounding box center [1084, 511] width 83 height 34
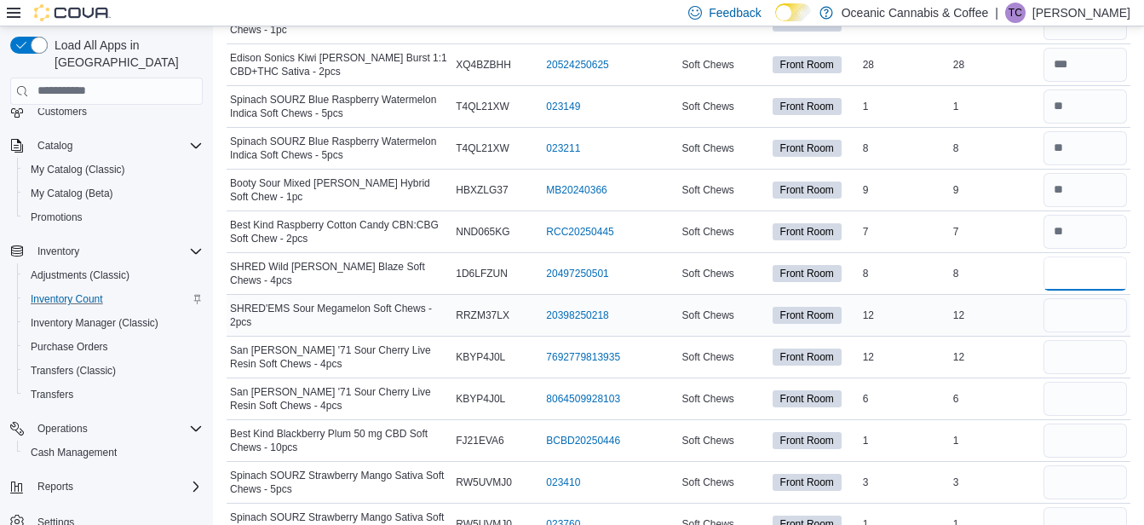
scroll to position [5461, 0]
click at [1083, 268] on input "number" at bounding box center [1084, 273] width 83 height 34
click at [1079, 309] on input "number" at bounding box center [1084, 314] width 83 height 34
click at [1067, 353] on input "number" at bounding box center [1084, 356] width 83 height 34
click at [1072, 401] on input "number" at bounding box center [1084, 398] width 83 height 34
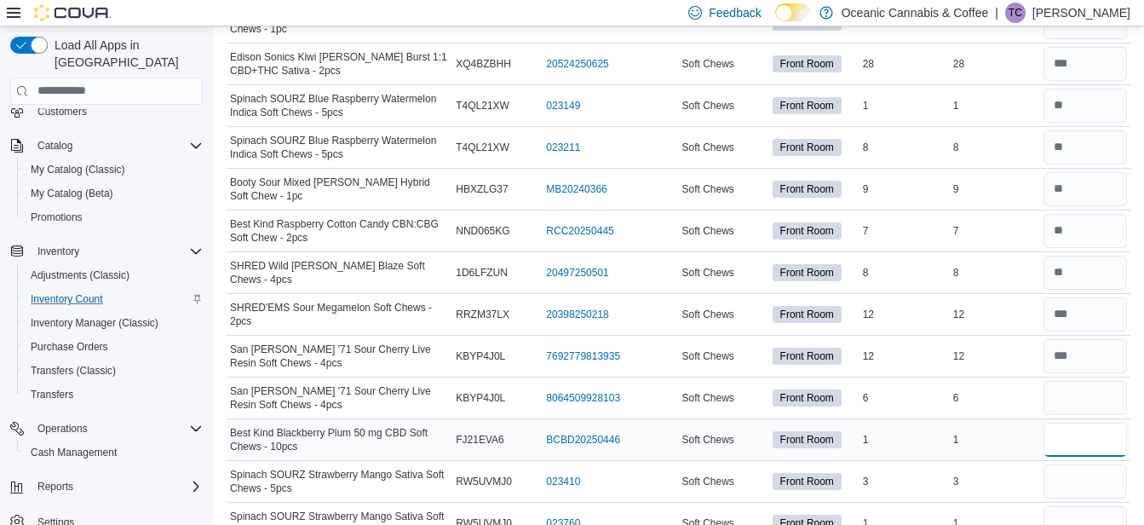
click at [1073, 434] on input "number" at bounding box center [1084, 439] width 83 height 34
click at [1074, 473] on input "number" at bounding box center [1084, 481] width 83 height 34
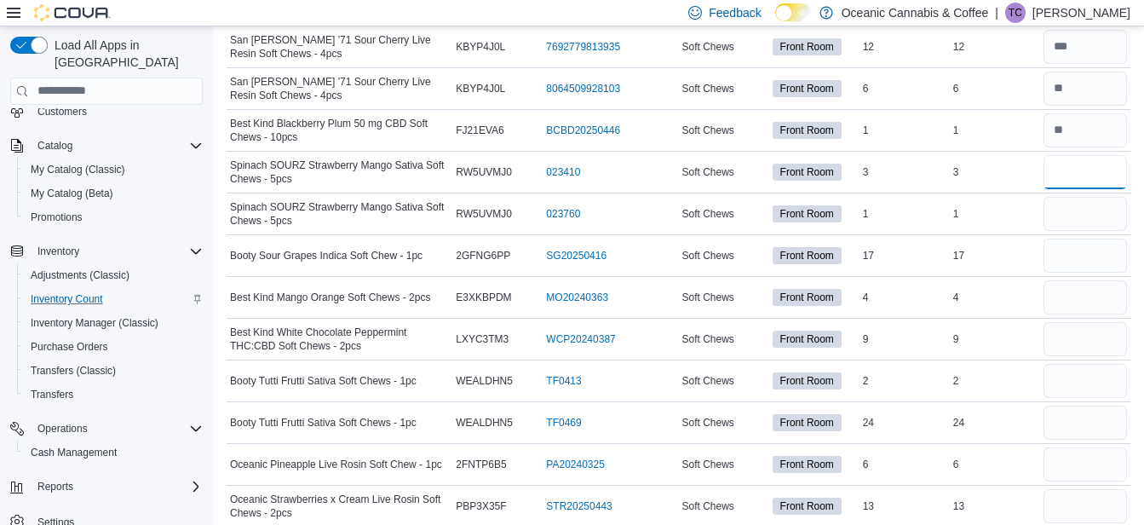
scroll to position [5804, 0]
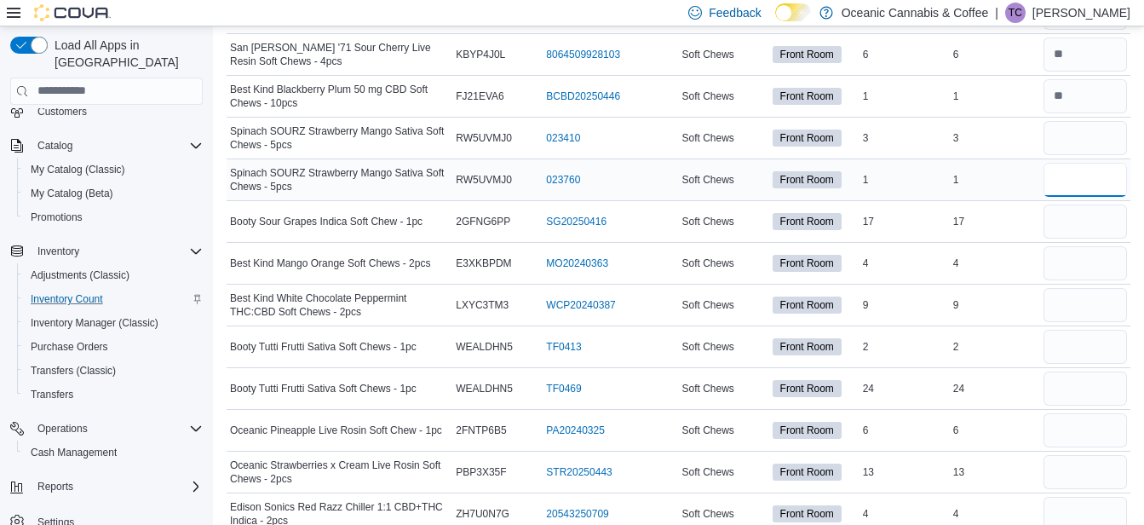
click at [1077, 176] on input "number" at bounding box center [1084, 180] width 83 height 34
click at [1082, 220] on input "number" at bounding box center [1084, 221] width 83 height 34
click at [1082, 260] on input "number" at bounding box center [1084, 263] width 83 height 34
click at [1083, 303] on input "number" at bounding box center [1084, 305] width 83 height 34
click at [1087, 347] on input "number" at bounding box center [1084, 347] width 83 height 34
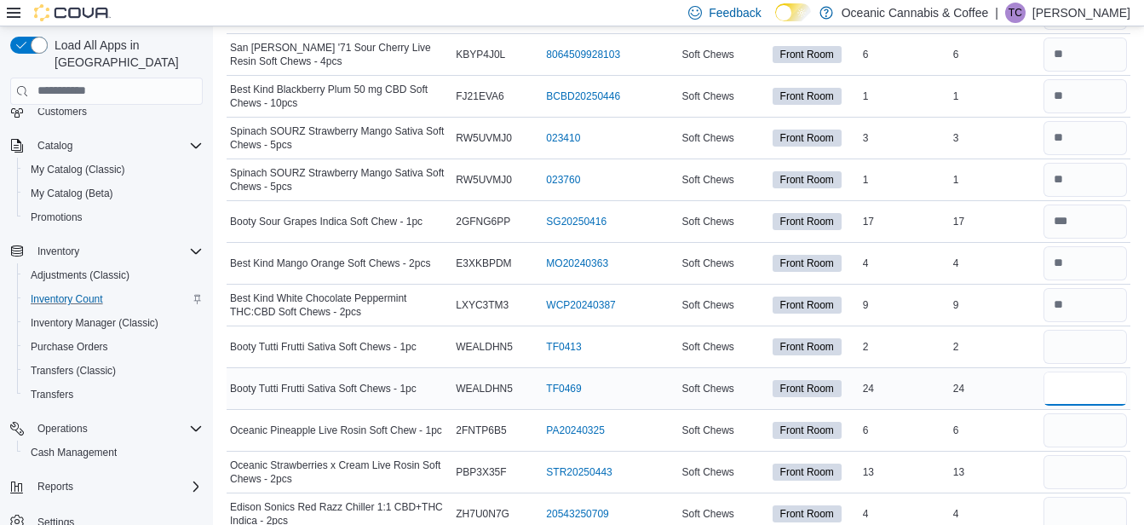
click at [1077, 382] on input "number" at bounding box center [1084, 388] width 83 height 34
click at [1076, 422] on input "number" at bounding box center [1084, 430] width 83 height 34
click at [1084, 470] on input "number" at bounding box center [1084, 472] width 83 height 34
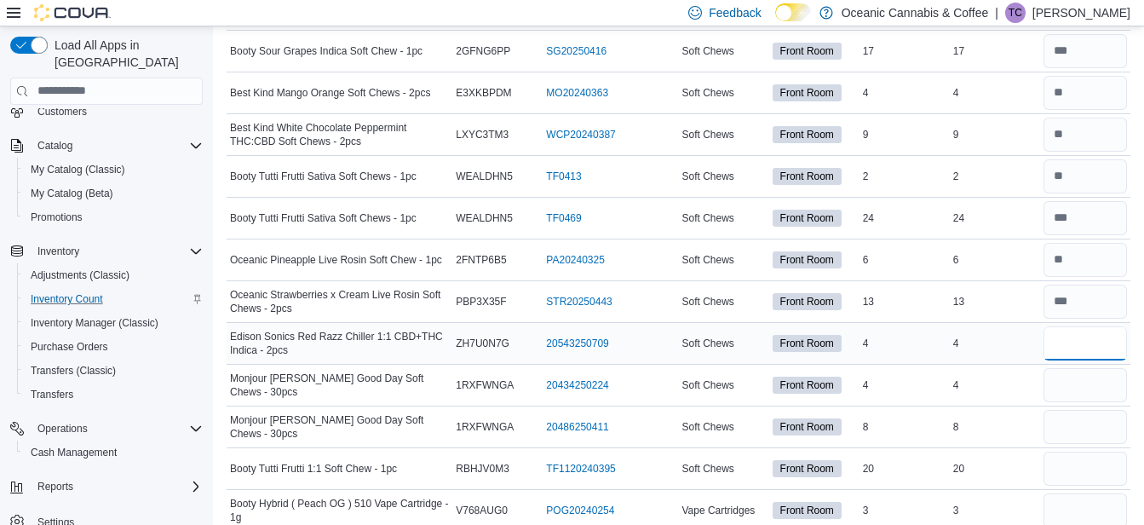
click at [1080, 336] on input "number" at bounding box center [1084, 343] width 83 height 34
click at [1071, 382] on input "number" at bounding box center [1084, 385] width 83 height 34
click at [1070, 424] on input "number" at bounding box center [1084, 427] width 83 height 34
click at [1067, 461] on input "number" at bounding box center [1084, 468] width 83 height 34
click at [1066, 503] on input "number" at bounding box center [1084, 510] width 83 height 34
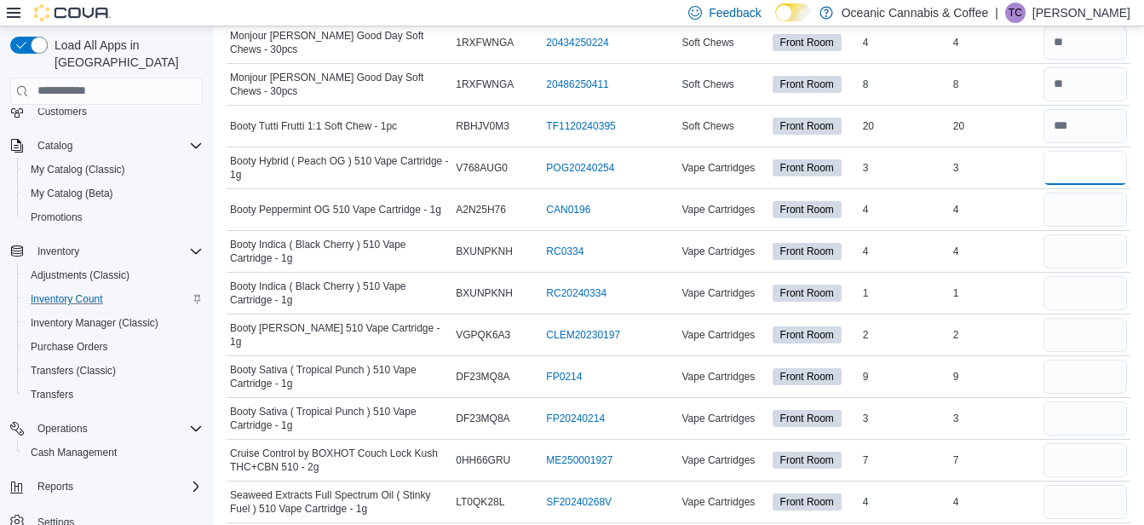
scroll to position [6386, 0]
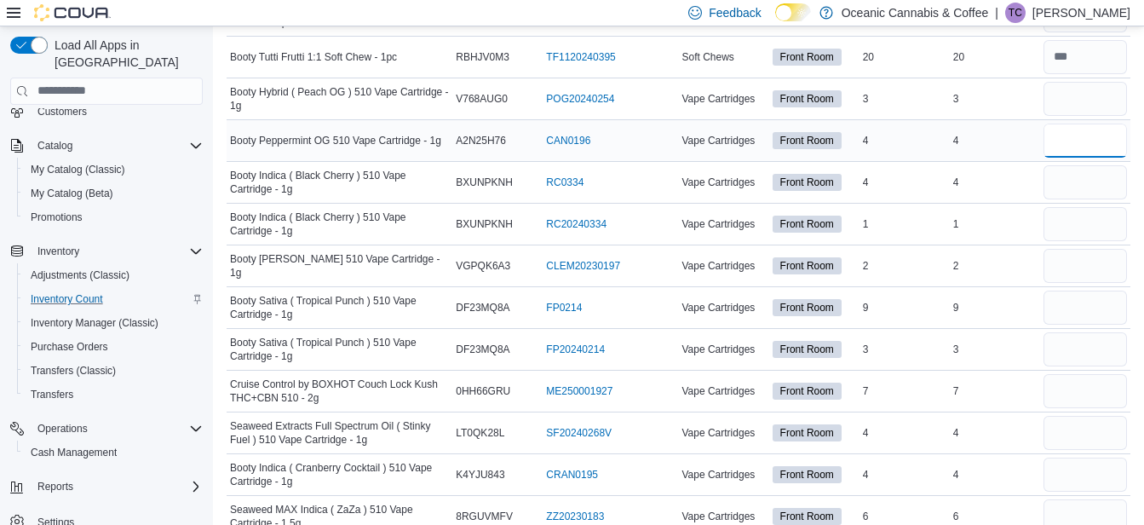
click at [1080, 134] on input "number" at bounding box center [1084, 140] width 83 height 34
drag, startPoint x: 1069, startPoint y: 172, endPoint x: 1077, endPoint y: 200, distance: 29.1
click at [1070, 172] on input "number" at bounding box center [1084, 182] width 83 height 34
click at [1077, 218] on input "number" at bounding box center [1084, 224] width 83 height 34
click at [1077, 269] on input "number" at bounding box center [1084, 266] width 83 height 34
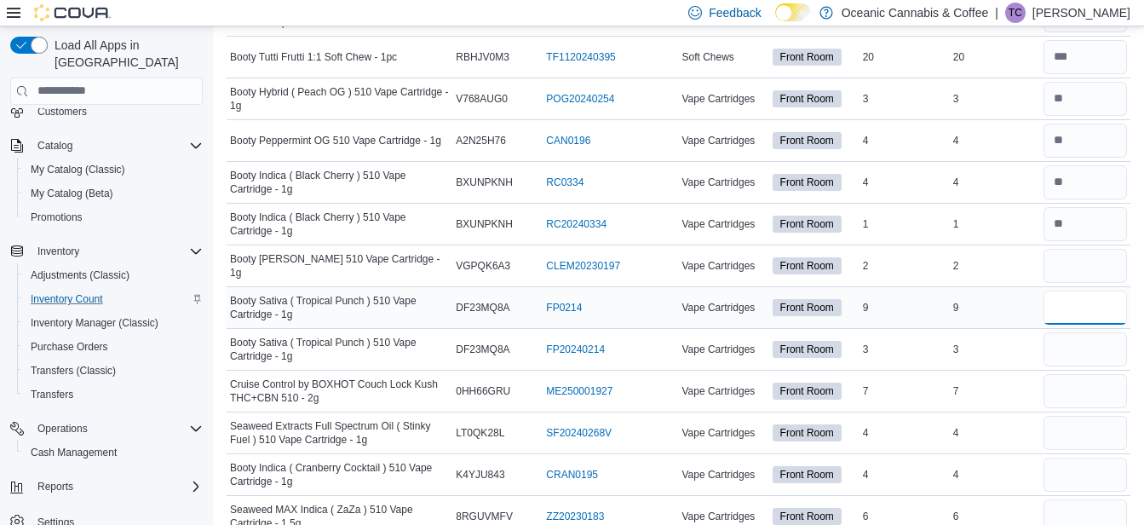
click at [1079, 308] on input "number" at bounding box center [1084, 307] width 83 height 34
click at [1075, 344] on input "number" at bounding box center [1084, 349] width 83 height 34
click at [1076, 381] on input "number" at bounding box center [1084, 391] width 83 height 34
click at [1070, 426] on input "number" at bounding box center [1084, 433] width 83 height 34
click at [1081, 473] on input "number" at bounding box center [1084, 474] width 83 height 34
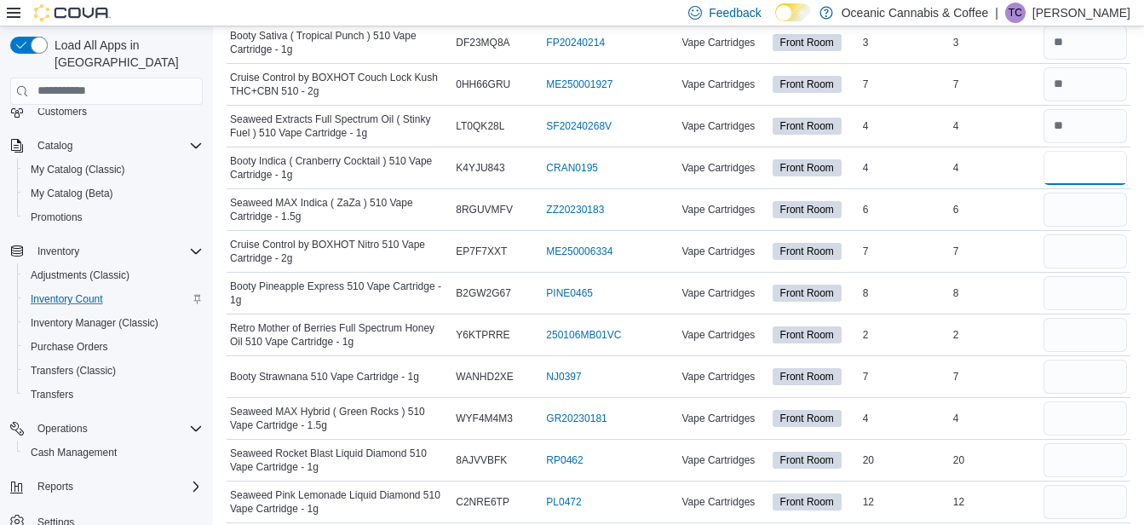
scroll to position [6698, 0]
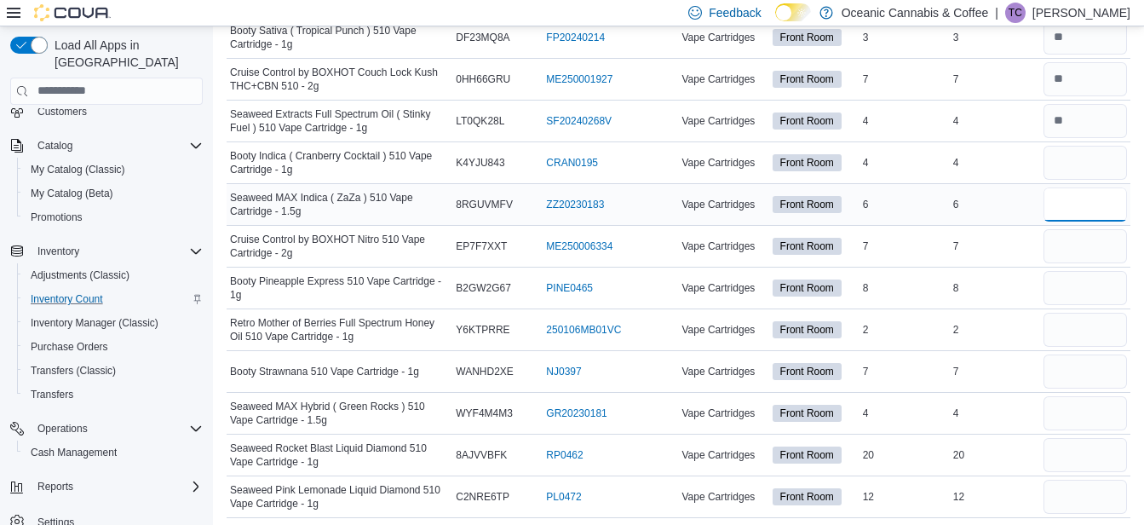
click at [1076, 204] on input "number" at bounding box center [1084, 204] width 83 height 34
click at [1068, 238] on input "number" at bounding box center [1084, 246] width 83 height 34
click at [1082, 287] on input "number" at bounding box center [1084, 288] width 83 height 34
click at [1085, 325] on input "number" at bounding box center [1084, 330] width 83 height 34
click at [1082, 366] on input "number" at bounding box center [1084, 371] width 83 height 34
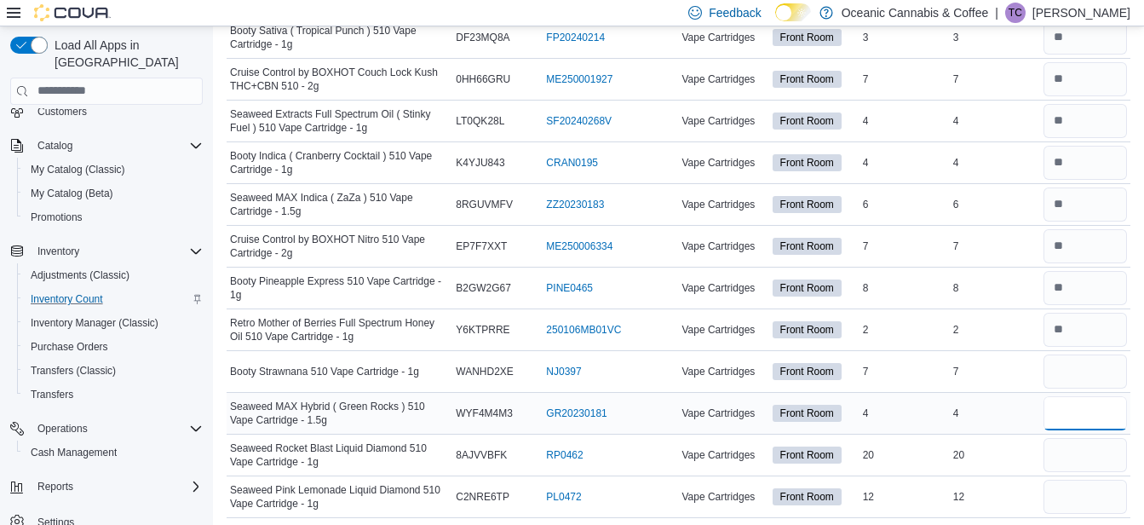
click at [1084, 411] on input "number" at bounding box center [1084, 413] width 83 height 34
click at [1089, 451] on input "number" at bounding box center [1084, 455] width 83 height 34
click at [1087, 486] on input "number" at bounding box center [1084, 496] width 83 height 34
click at [996, 282] on div "8" at bounding box center [995, 288] width 90 height 20
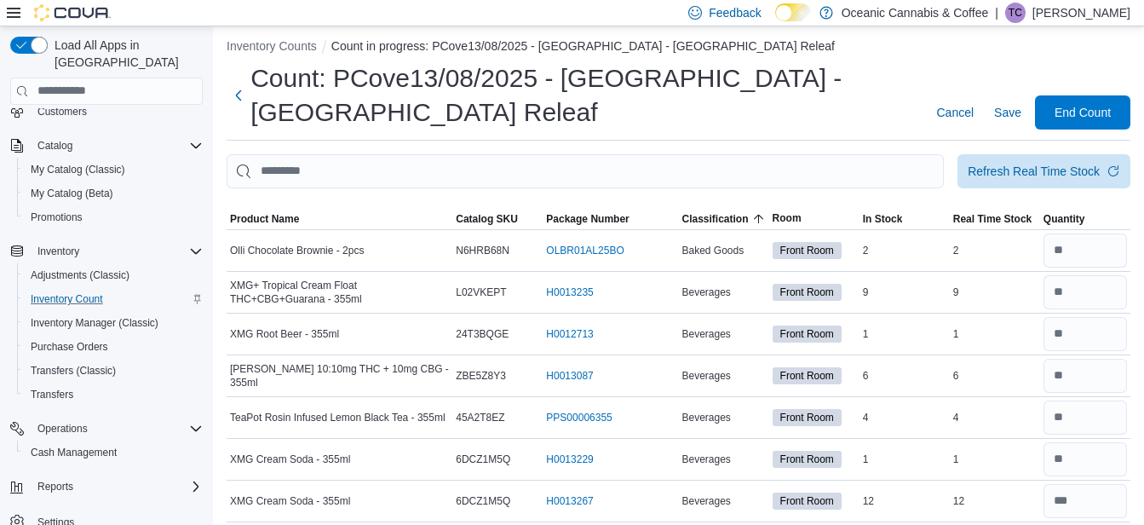
scroll to position [0, 0]
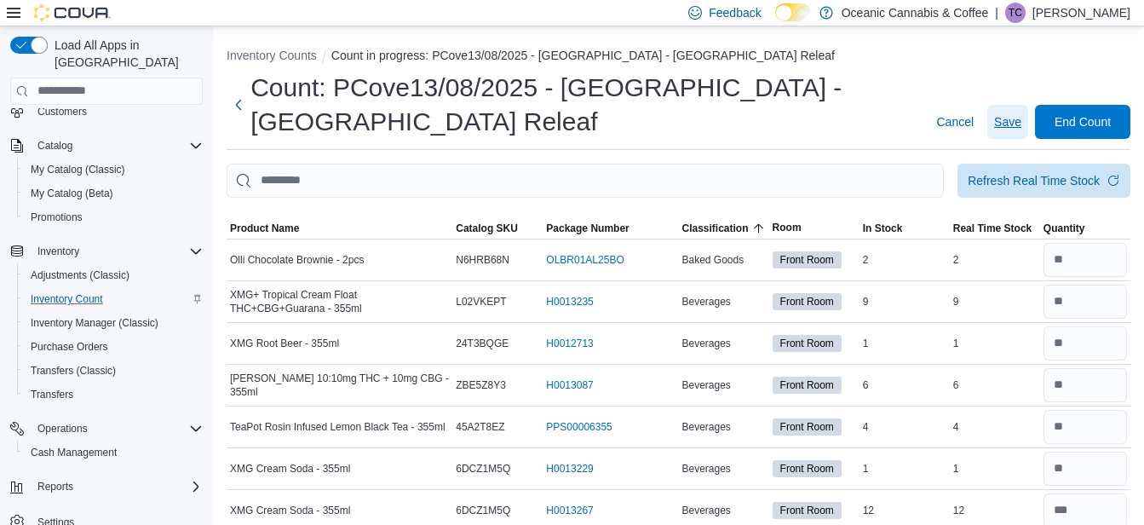
click at [1021, 122] on span "Save" at bounding box center [1007, 121] width 27 height 17
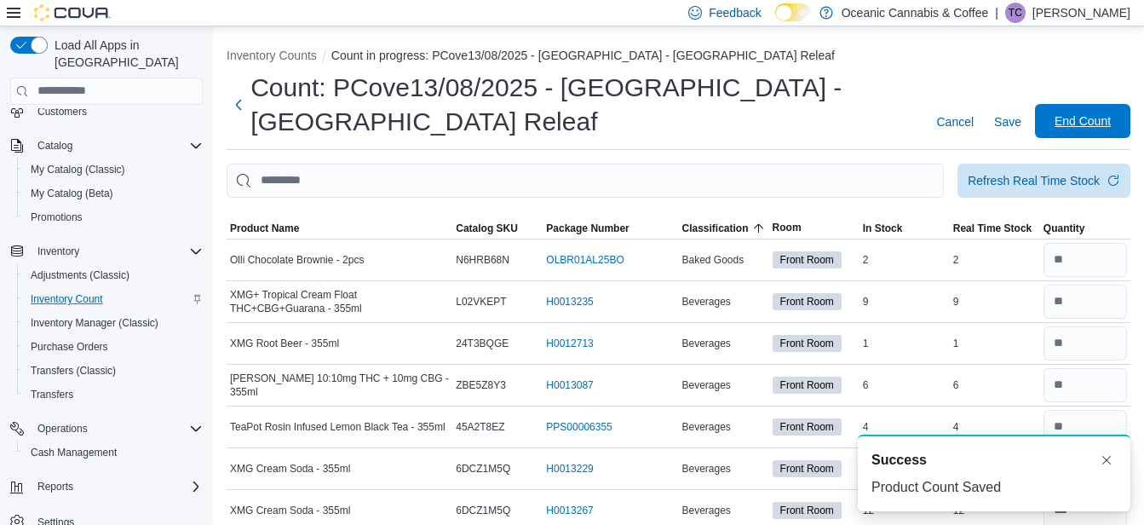
click at [1078, 114] on span "End Count" at bounding box center [1082, 120] width 56 height 17
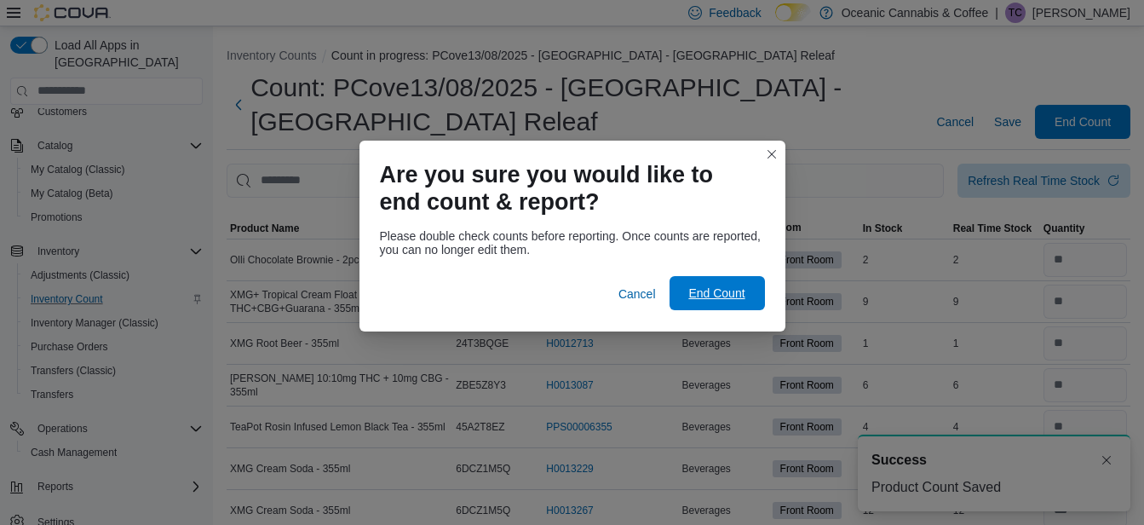
click at [715, 296] on span "End Count" at bounding box center [716, 292] width 56 height 17
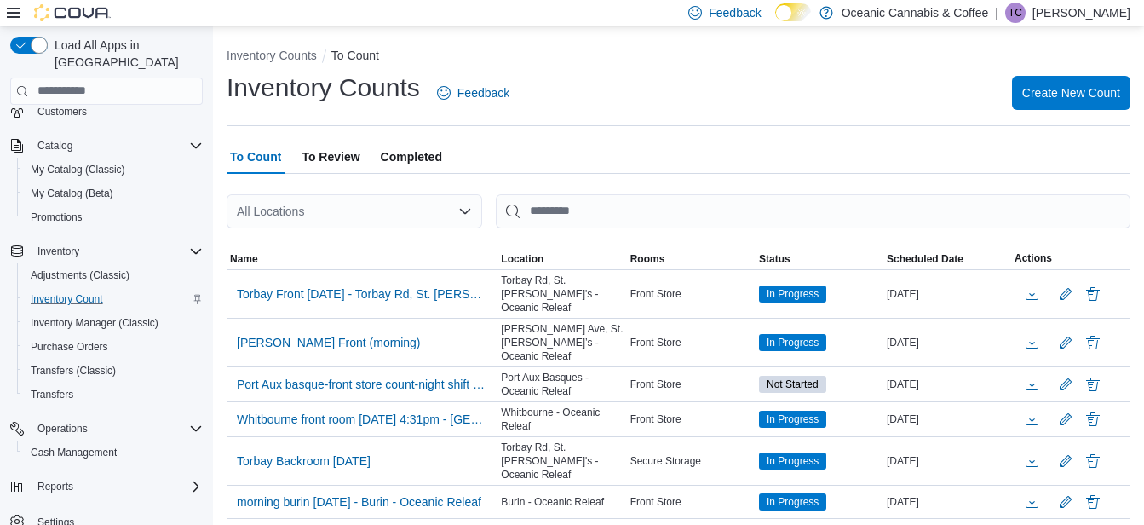
click at [333, 152] on span "To Review" at bounding box center [330, 157] width 58 height 34
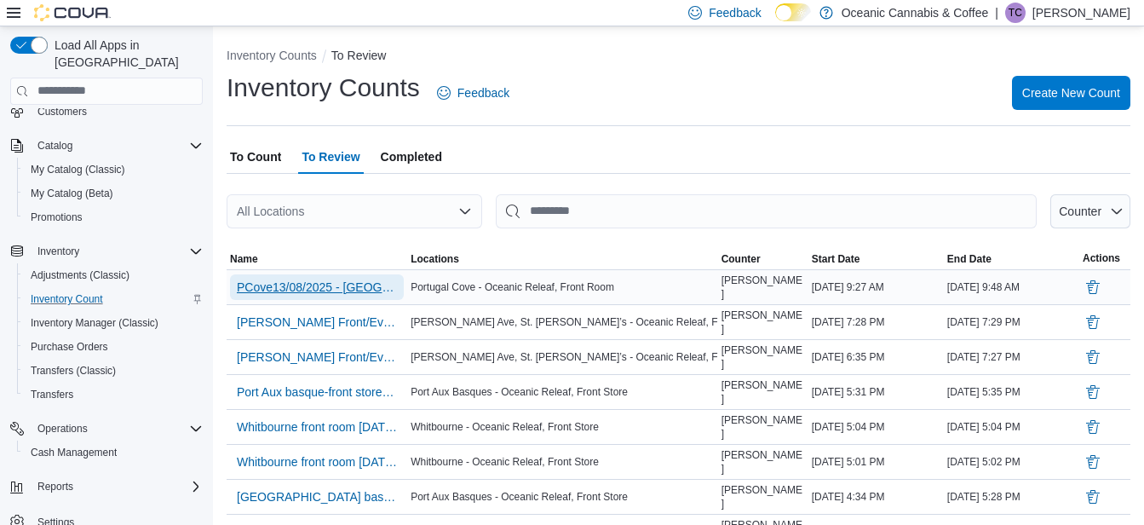
click at [332, 285] on span "PCove13/08/2025 - [GEOGRAPHIC_DATA] - [GEOGRAPHIC_DATA] Releaf" at bounding box center [317, 287] width 160 height 17
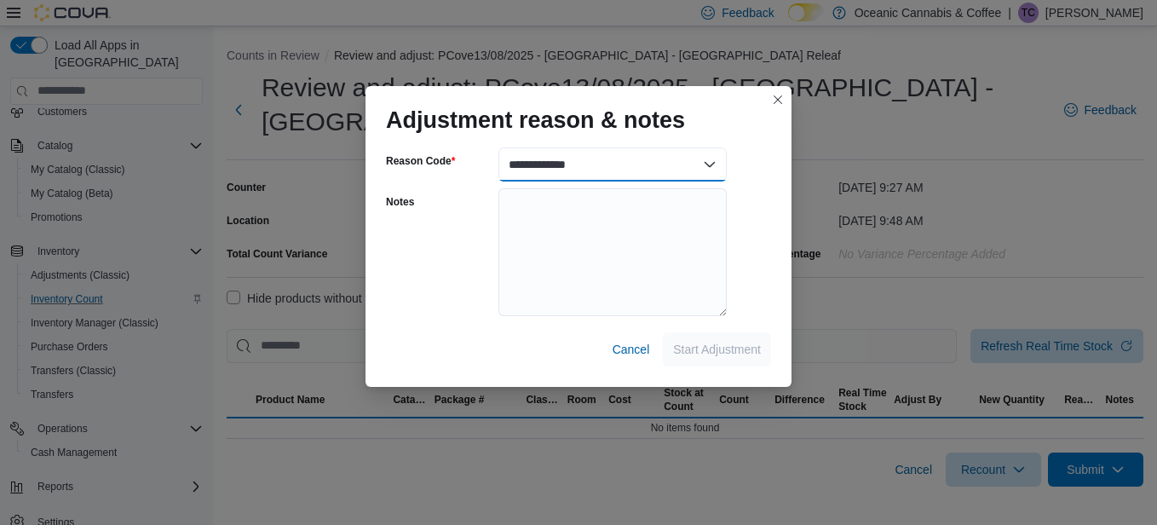
click at [591, 165] on select "**********" at bounding box center [612, 164] width 228 height 34
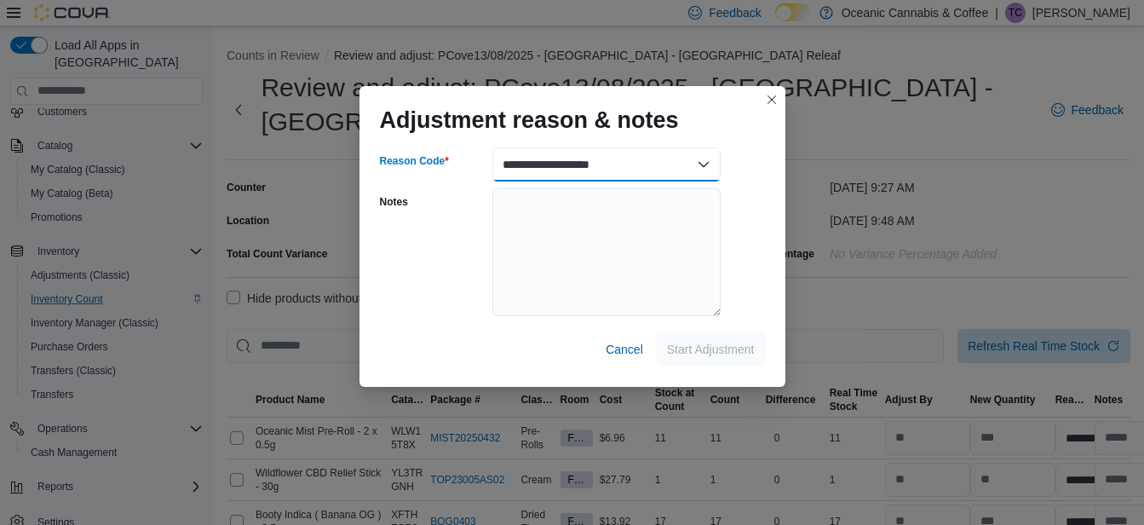
click at [492, 147] on select "**********" at bounding box center [606, 164] width 228 height 34
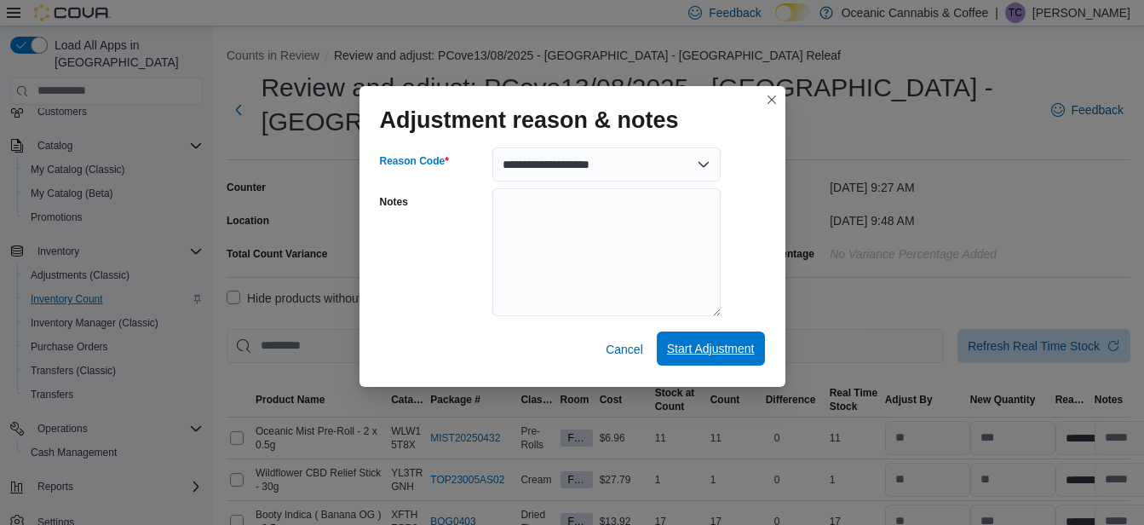
click at [709, 350] on span "Start Adjustment" at bounding box center [711, 348] width 88 height 17
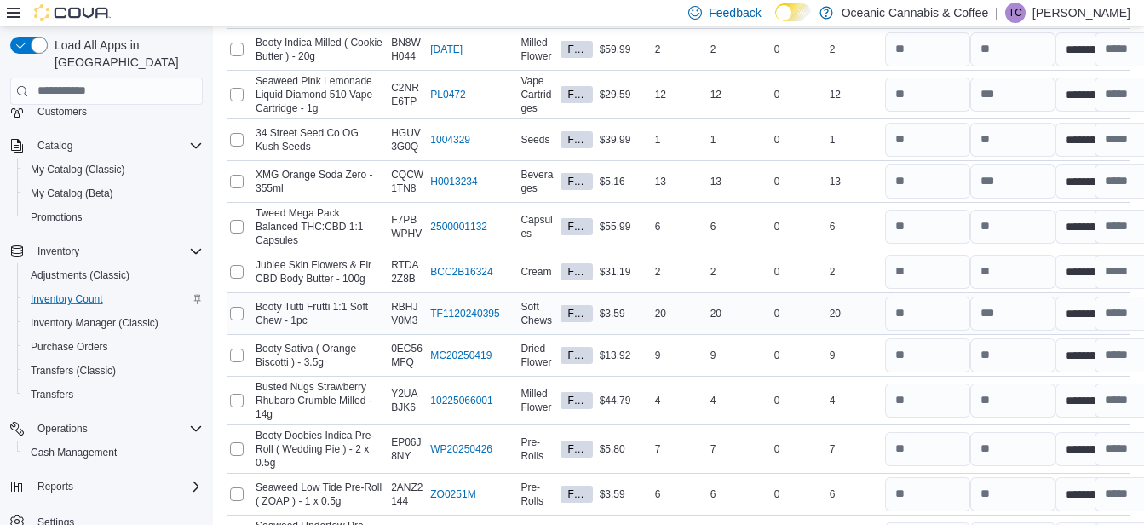
scroll to position [7482, 0]
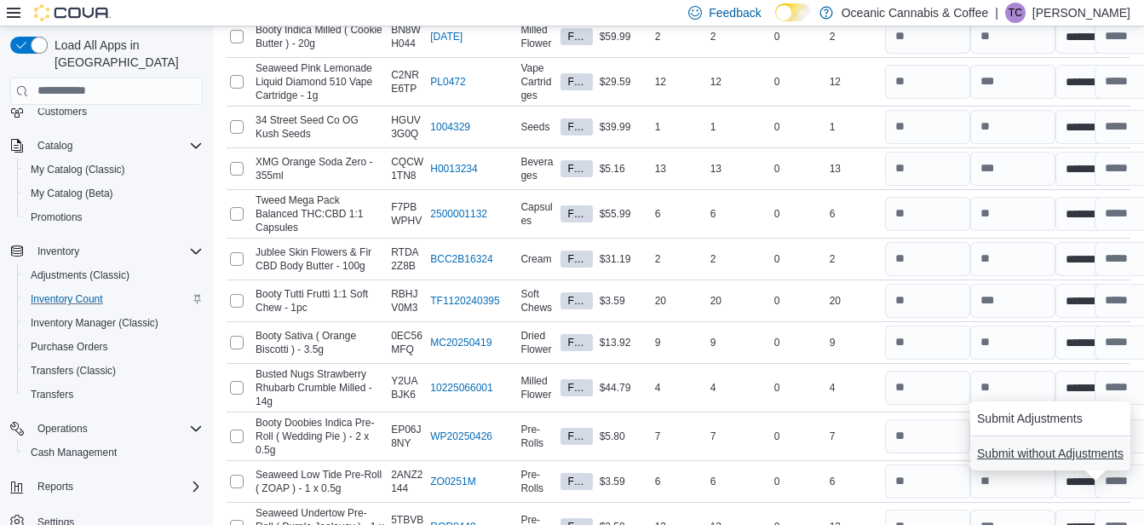
click at [1075, 450] on span "Submit without Adjustments" at bounding box center [1050, 453] width 146 height 17
